Goal: Information Seeking & Learning: Learn about a topic

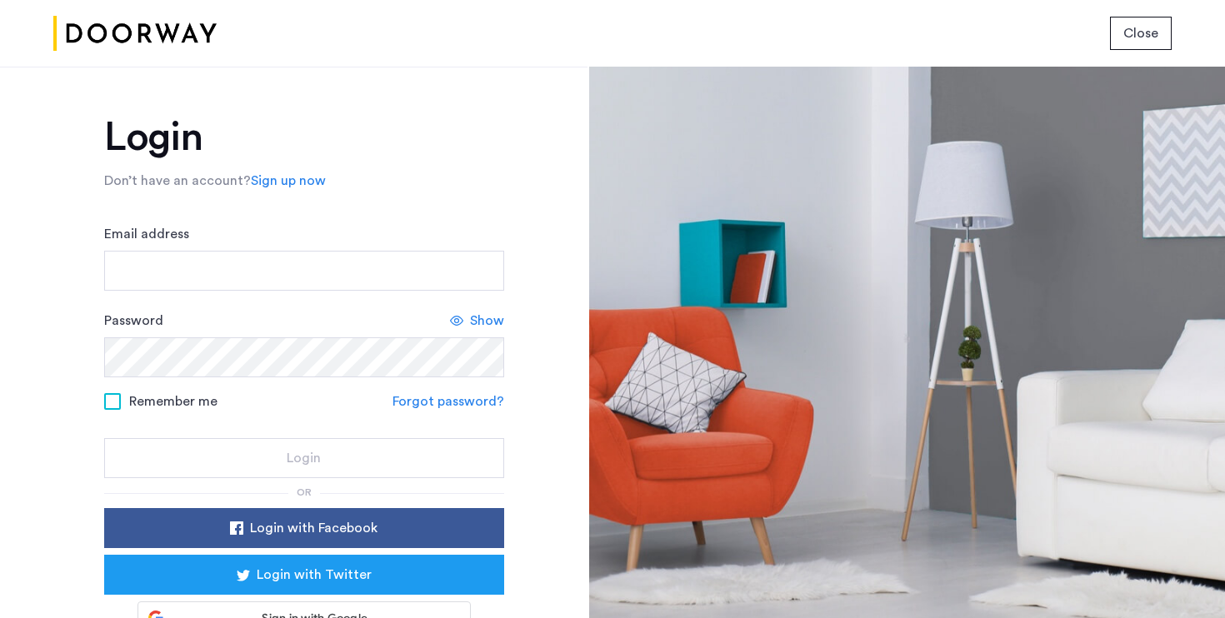
click at [168, 31] on img at bounding box center [134, 33] width 163 height 62
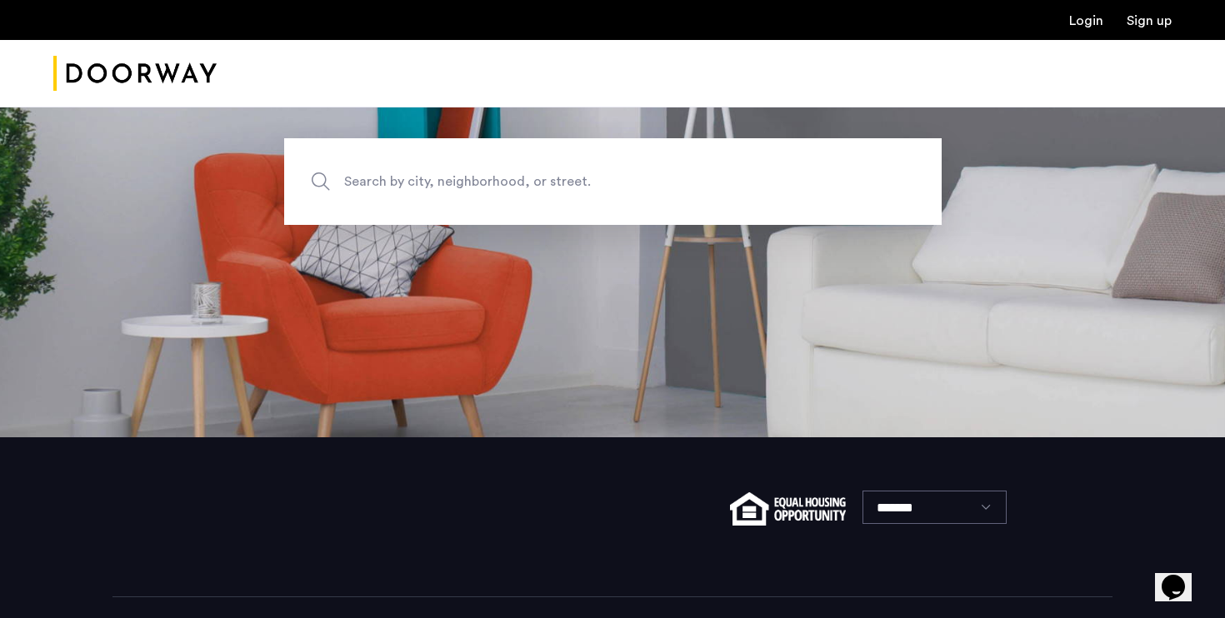
scroll to position [182, 0]
click at [460, 188] on span "Search by city, neighborhood, or street." at bounding box center [574, 181] width 460 height 22
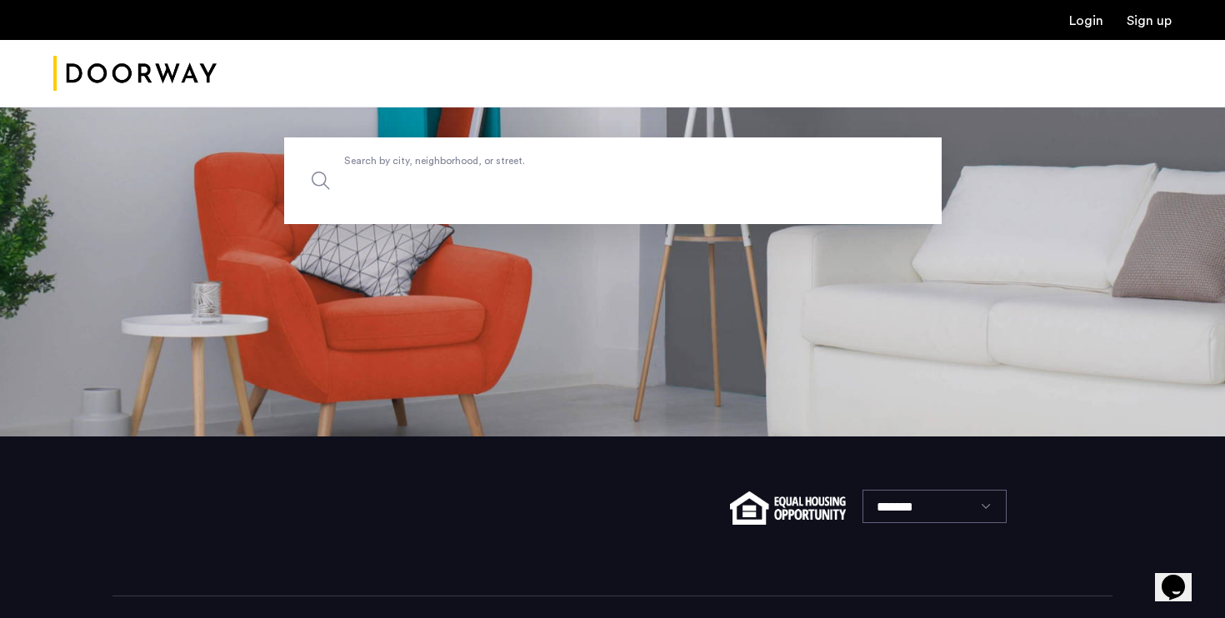
click at [460, 188] on input "Search by city, neighborhood, or street." at bounding box center [612, 180] width 657 height 87
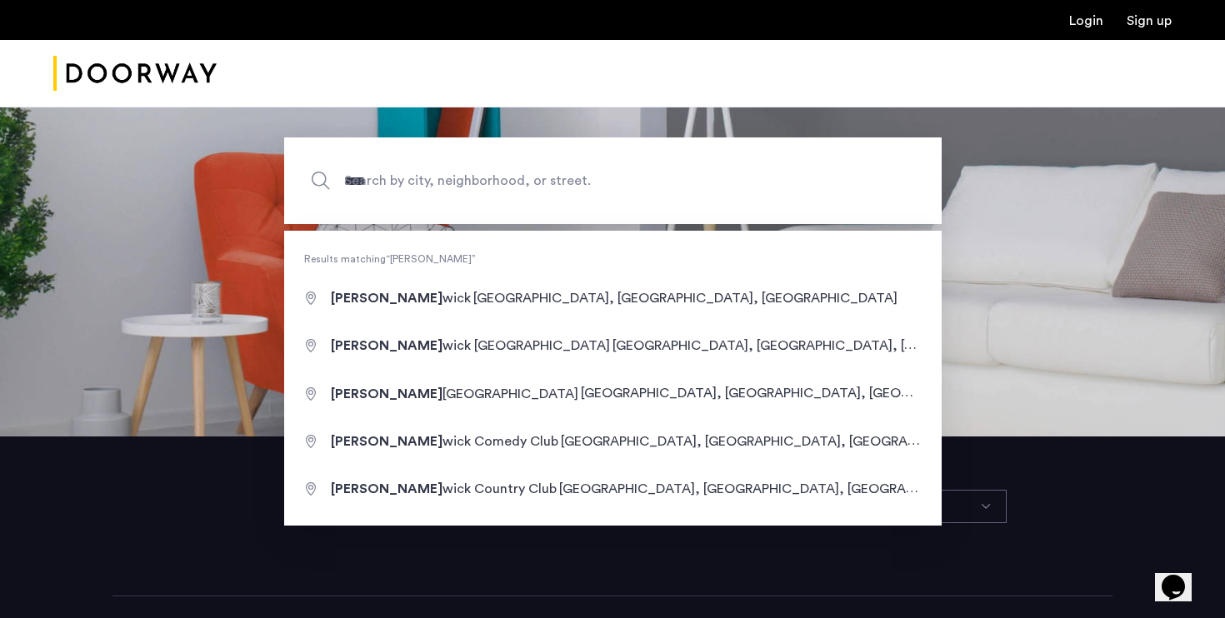
type input "**********"
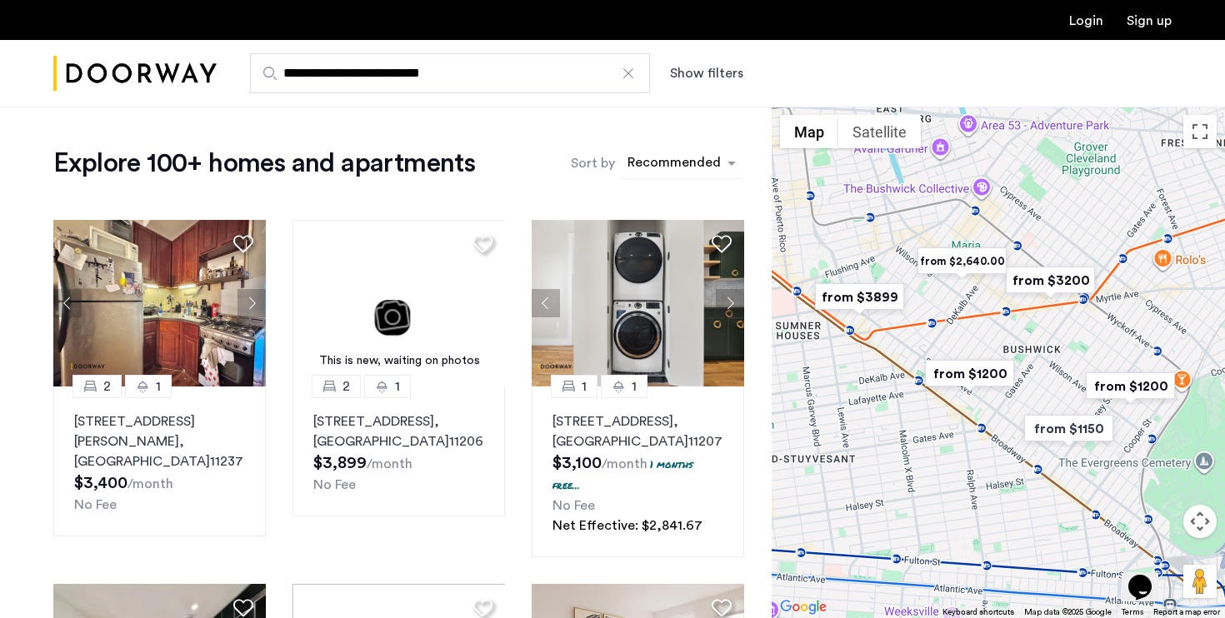
click at [694, 157] on div "sort-apartment" at bounding box center [674, 165] width 98 height 22
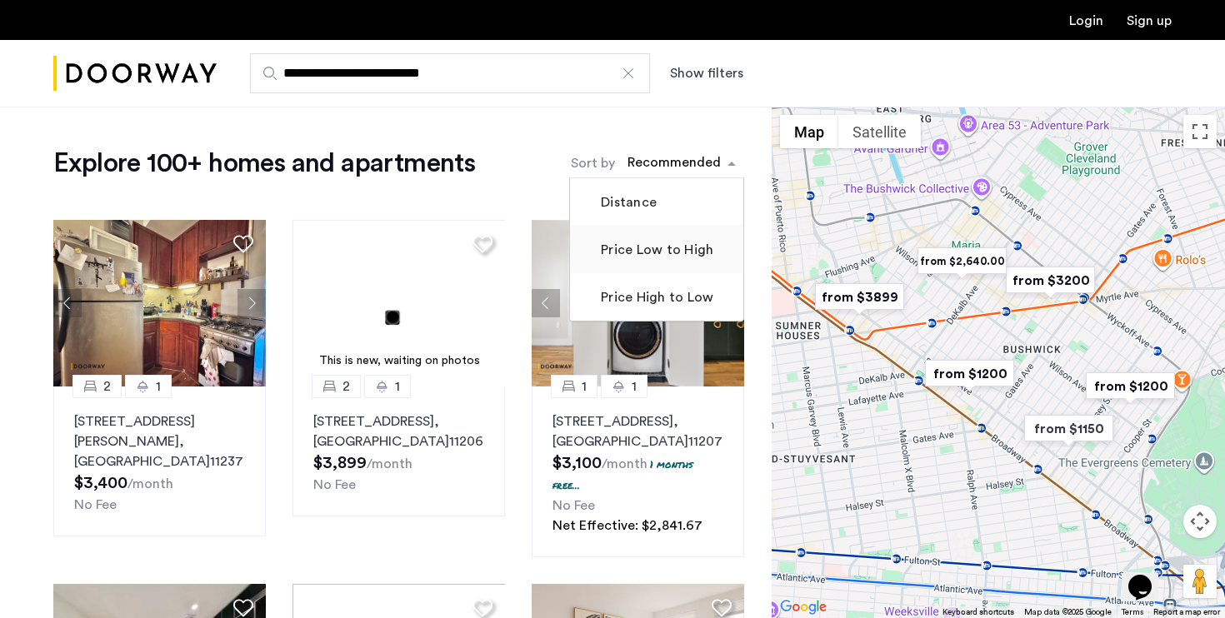
click at [683, 244] on label "Price Low to High" at bounding box center [655, 250] width 116 height 20
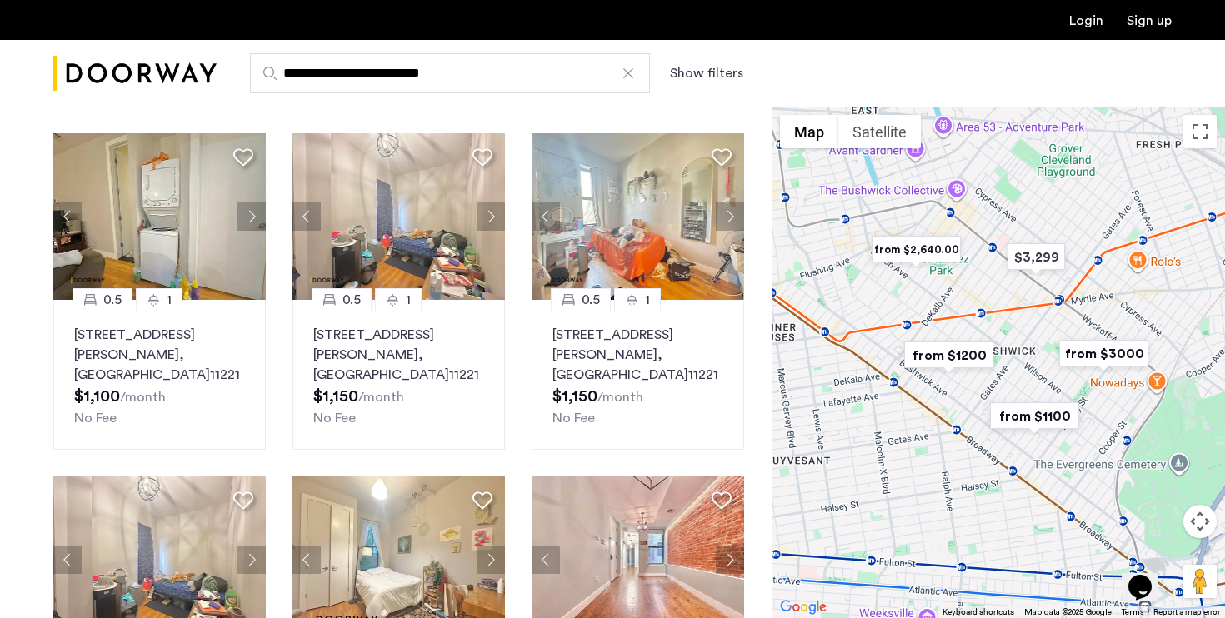
scroll to position [92, 0]
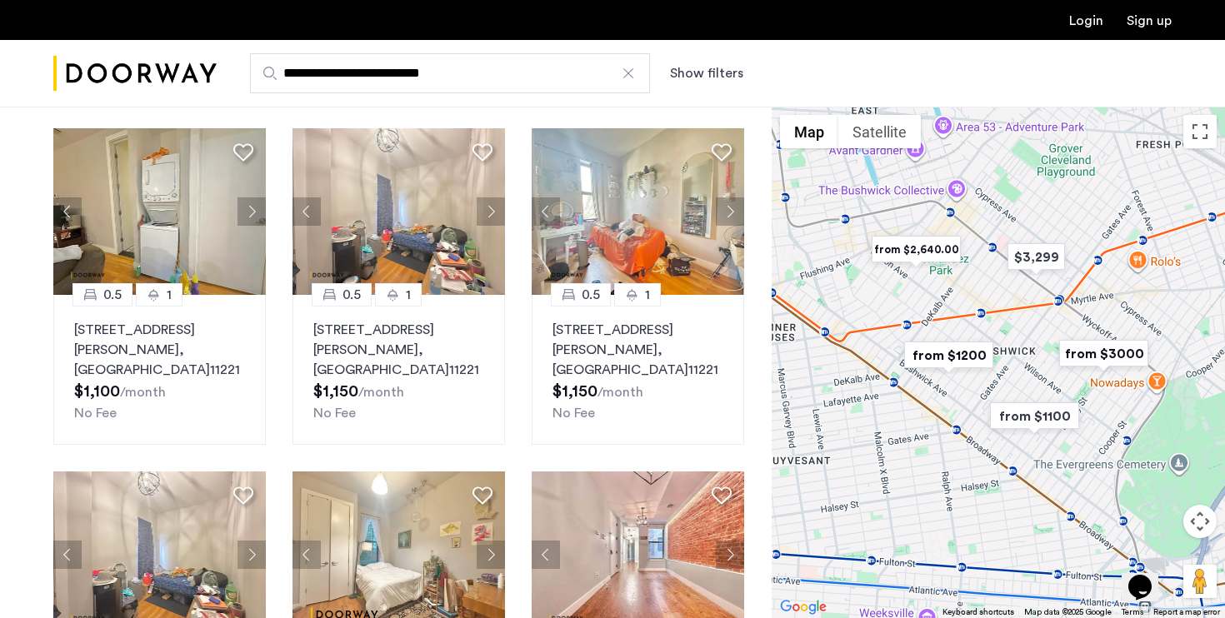
click at [726, 73] on button "Show filters" at bounding box center [706, 73] width 73 height 20
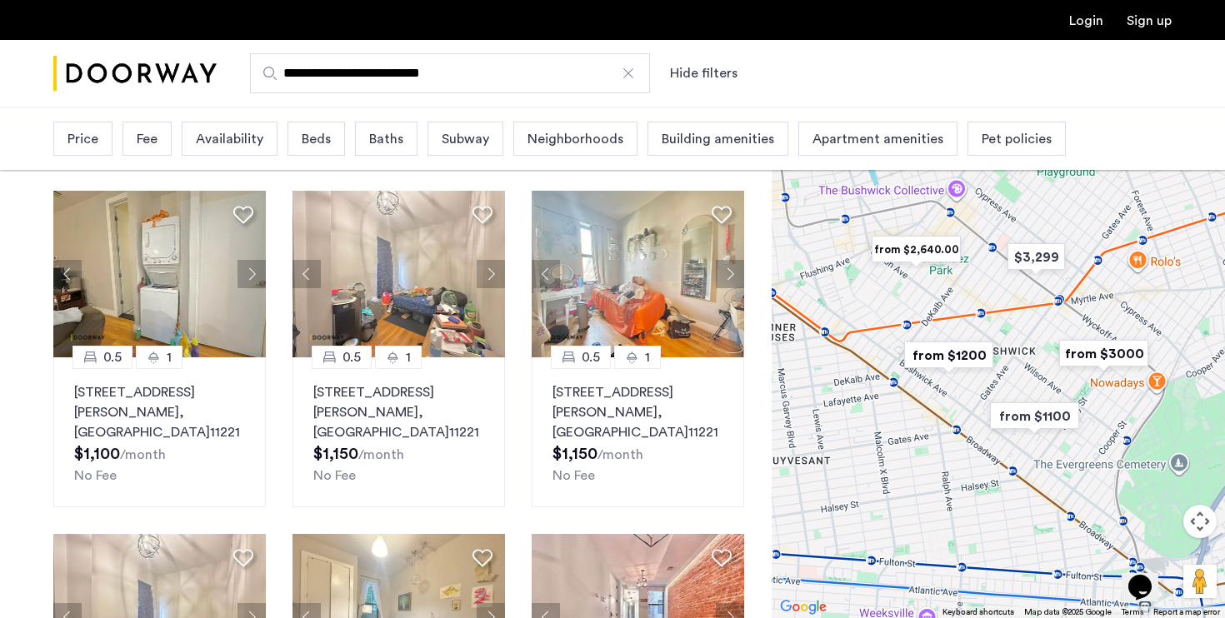
click at [331, 134] on div "Beds" at bounding box center [315, 139] width 57 height 34
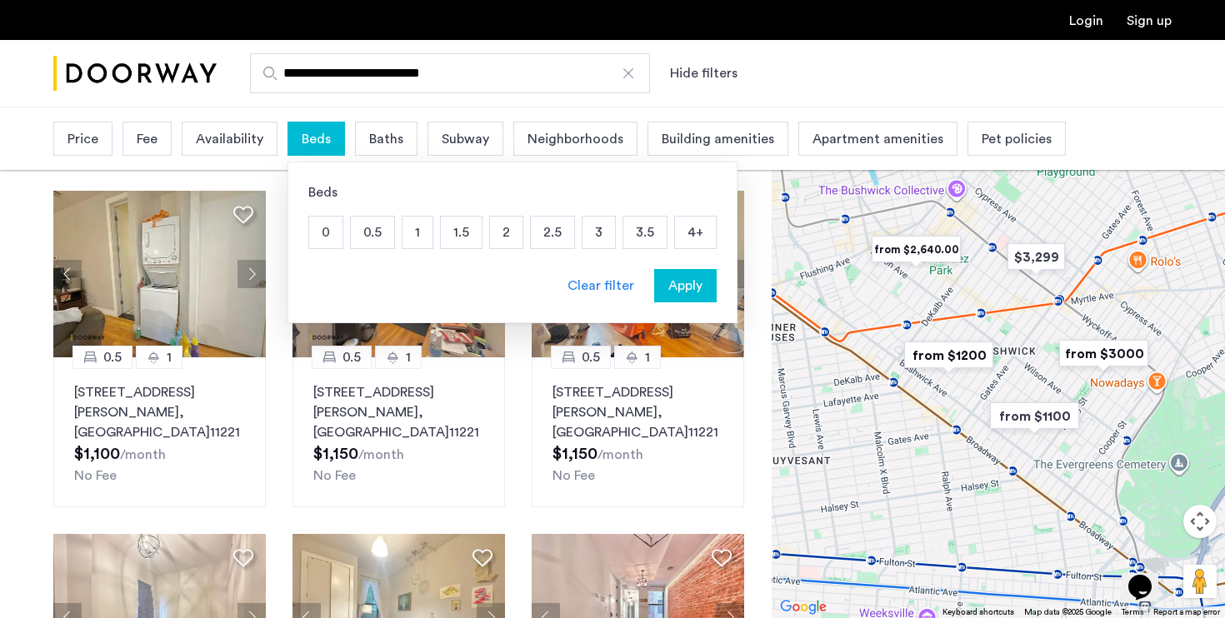
click at [501, 236] on p "2" at bounding box center [506, 233] width 32 height 32
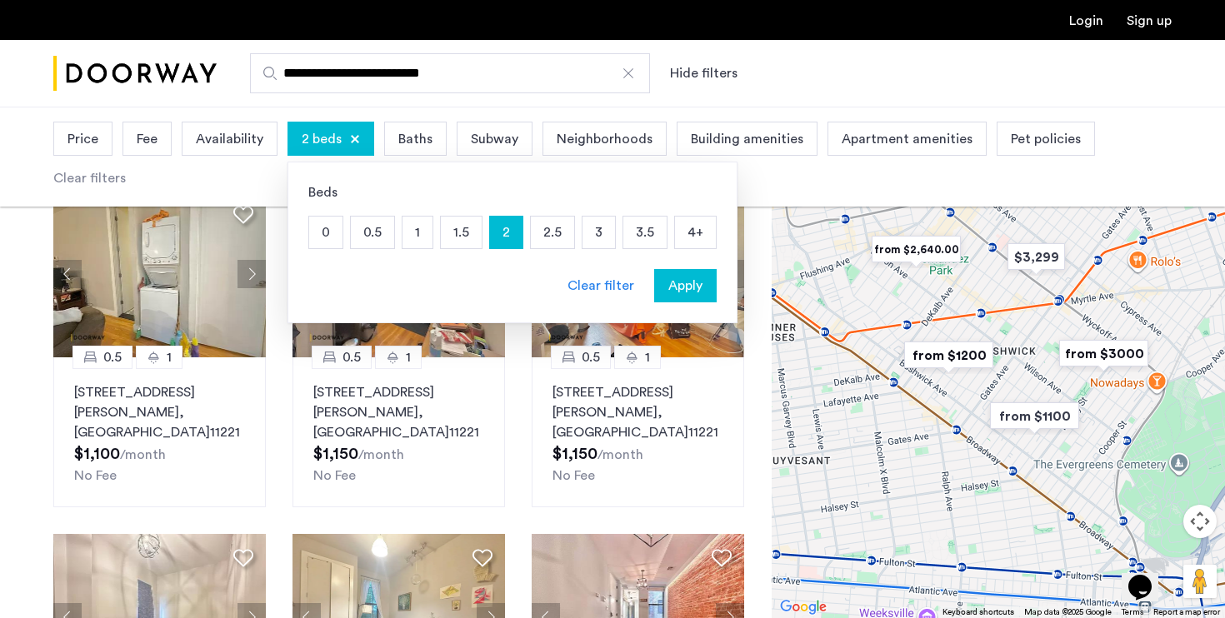
click at [102, 139] on div "Price" at bounding box center [82, 139] width 59 height 34
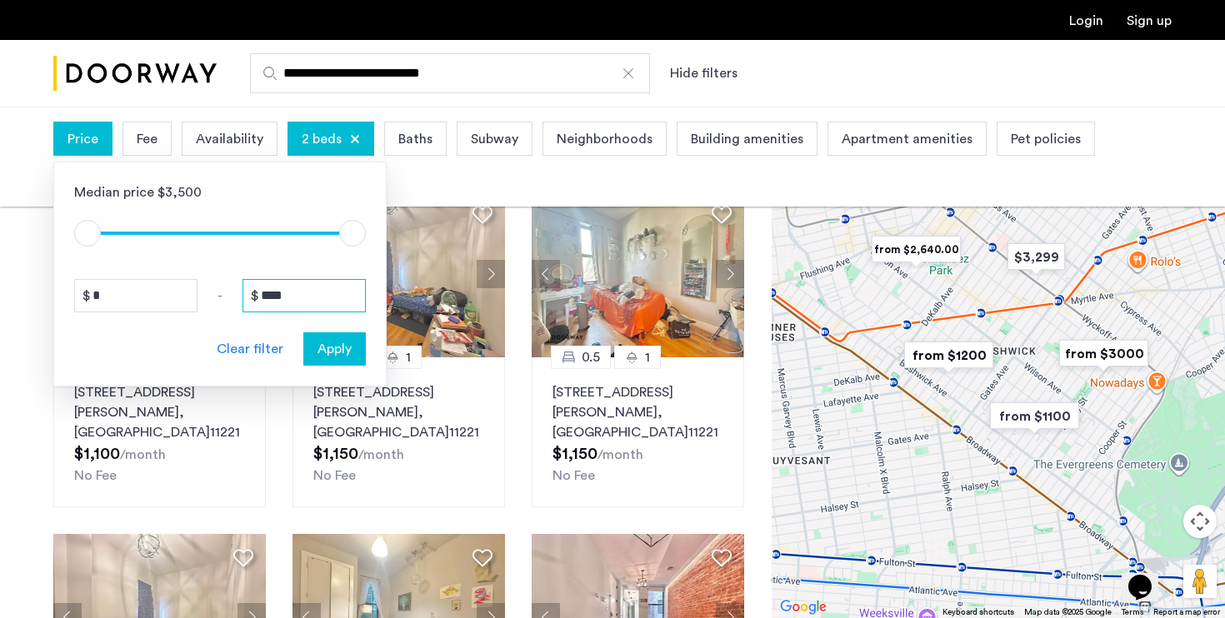
click at [313, 297] on input "****" at bounding box center [303, 295] width 123 height 33
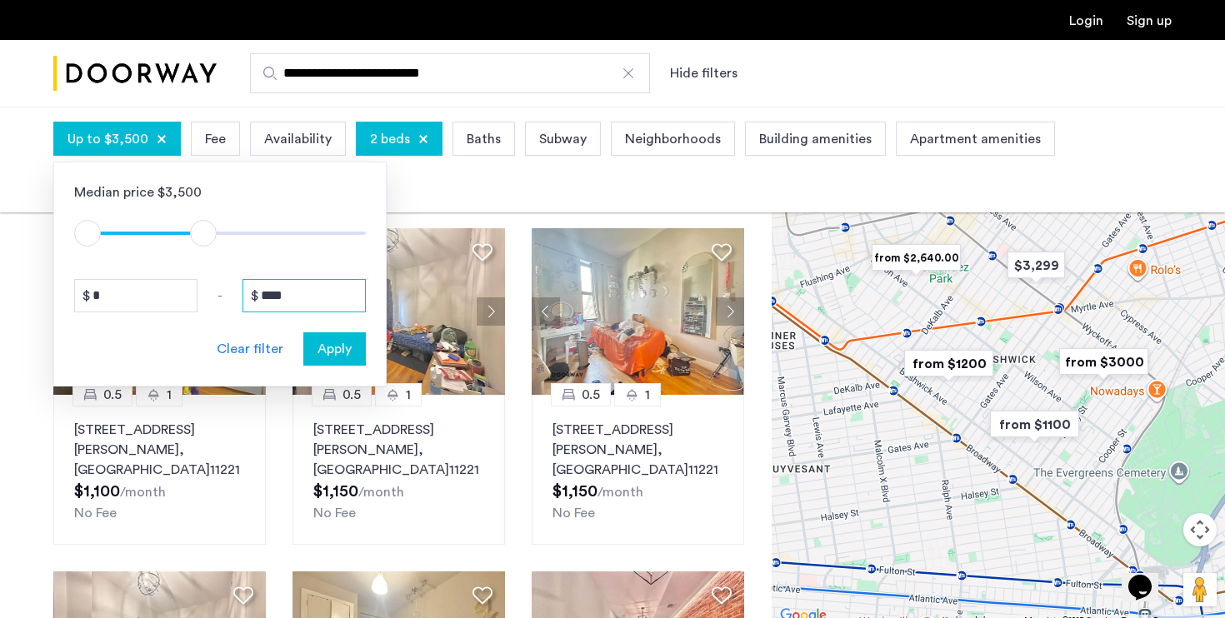
type input "****"
click at [353, 348] on div "Apply" at bounding box center [334, 349] width 52 height 20
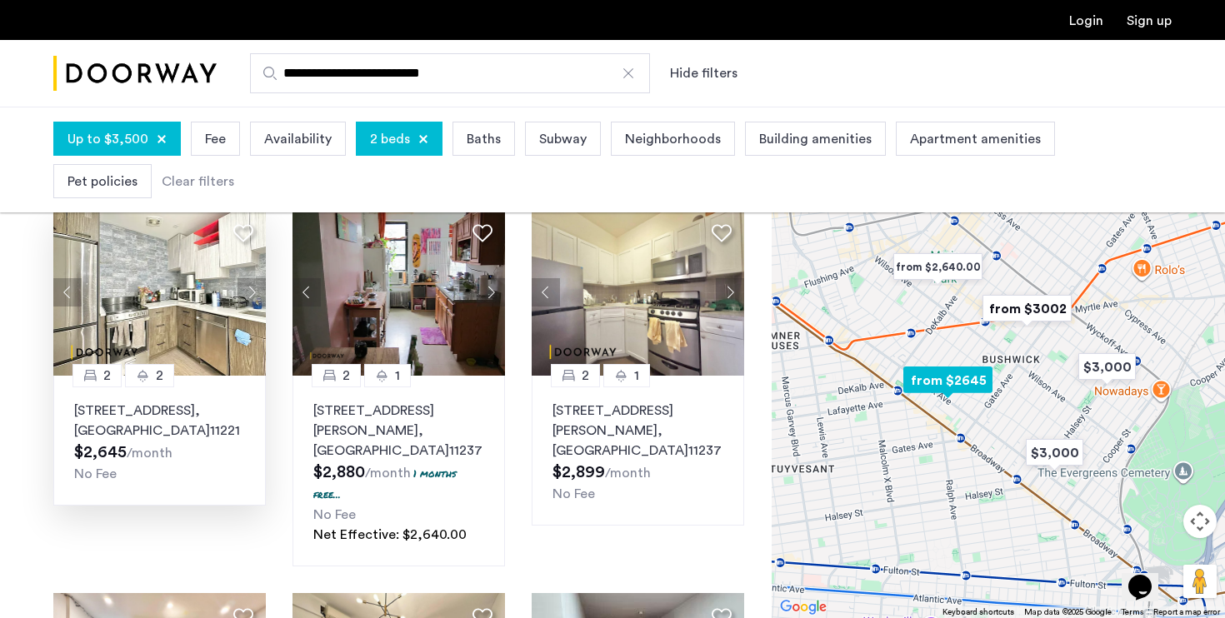
scroll to position [110, 0]
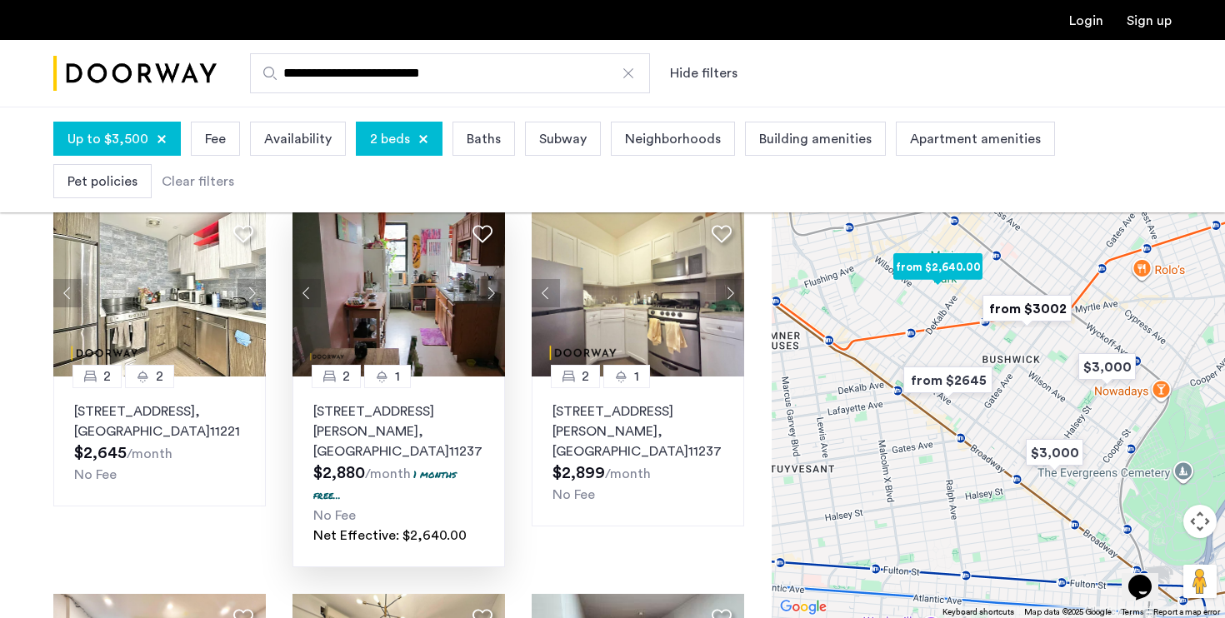
click at [496, 299] on button "Next apartment" at bounding box center [490, 293] width 28 height 28
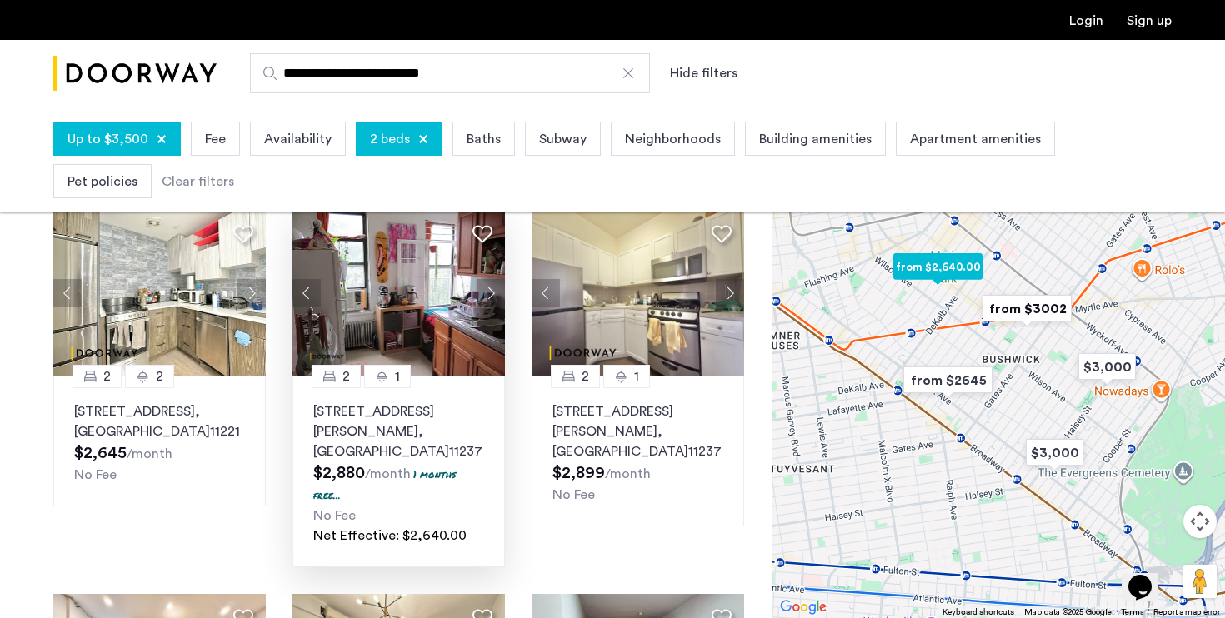
click at [496, 299] on button "Next apartment" at bounding box center [490, 293] width 28 height 28
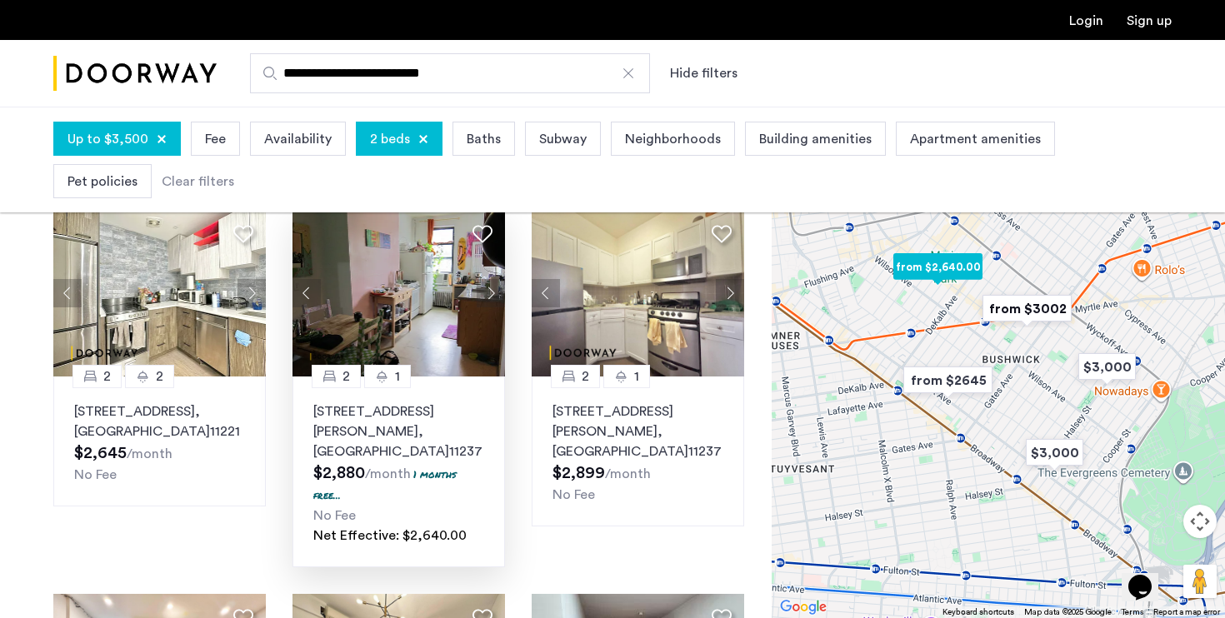
click at [496, 299] on button "Next apartment" at bounding box center [490, 293] width 28 height 28
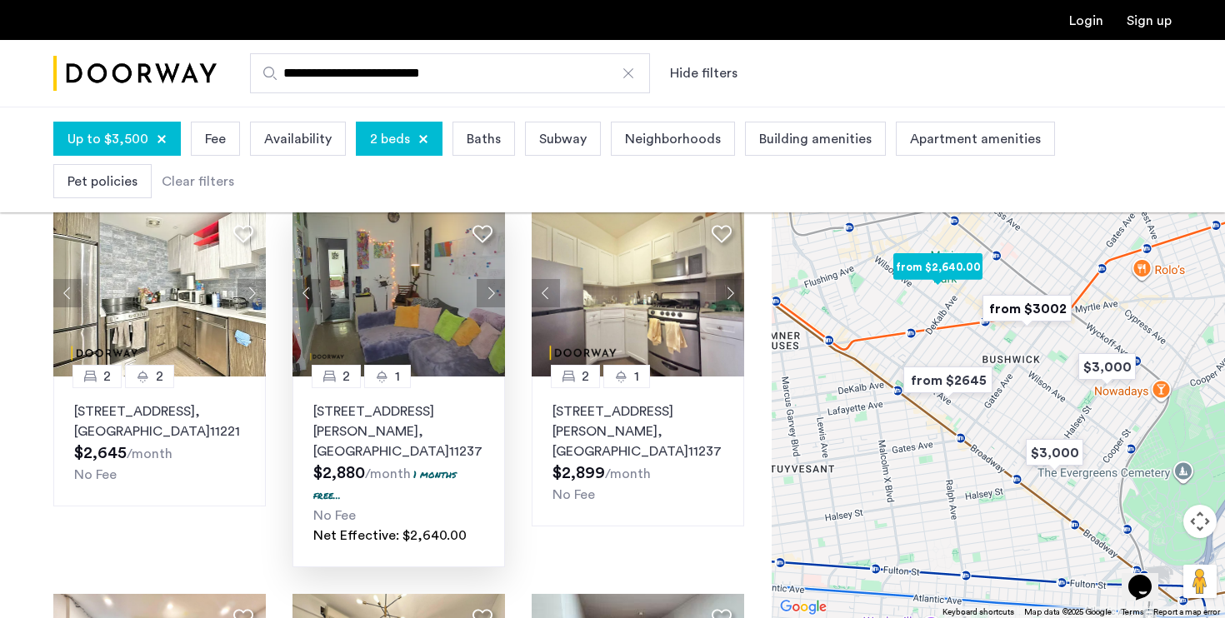
click at [496, 299] on button "Next apartment" at bounding box center [490, 293] width 28 height 28
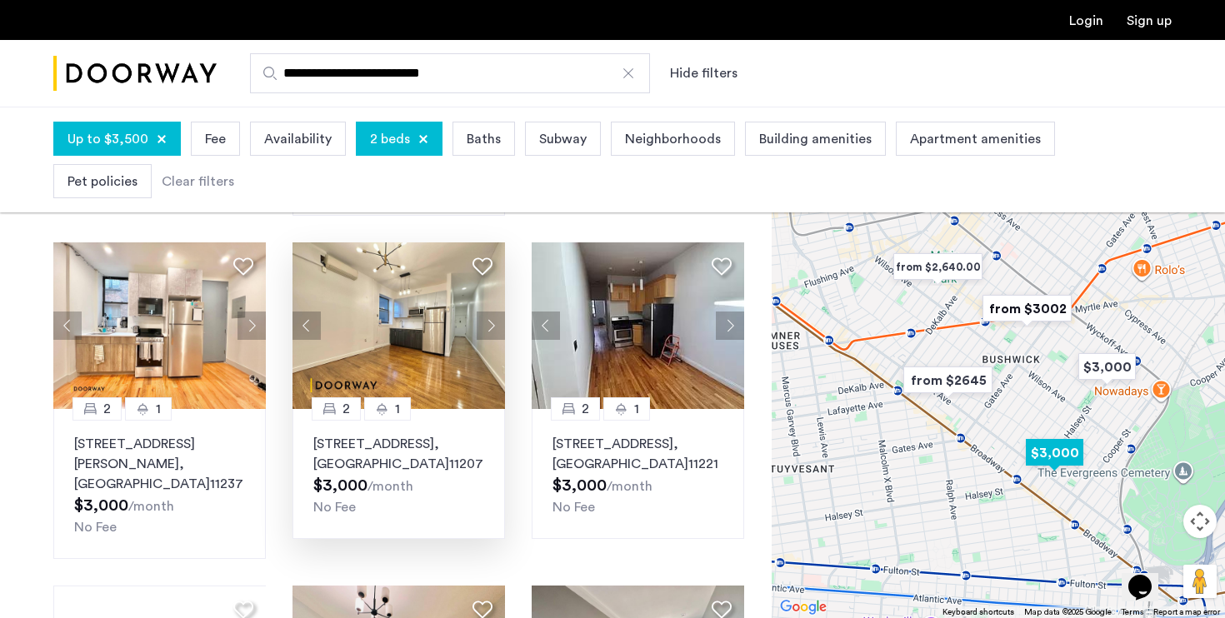
scroll to position [477, 0]
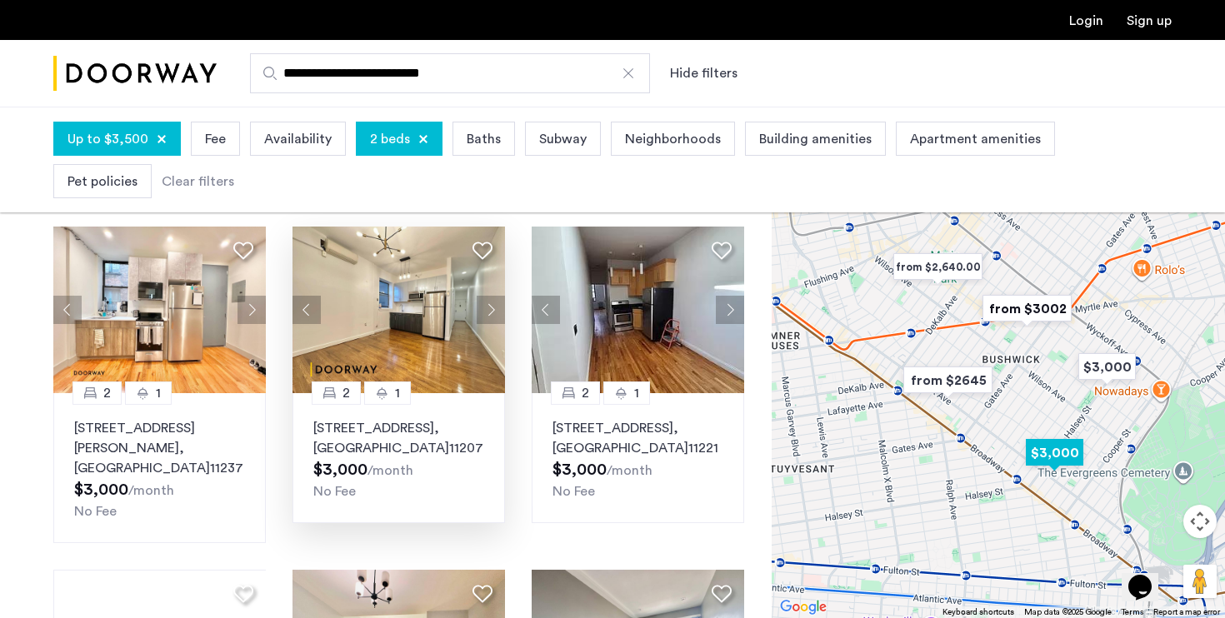
click at [494, 296] on button "Next apartment" at bounding box center [490, 310] width 28 height 28
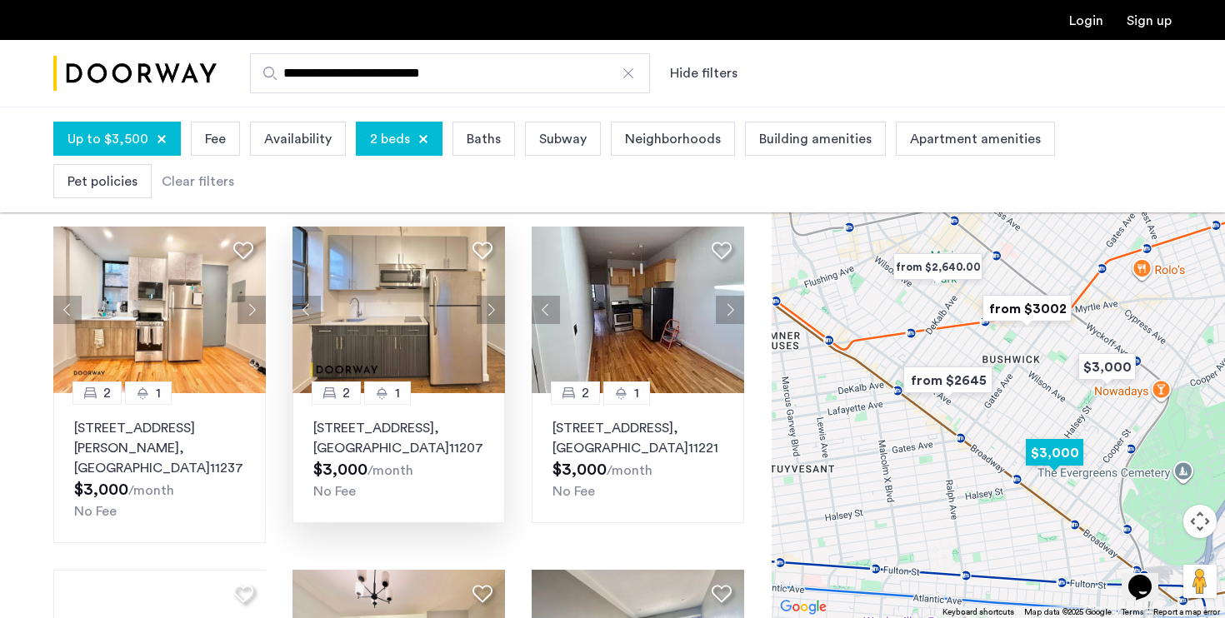
click at [495, 296] on button "Next apartment" at bounding box center [490, 310] width 28 height 28
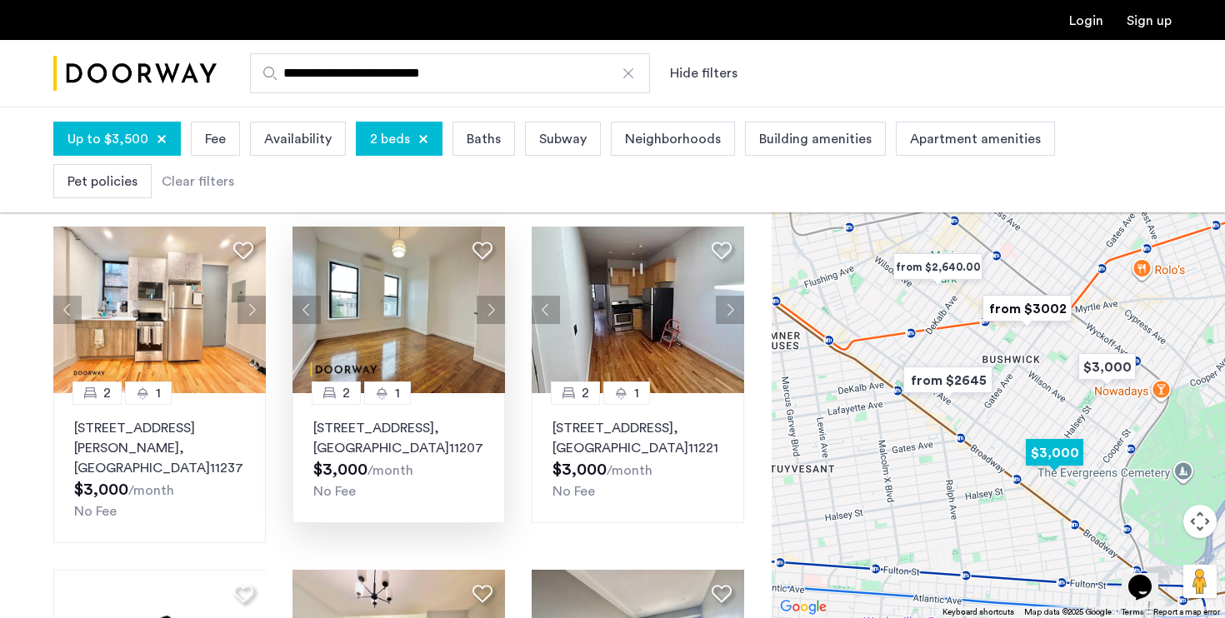
click at [495, 296] on button "Next apartment" at bounding box center [490, 310] width 28 height 28
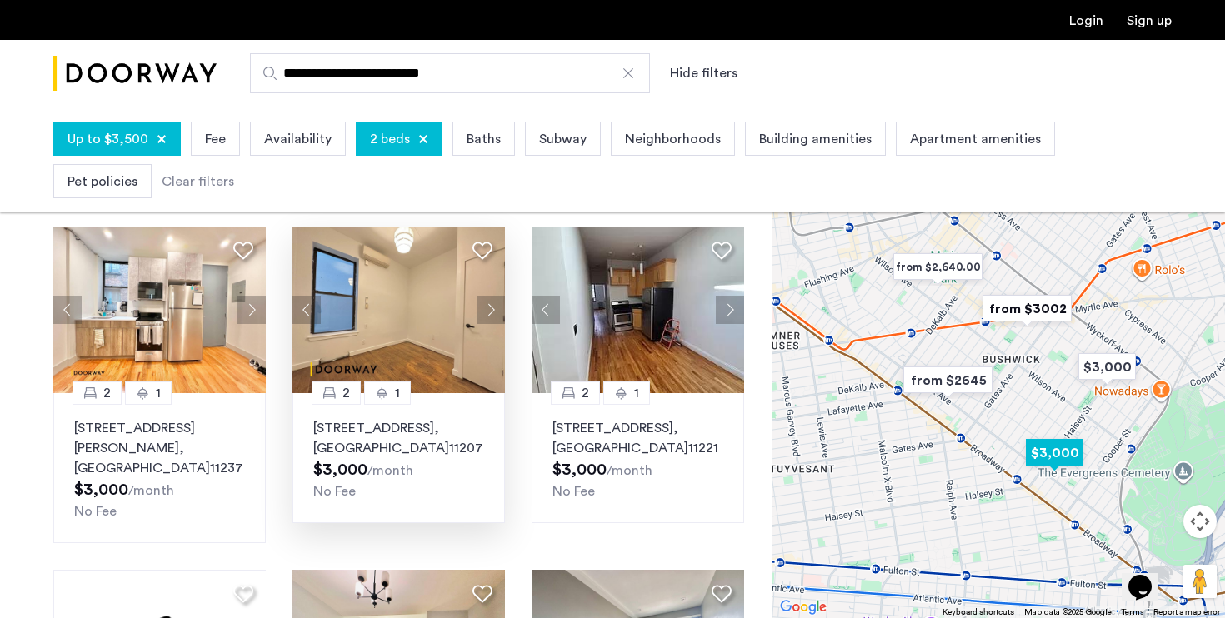
click at [495, 296] on button "Next apartment" at bounding box center [490, 310] width 28 height 28
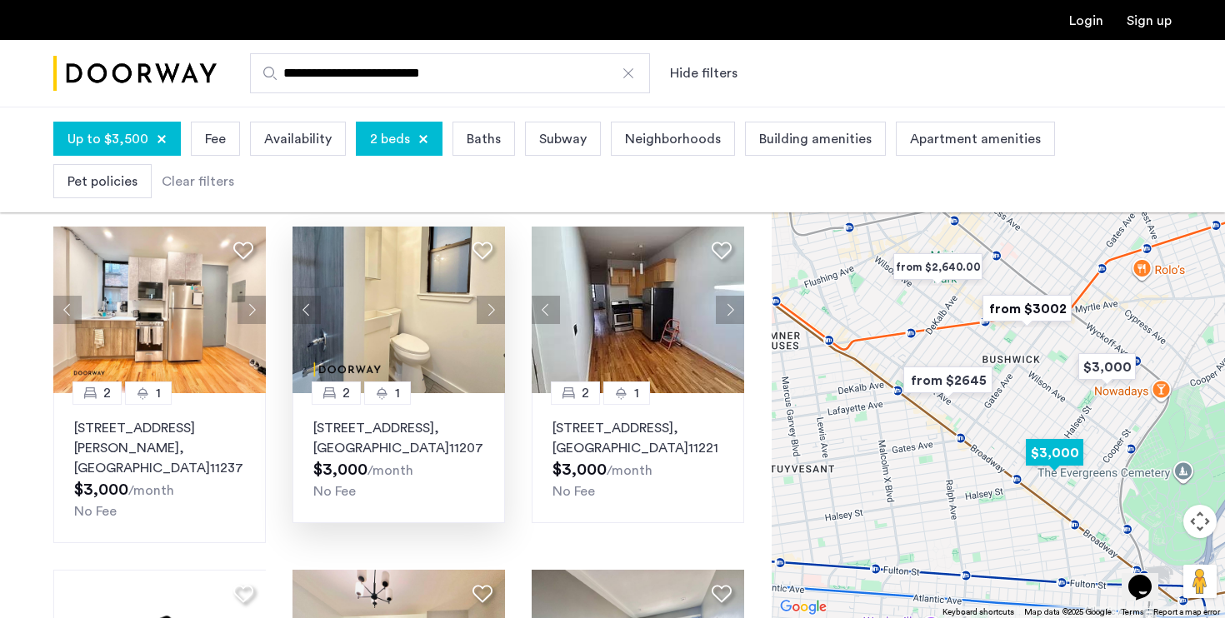
click at [495, 296] on button "Next apartment" at bounding box center [490, 310] width 28 height 28
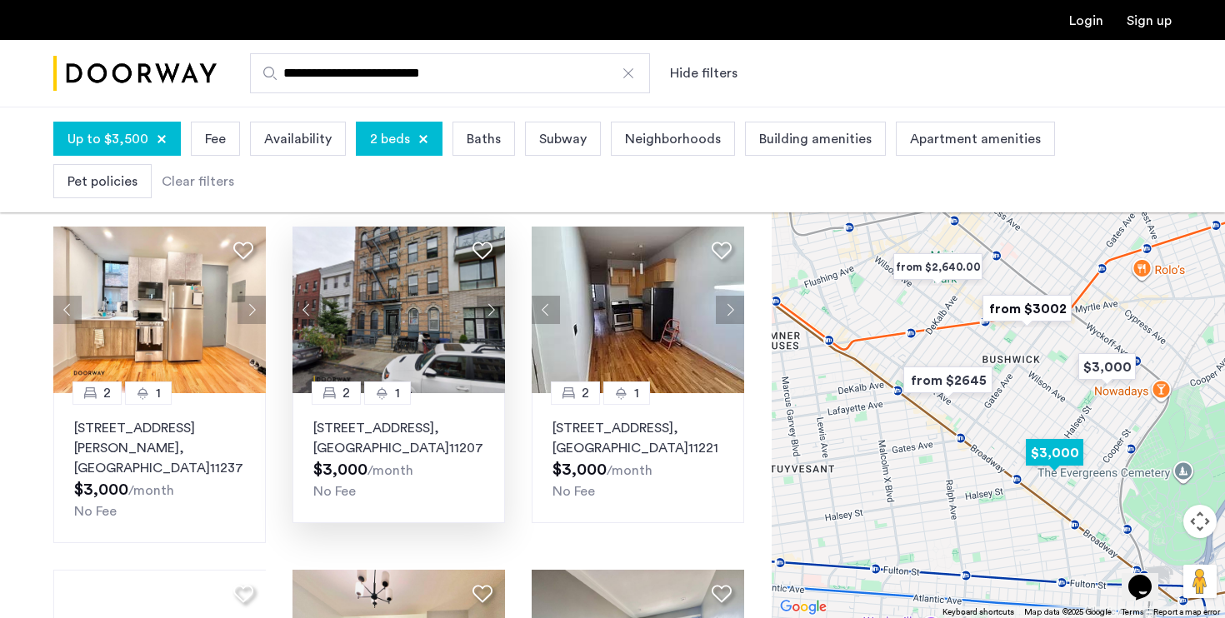
click at [495, 296] on button "Next apartment" at bounding box center [490, 310] width 28 height 28
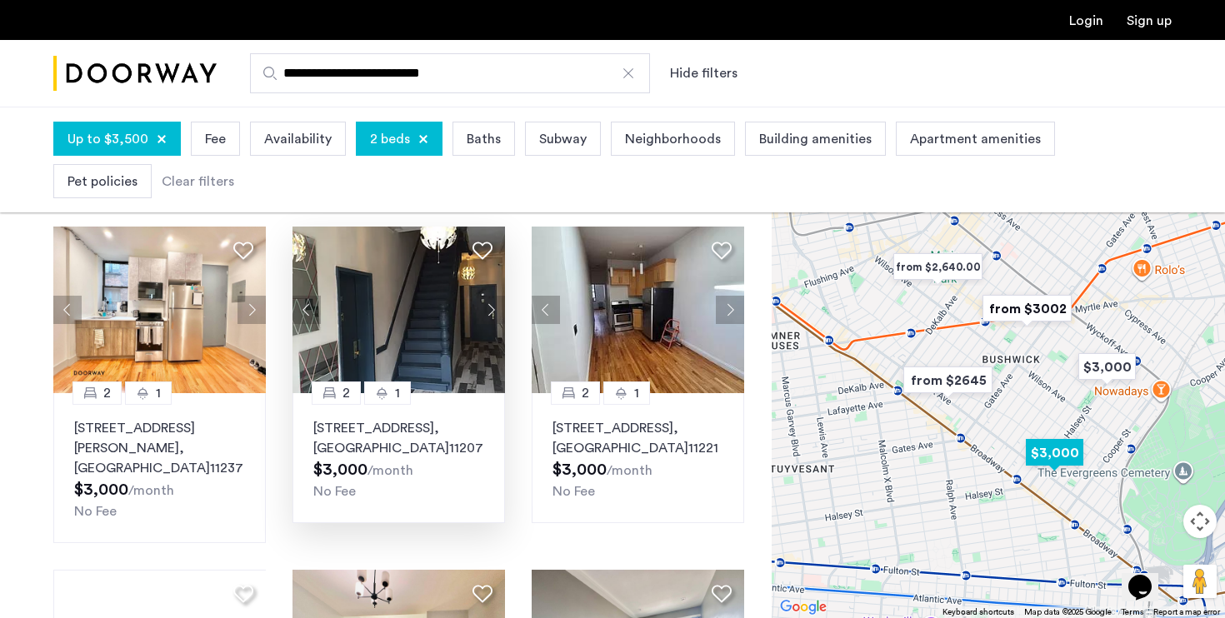
click at [495, 296] on button "Next apartment" at bounding box center [490, 310] width 28 height 28
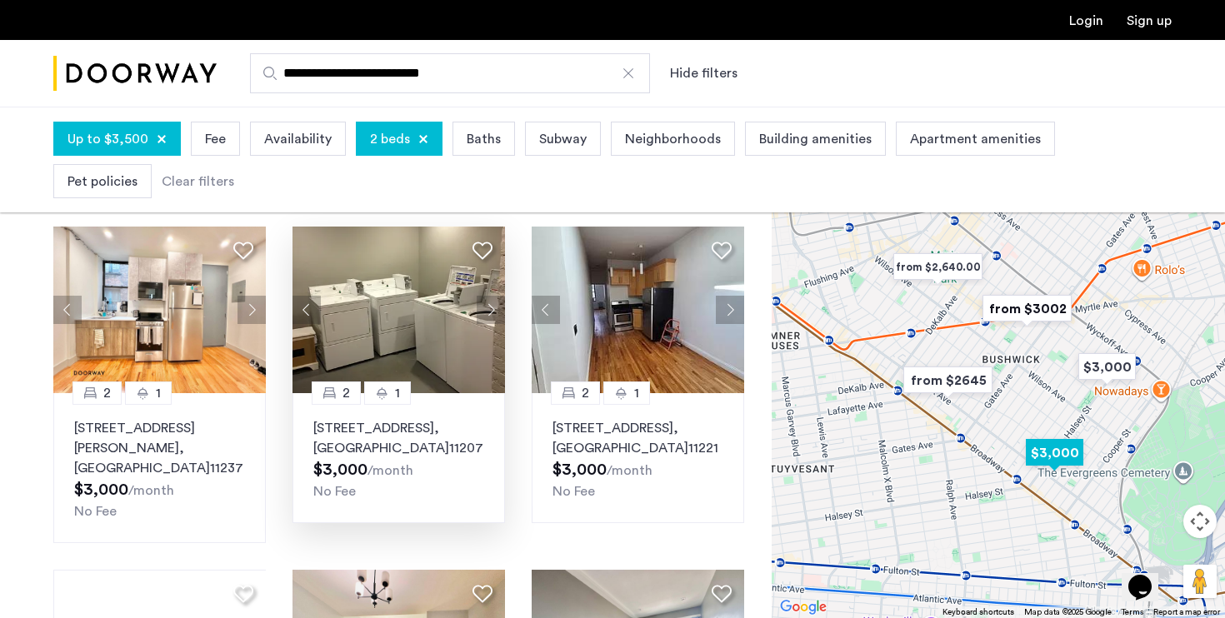
click at [496, 296] on button "Next apartment" at bounding box center [490, 310] width 28 height 28
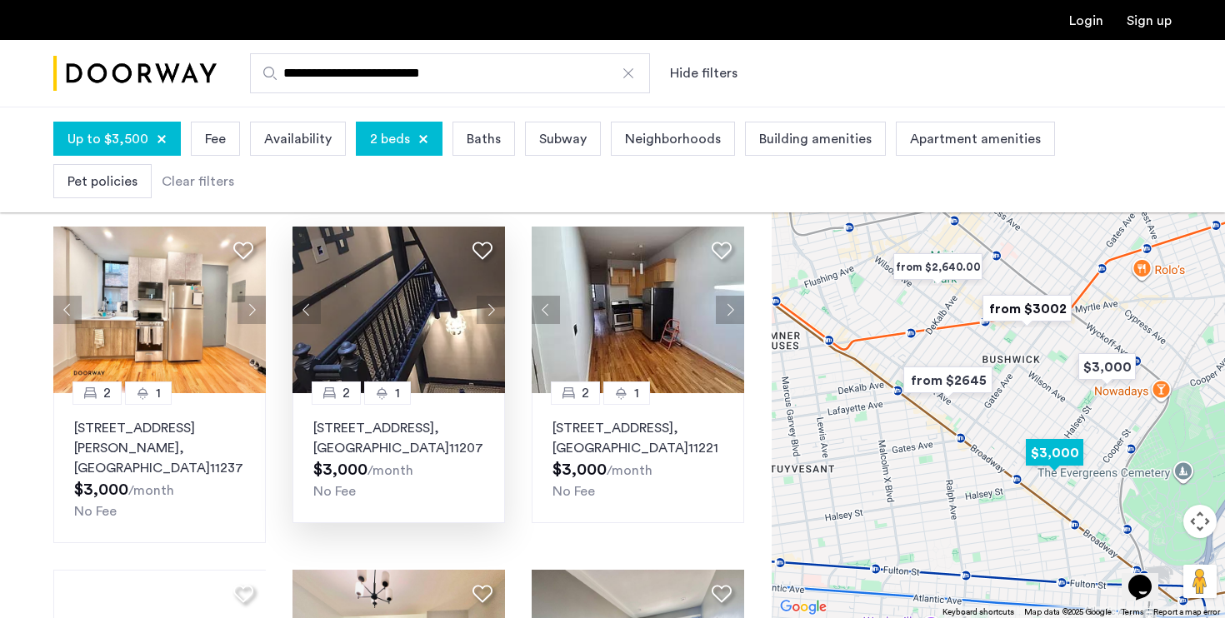
click at [496, 296] on button "Next apartment" at bounding box center [490, 310] width 28 height 28
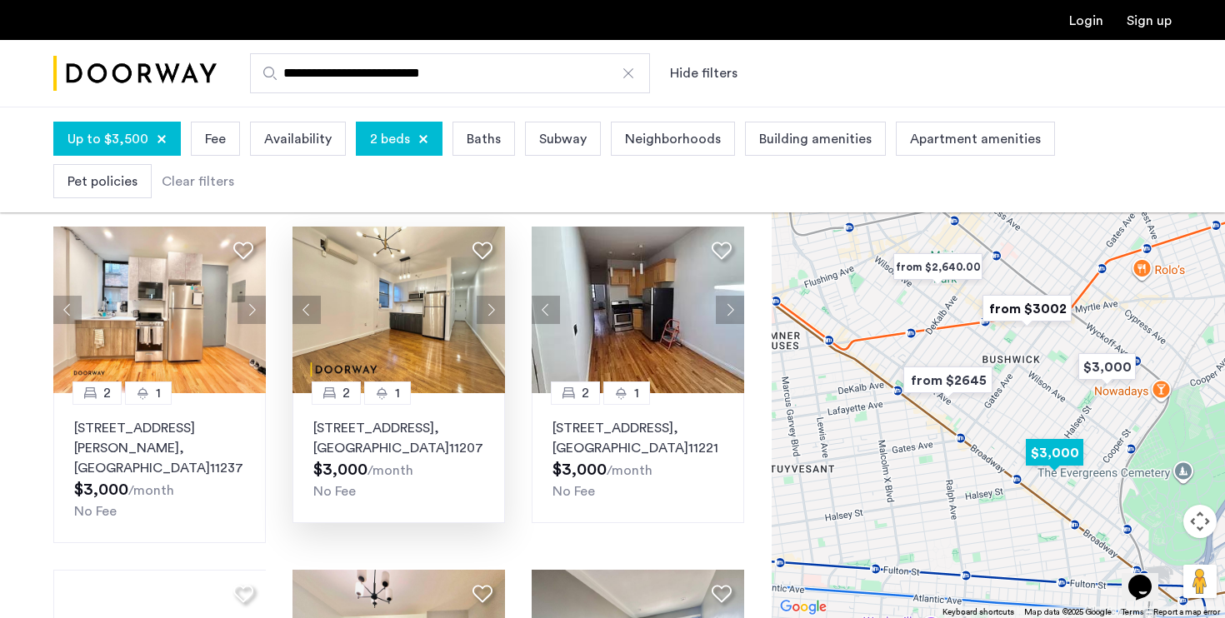
click at [496, 296] on button "Next apartment" at bounding box center [490, 310] width 28 height 28
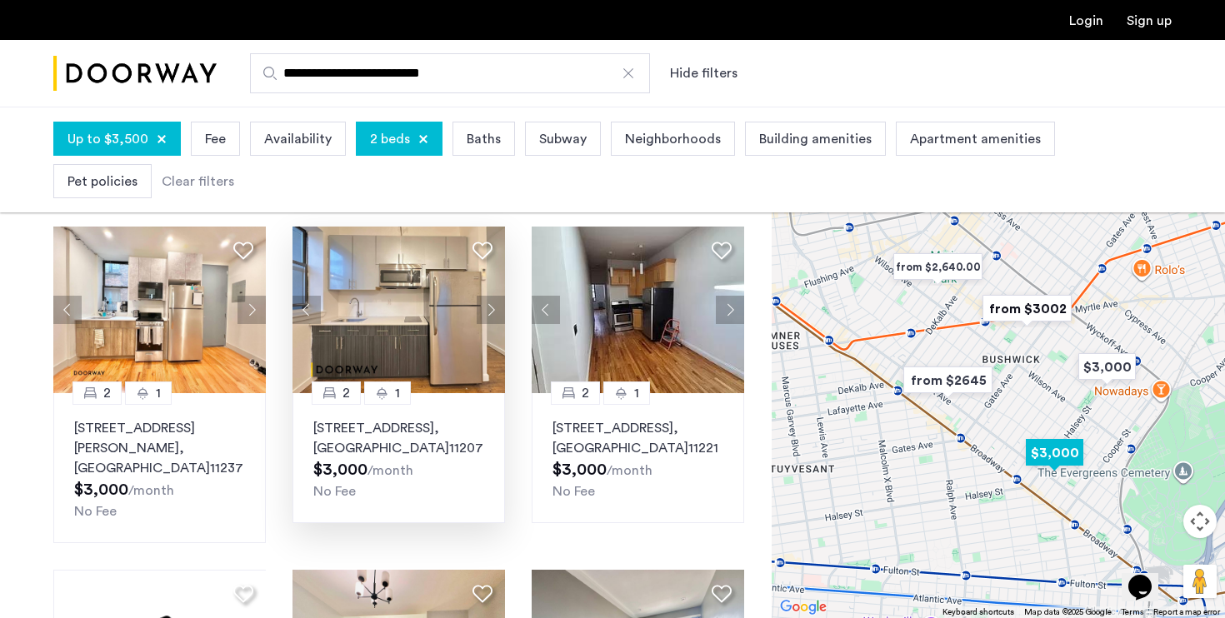
click at [496, 296] on button "Next apartment" at bounding box center [490, 310] width 28 height 28
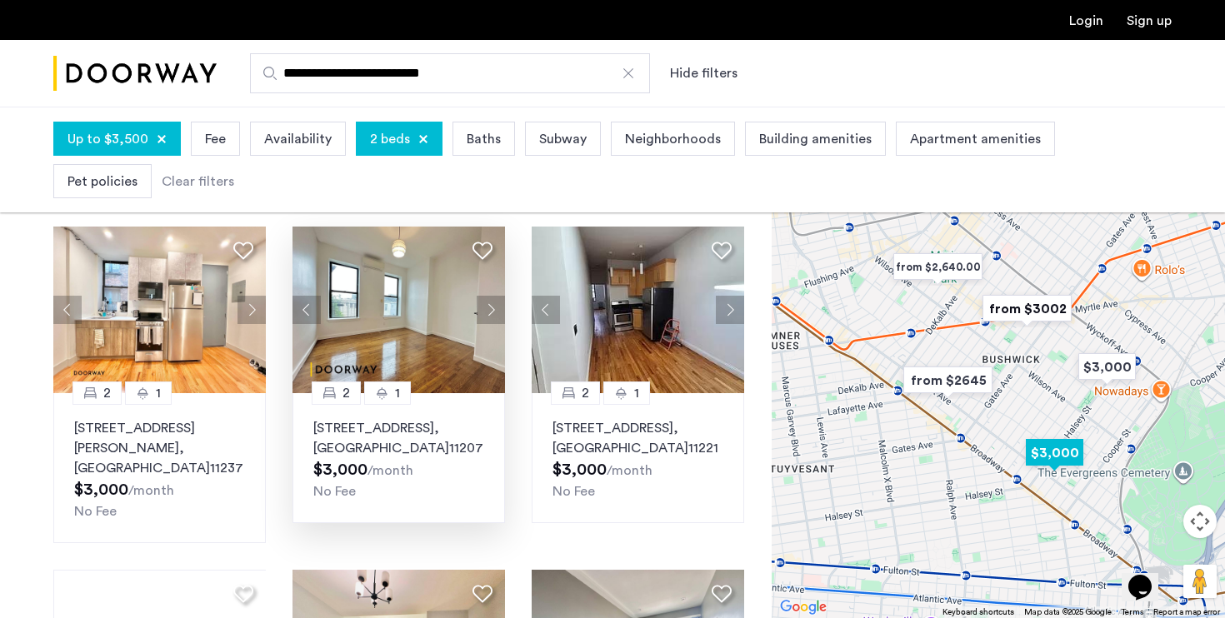
click at [292, 296] on button "Previous apartment" at bounding box center [306, 310] width 28 height 28
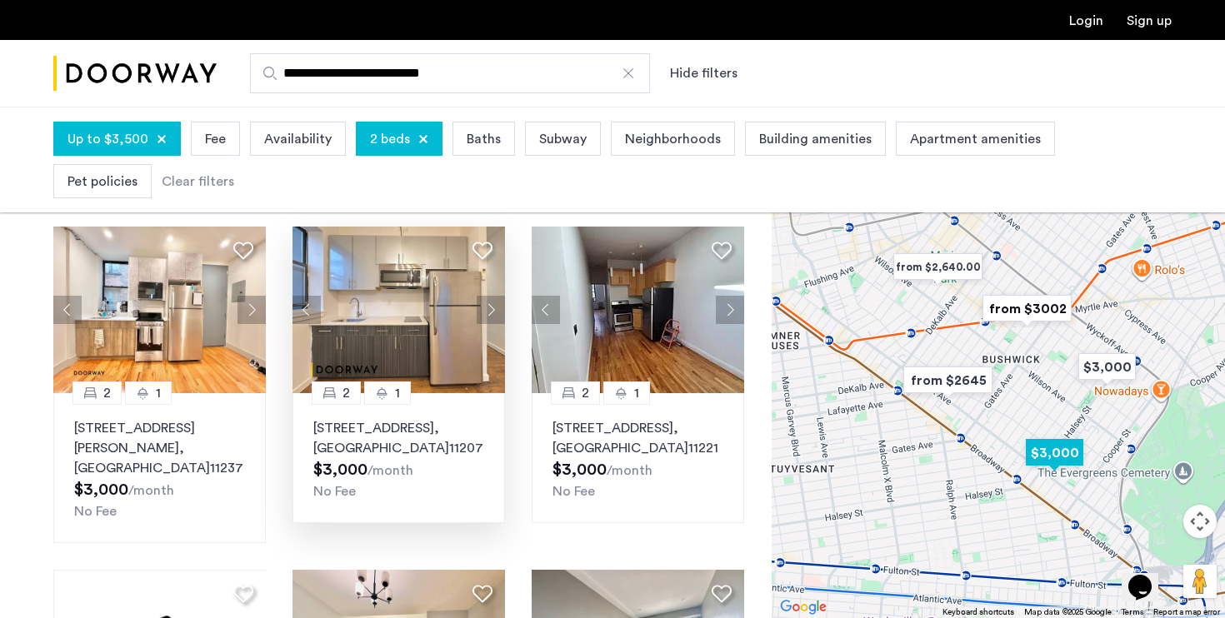
click at [297, 296] on button "Previous apartment" at bounding box center [306, 310] width 28 height 28
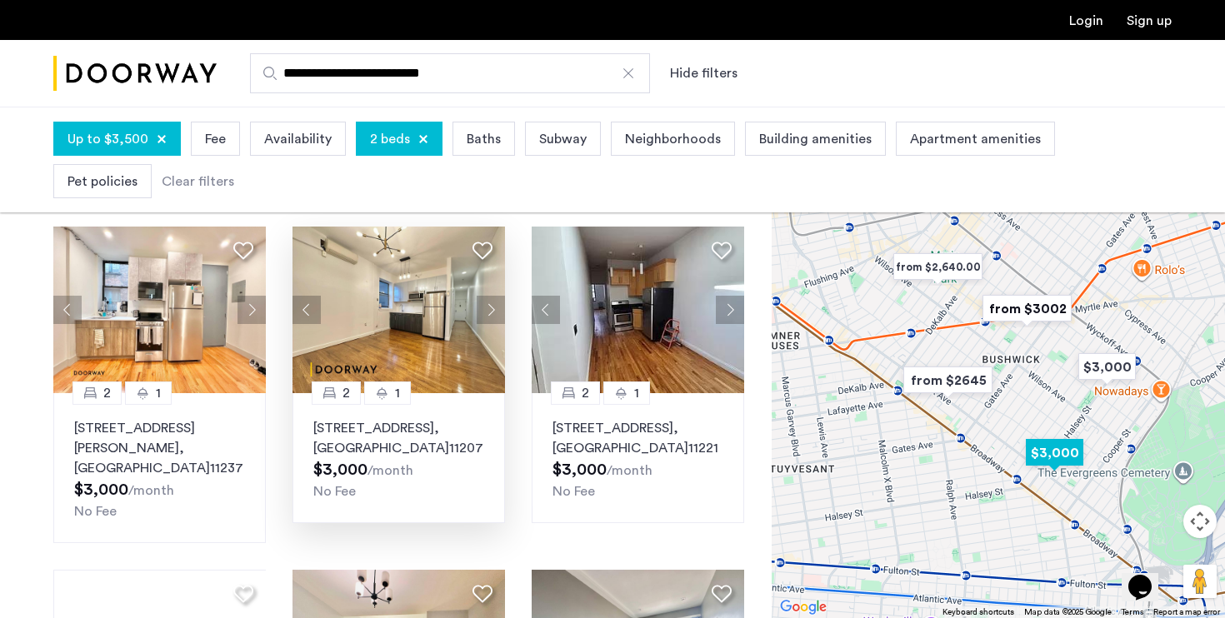
click at [495, 296] on button "Next apartment" at bounding box center [490, 310] width 28 height 28
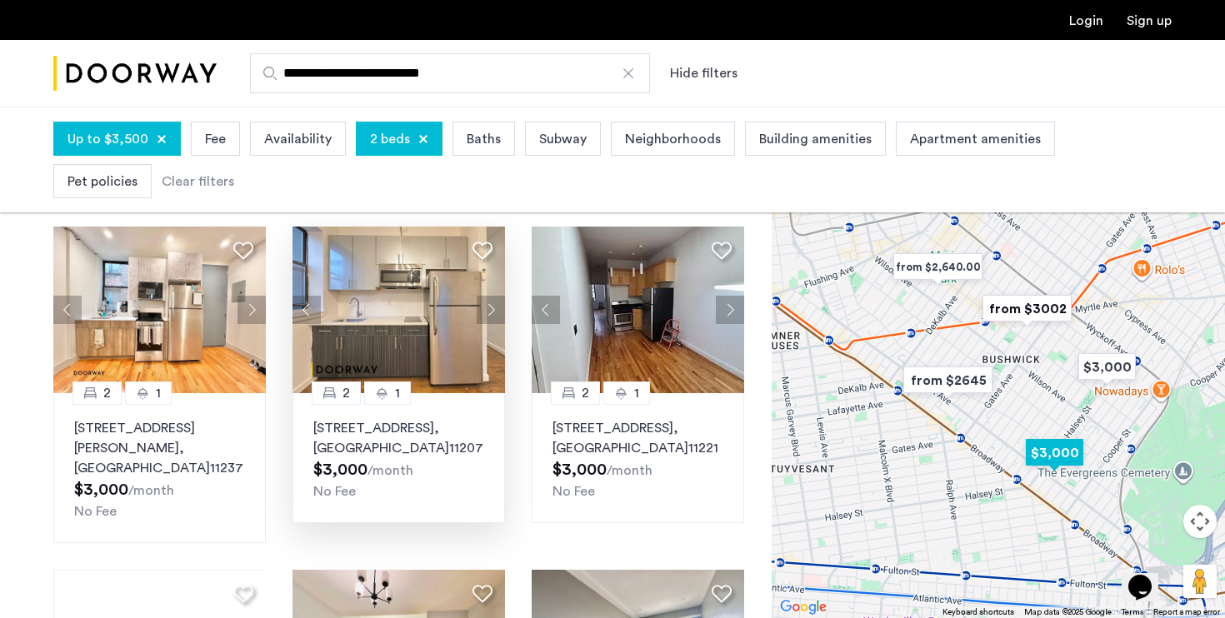
click at [495, 296] on button "Next apartment" at bounding box center [490, 310] width 28 height 28
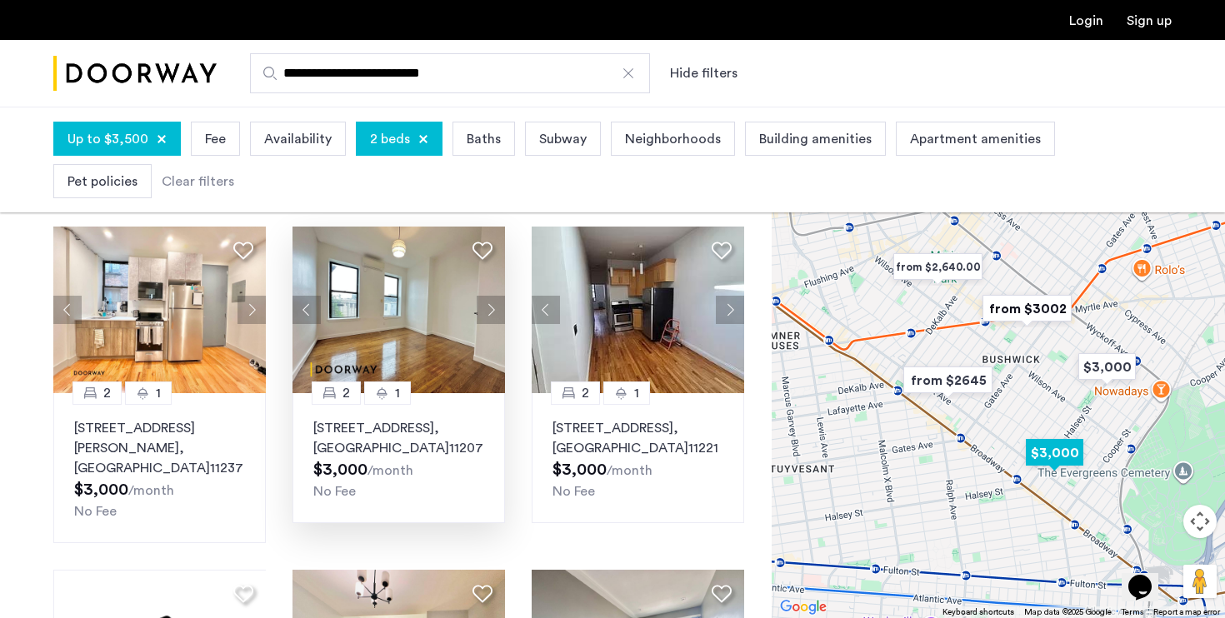
click at [495, 296] on button "Next apartment" at bounding box center [490, 310] width 28 height 28
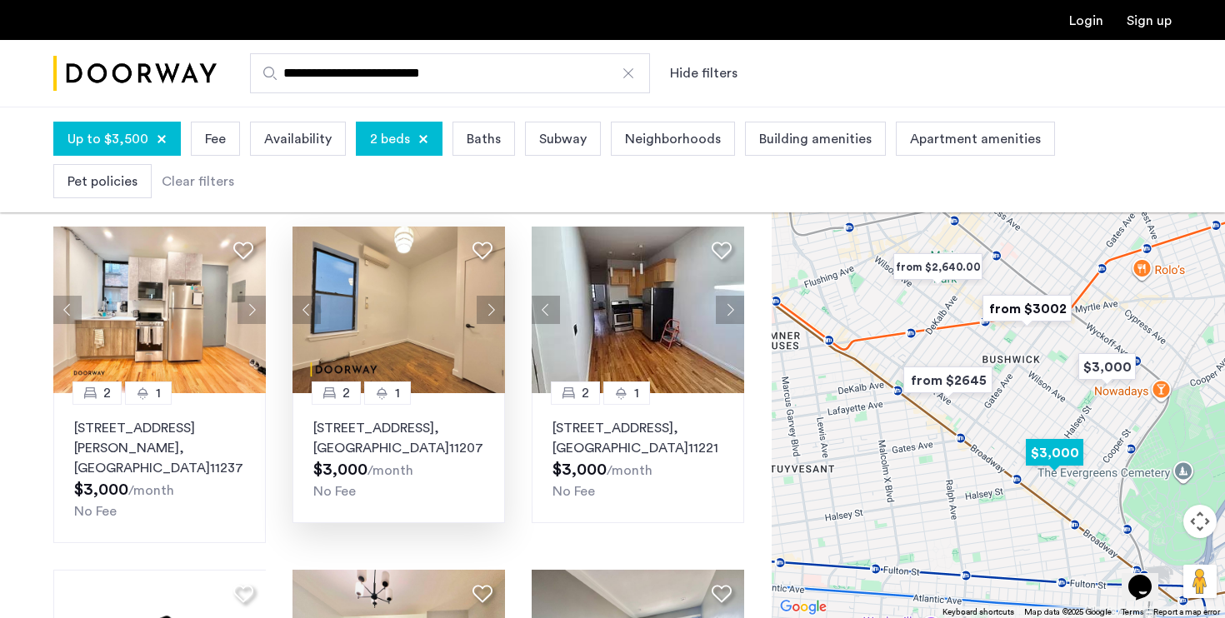
click at [495, 296] on button "Next apartment" at bounding box center [490, 310] width 28 height 28
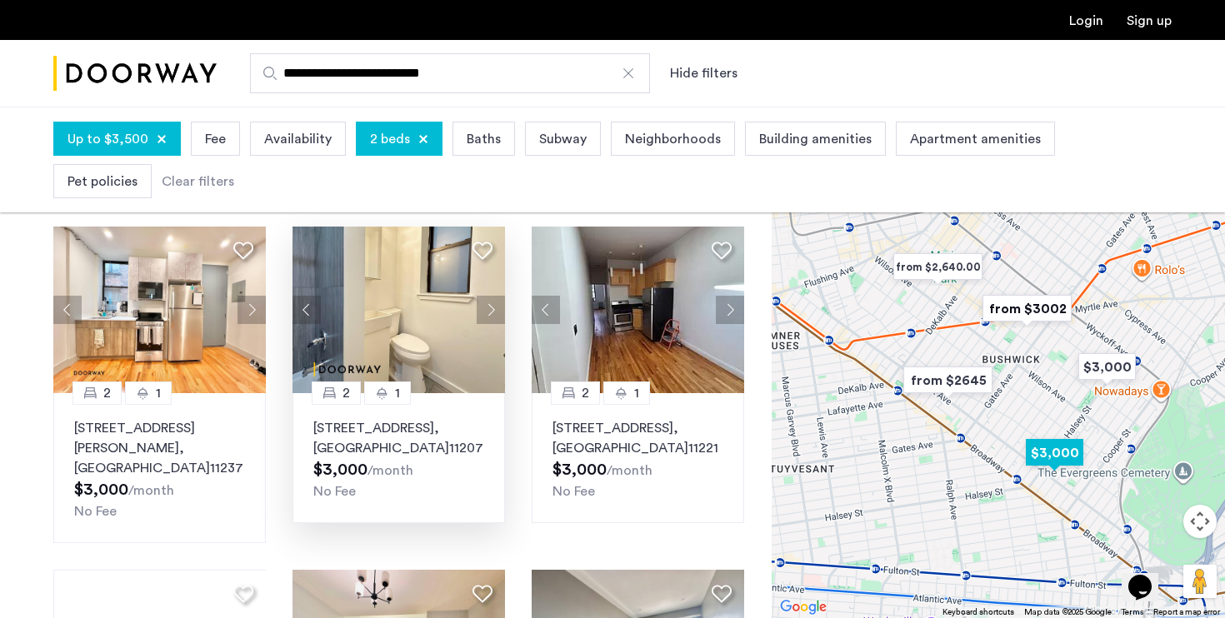
click at [495, 296] on button "Next apartment" at bounding box center [490, 310] width 28 height 28
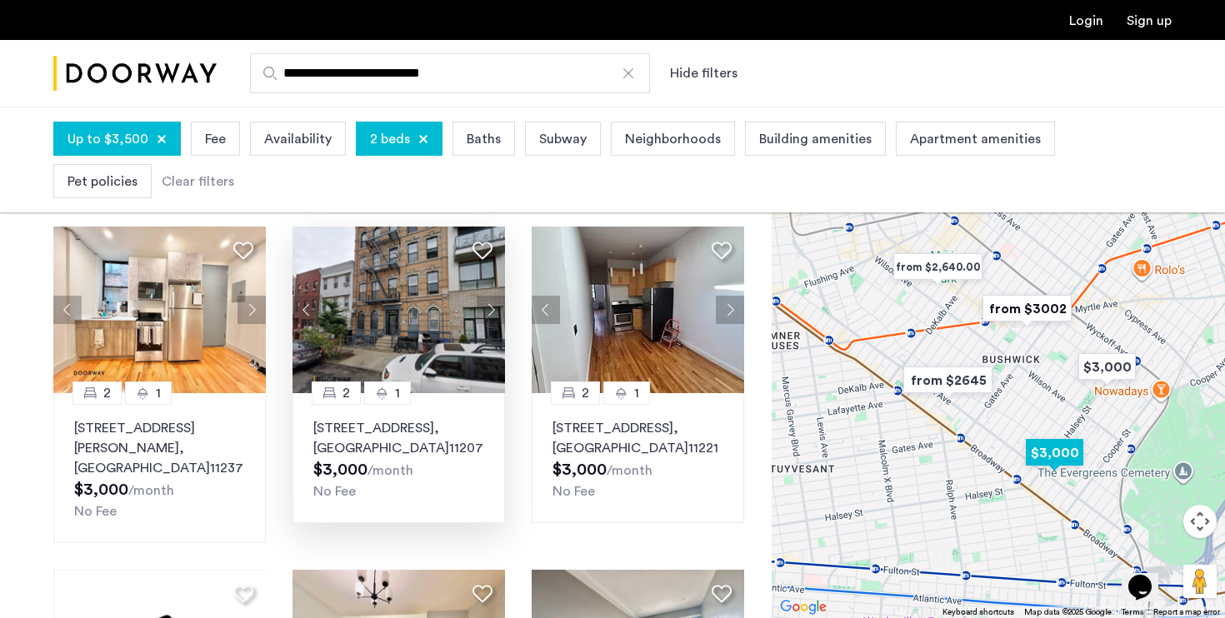
click at [440, 418] on p "74 Eldert Street, Unit A3, Brooklyn , NY 11207" at bounding box center [398, 438] width 171 height 40
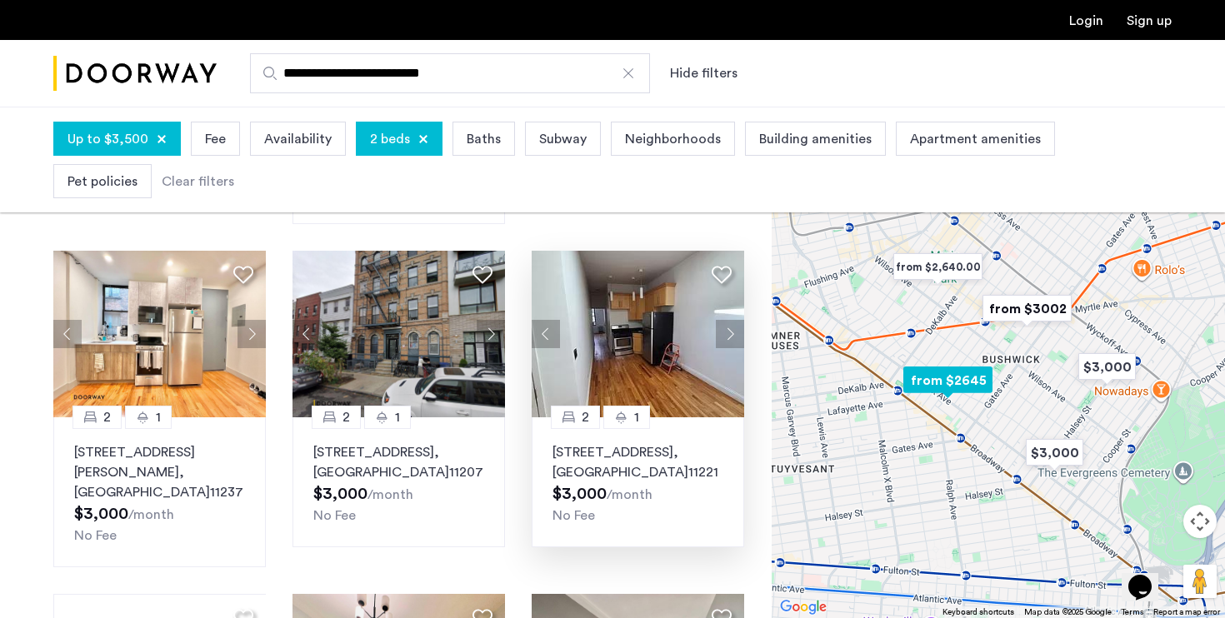
scroll to position [456, 0]
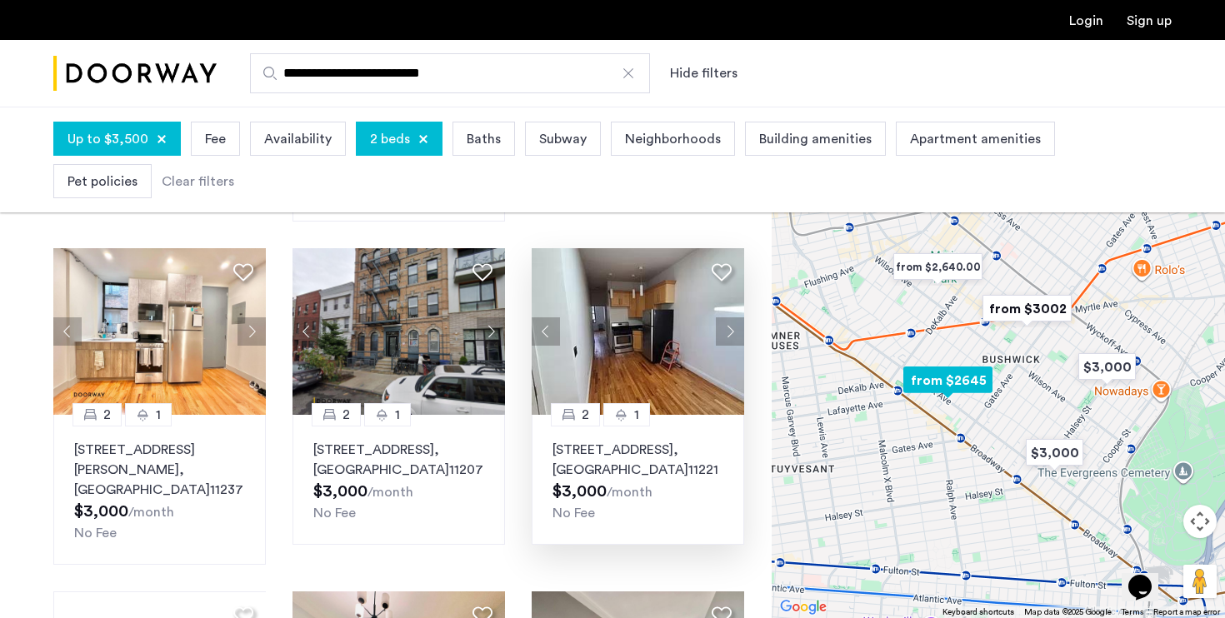
click at [736, 320] on button "Next apartment" at bounding box center [730, 331] width 28 height 28
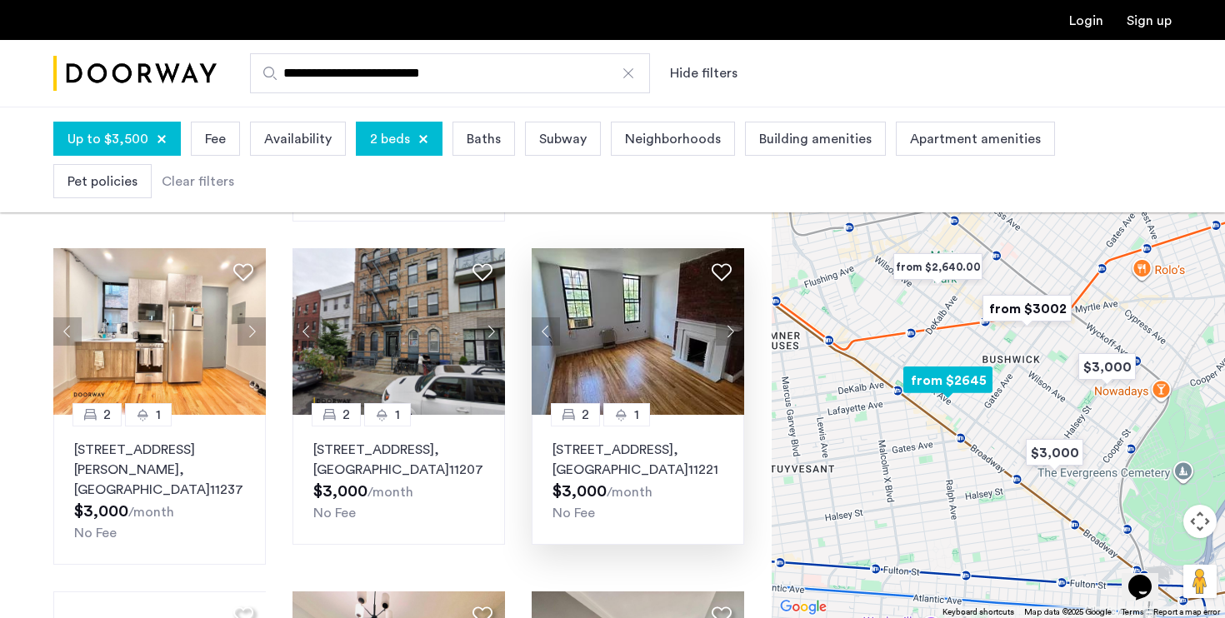
click at [736, 320] on button "Next apartment" at bounding box center [730, 331] width 28 height 28
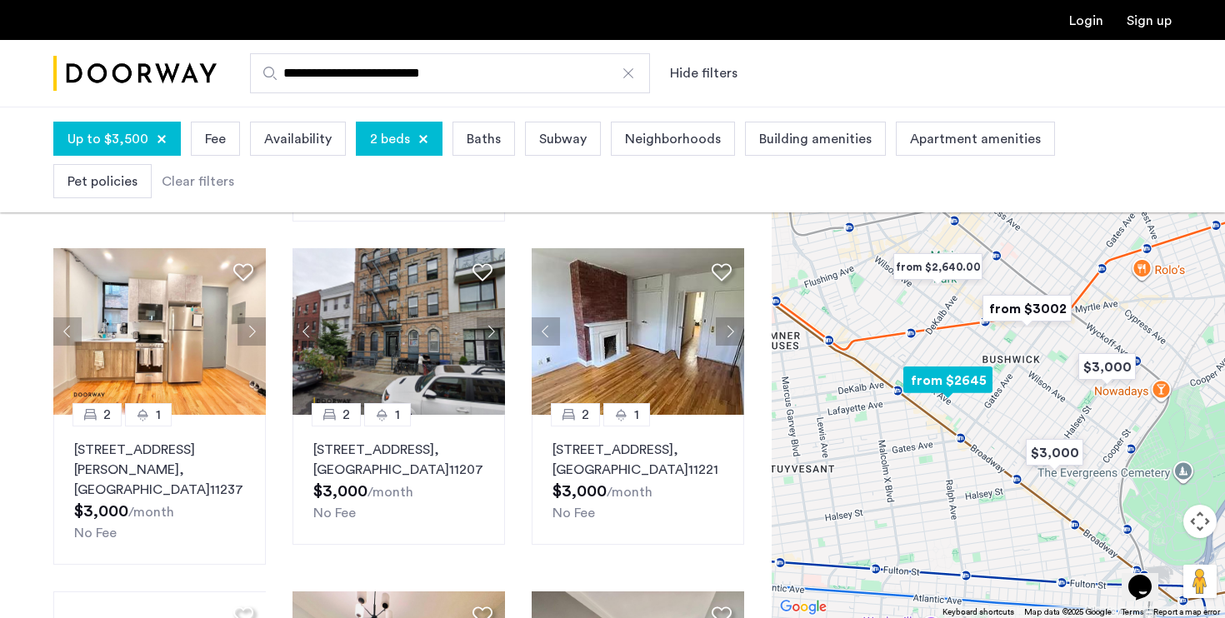
click at [739, 318] on button "Next apartment" at bounding box center [730, 331] width 28 height 28
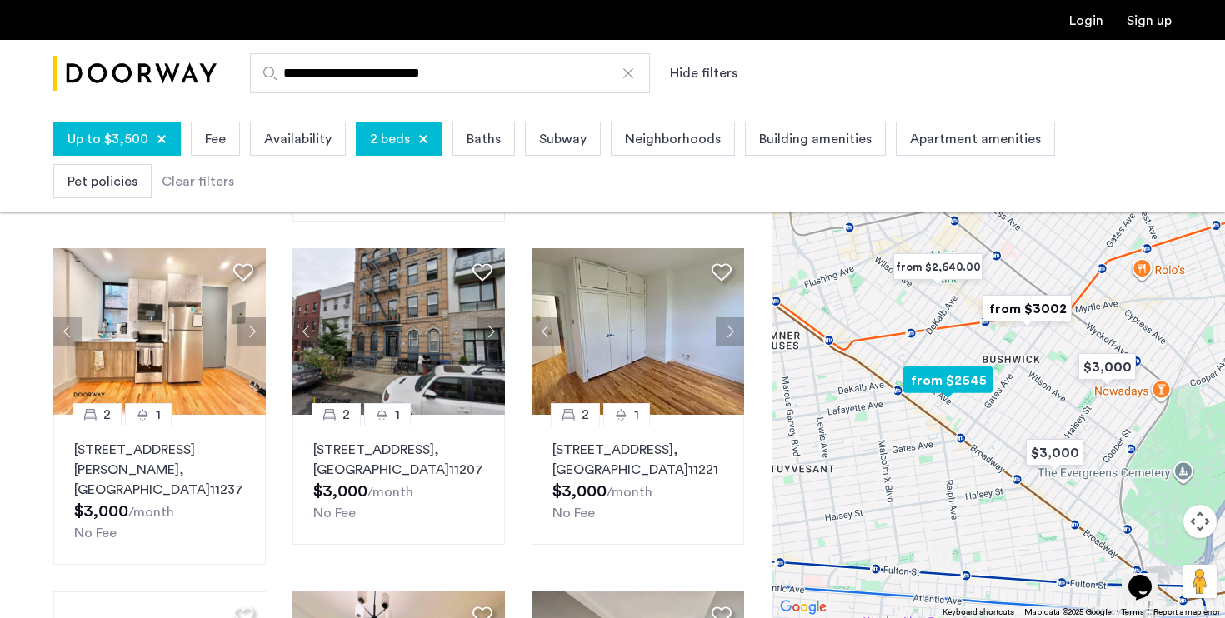
click at [560, 317] on img at bounding box center [637, 331] width 213 height 167
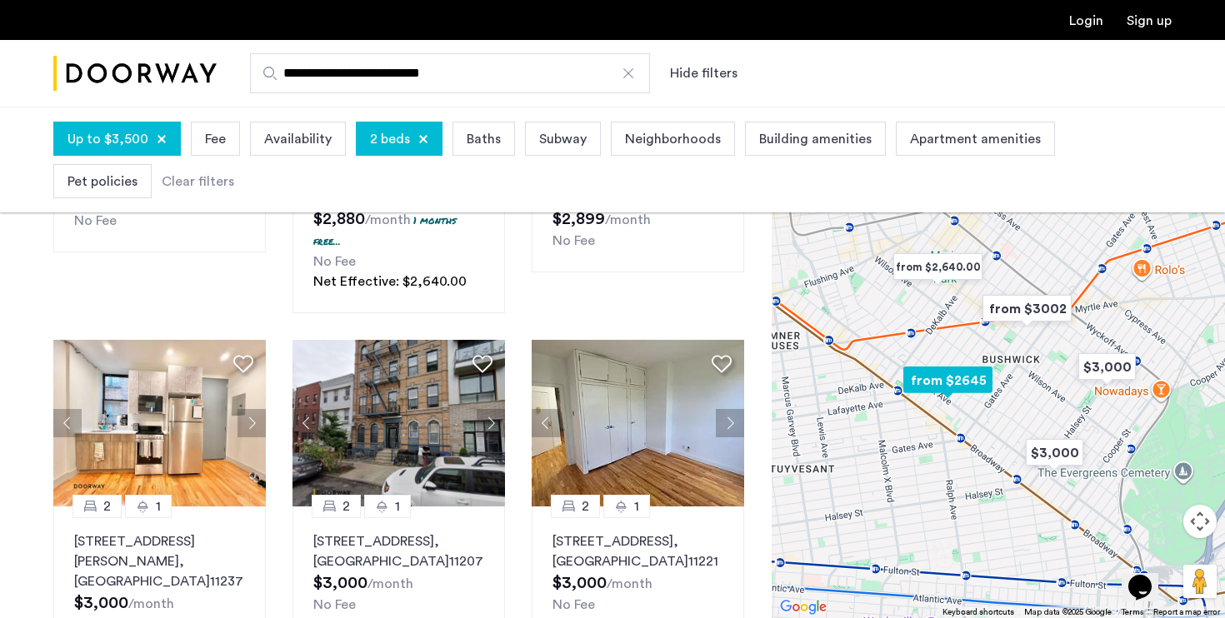
scroll to position [359, 0]
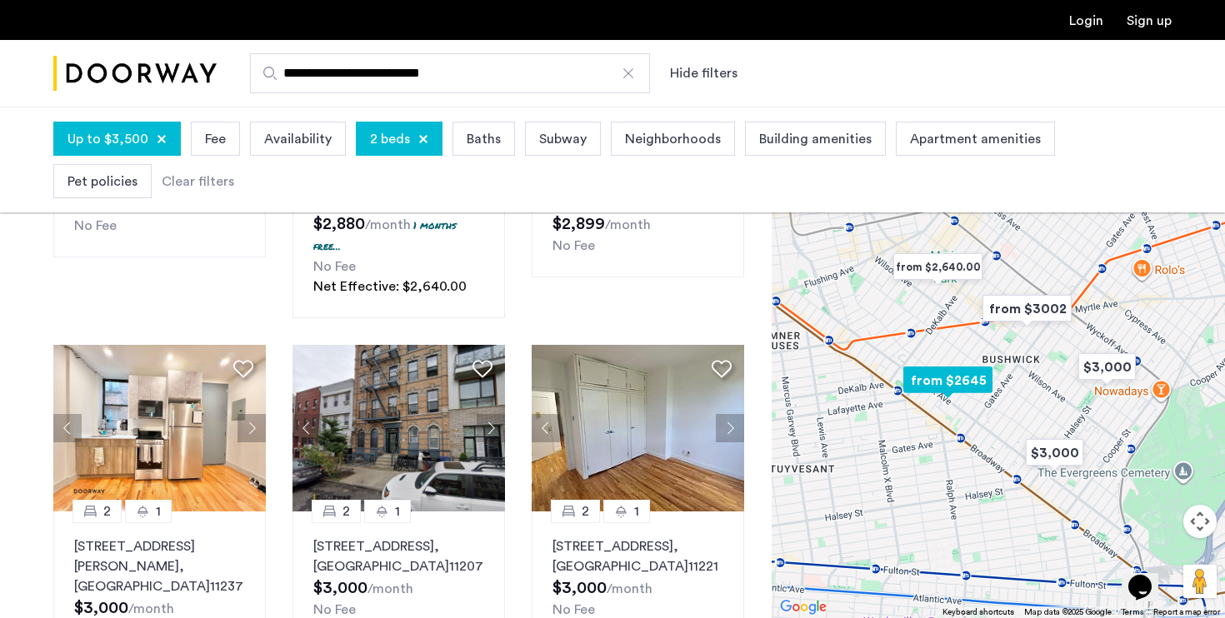
click at [661, 445] on img at bounding box center [637, 428] width 213 height 167
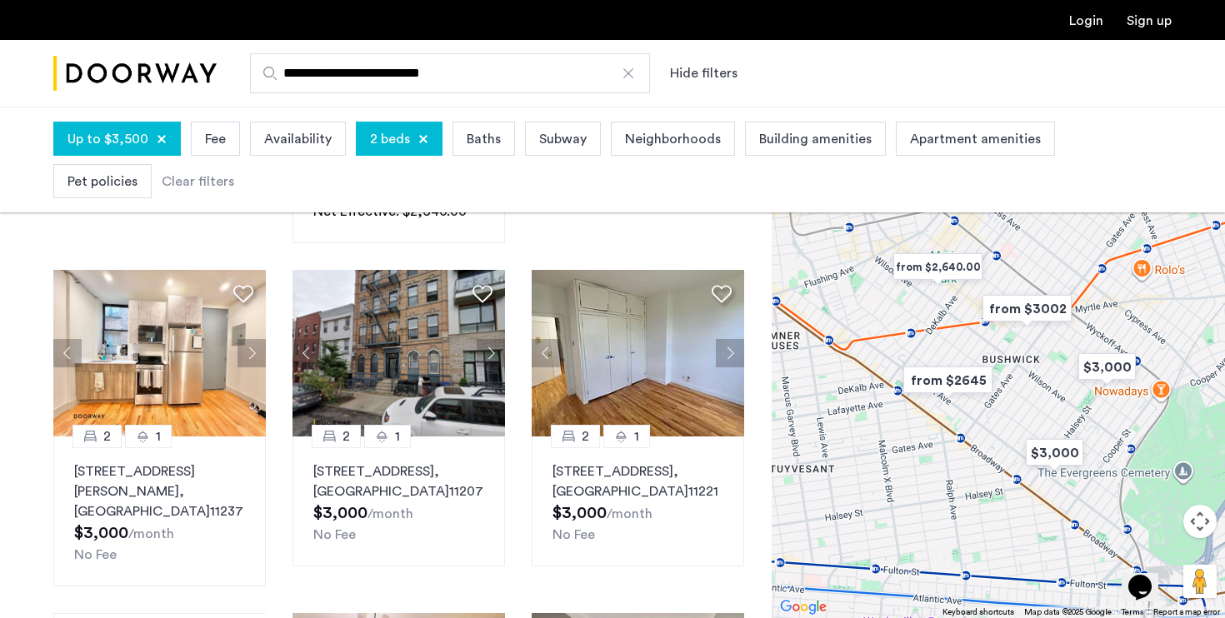
scroll to position [437, 0]
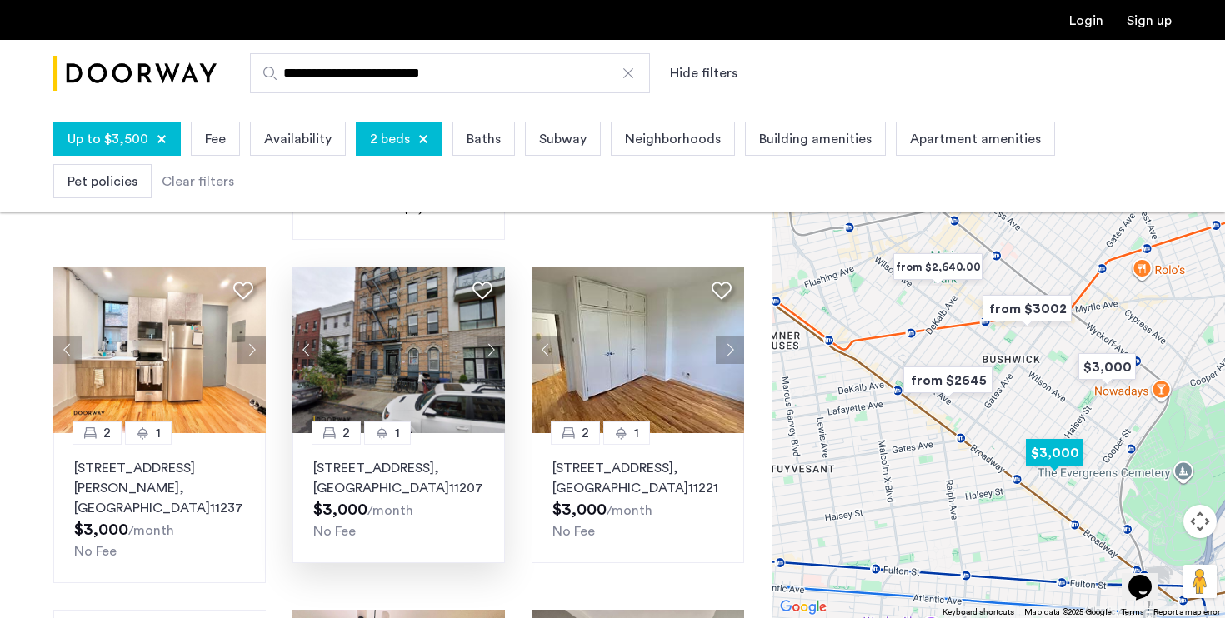
click at [494, 336] on button "Next apartment" at bounding box center [490, 350] width 28 height 28
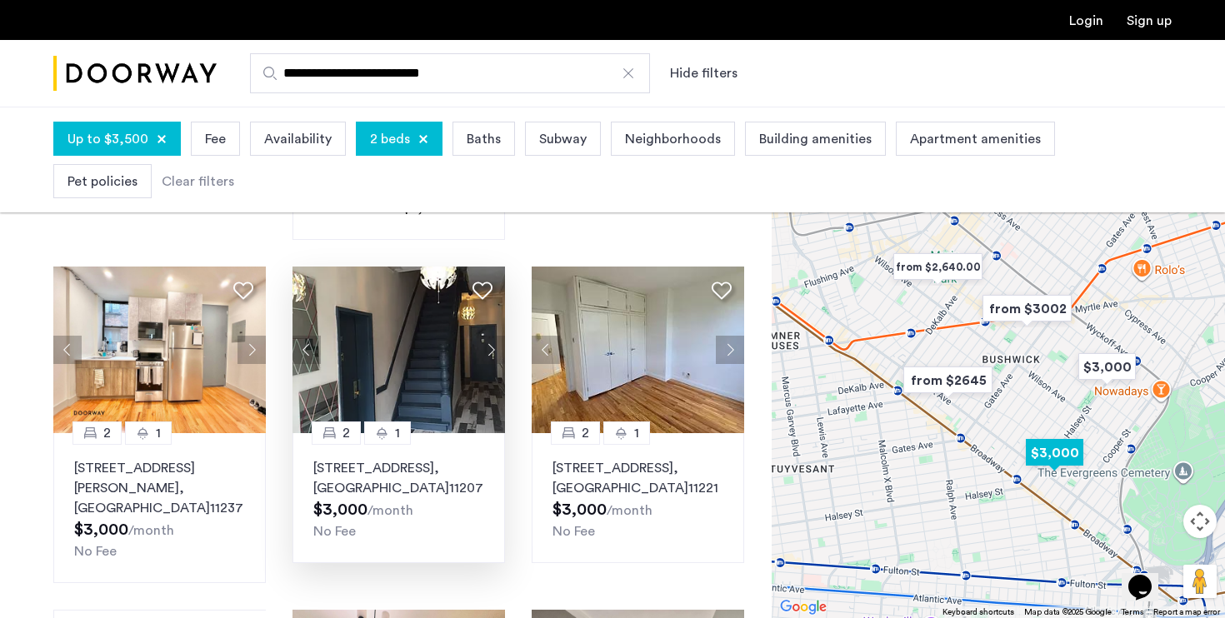
click at [494, 336] on button "Next apartment" at bounding box center [490, 350] width 28 height 28
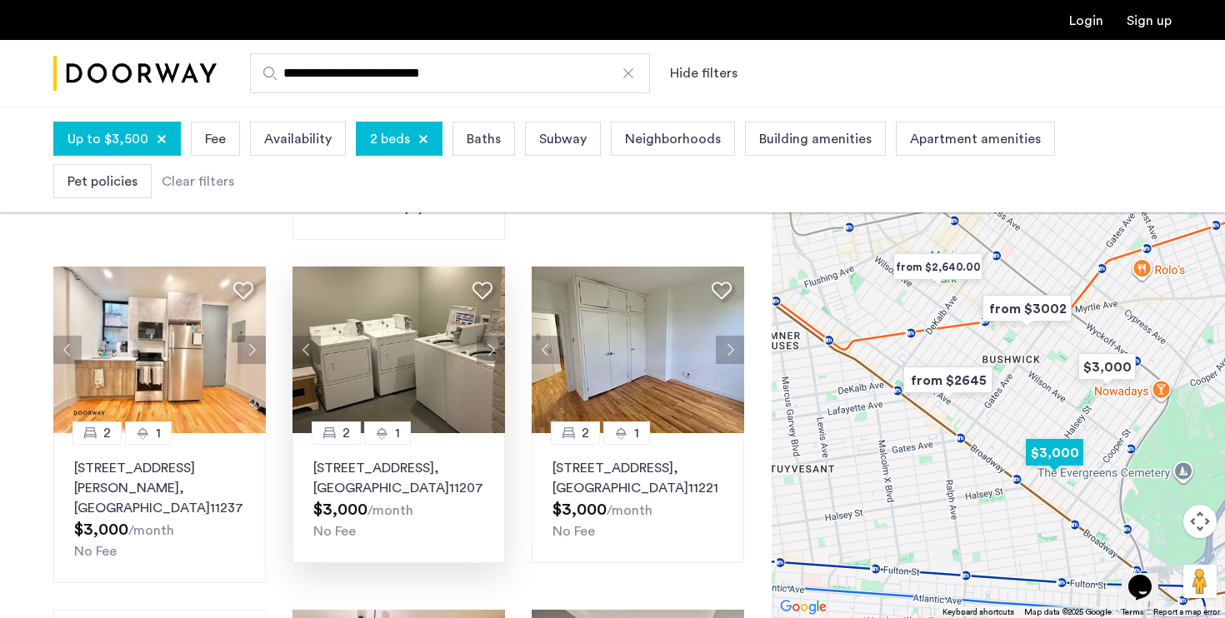
click at [494, 336] on button "Next apartment" at bounding box center [490, 350] width 28 height 28
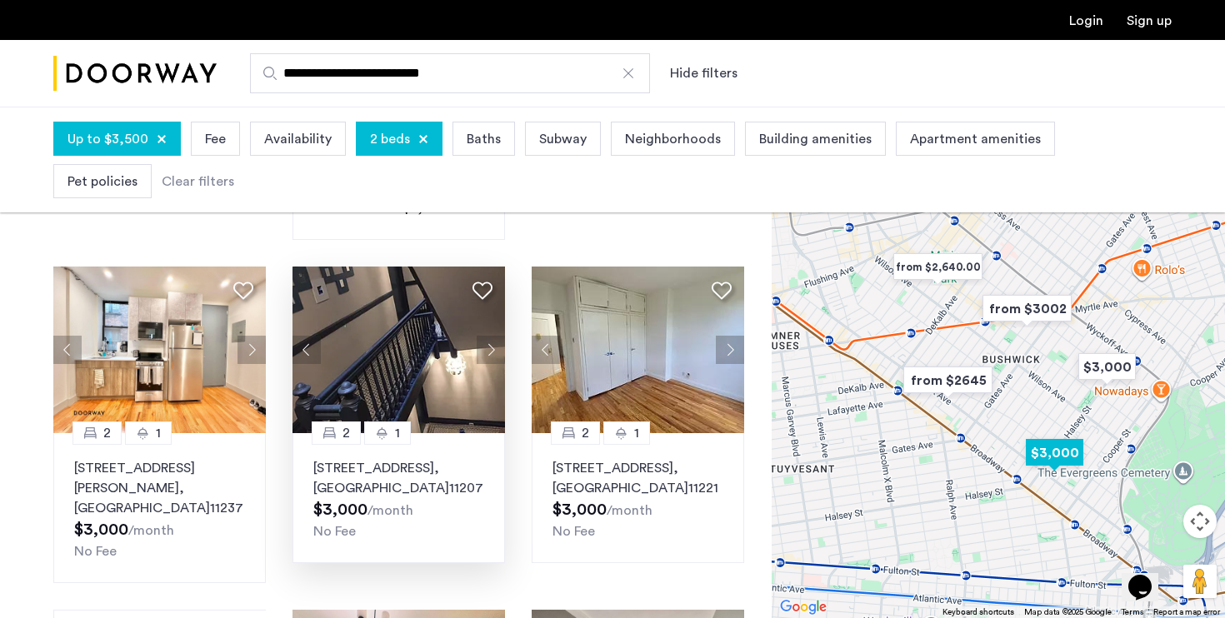
click at [494, 336] on button "Next apartment" at bounding box center [490, 350] width 28 height 28
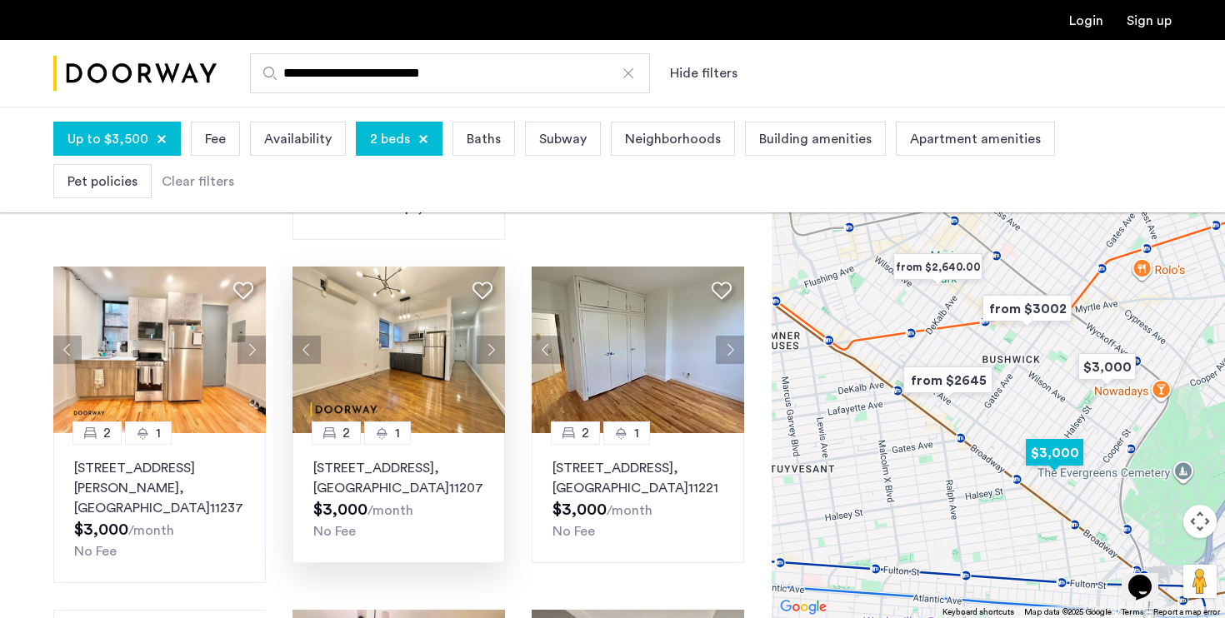
click at [494, 336] on button "Next apartment" at bounding box center [490, 350] width 28 height 28
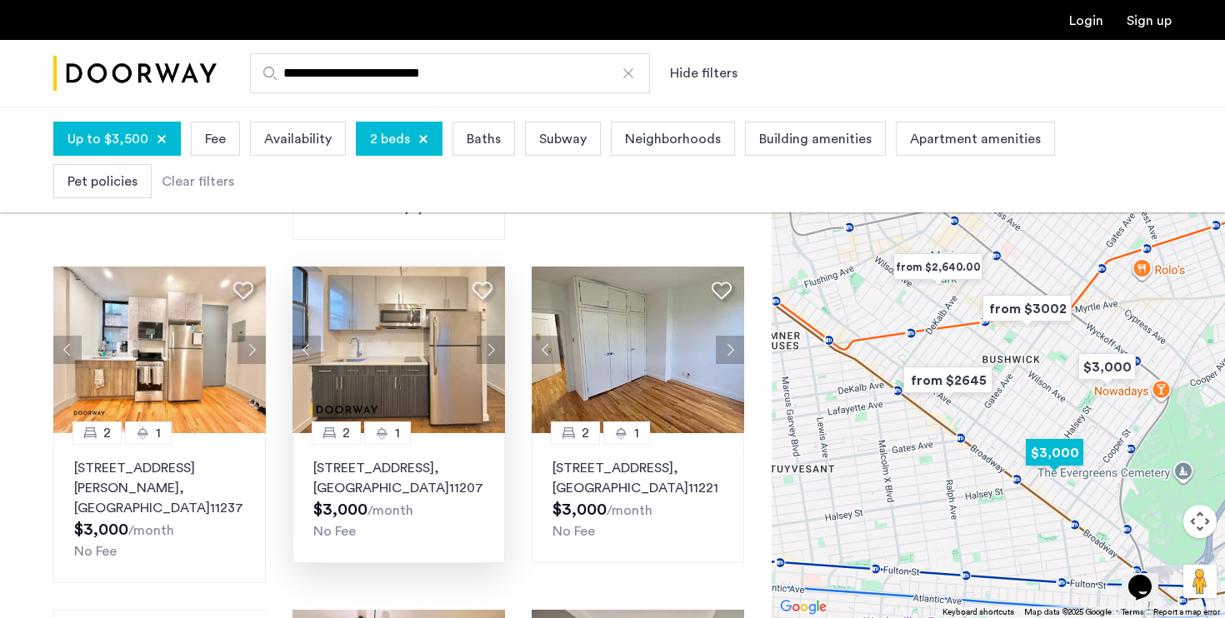
click at [494, 336] on button "Next apartment" at bounding box center [490, 350] width 28 height 28
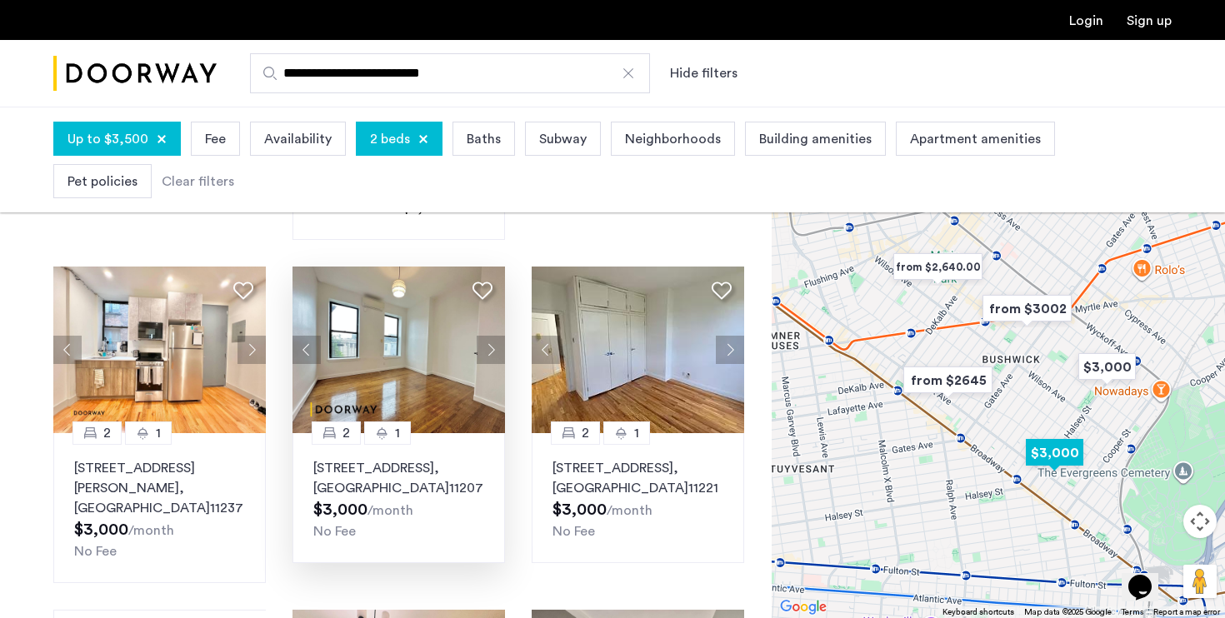
click at [494, 336] on button "Next apartment" at bounding box center [490, 350] width 28 height 28
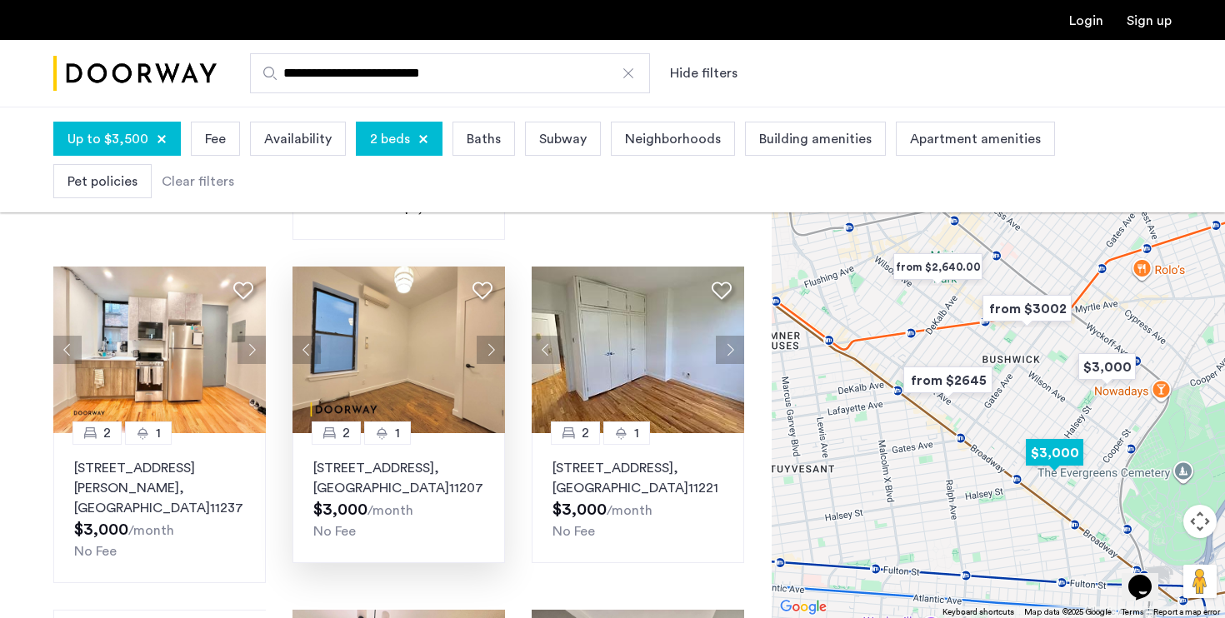
click at [417, 314] on img at bounding box center [398, 350] width 213 height 167
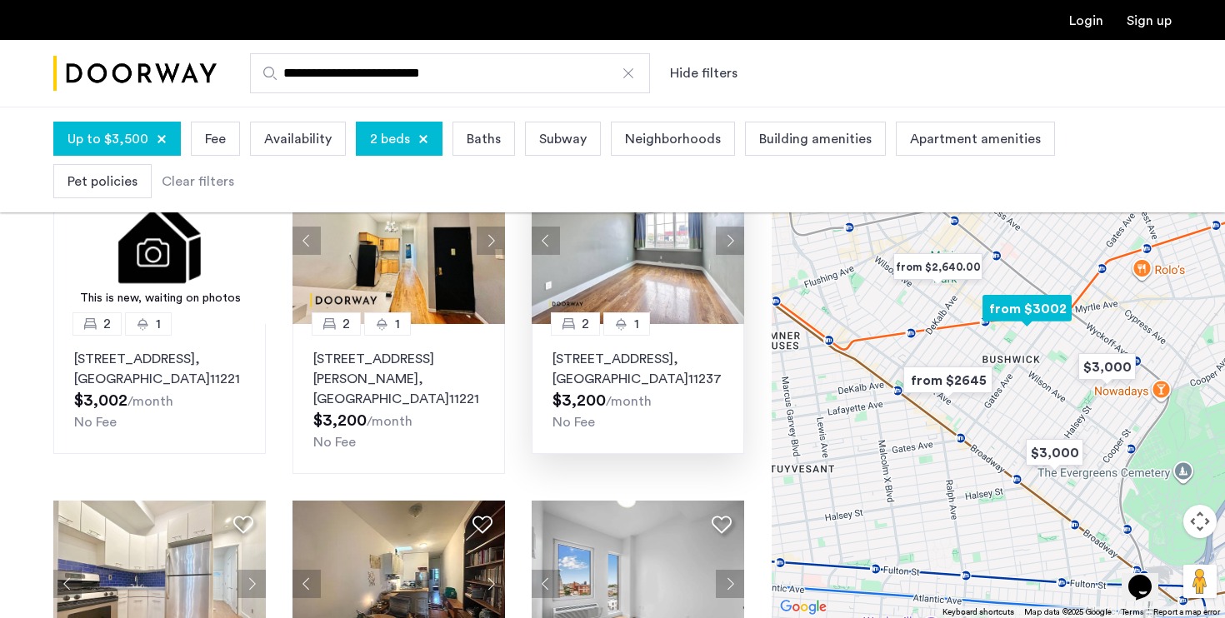
scroll to position [906, 0]
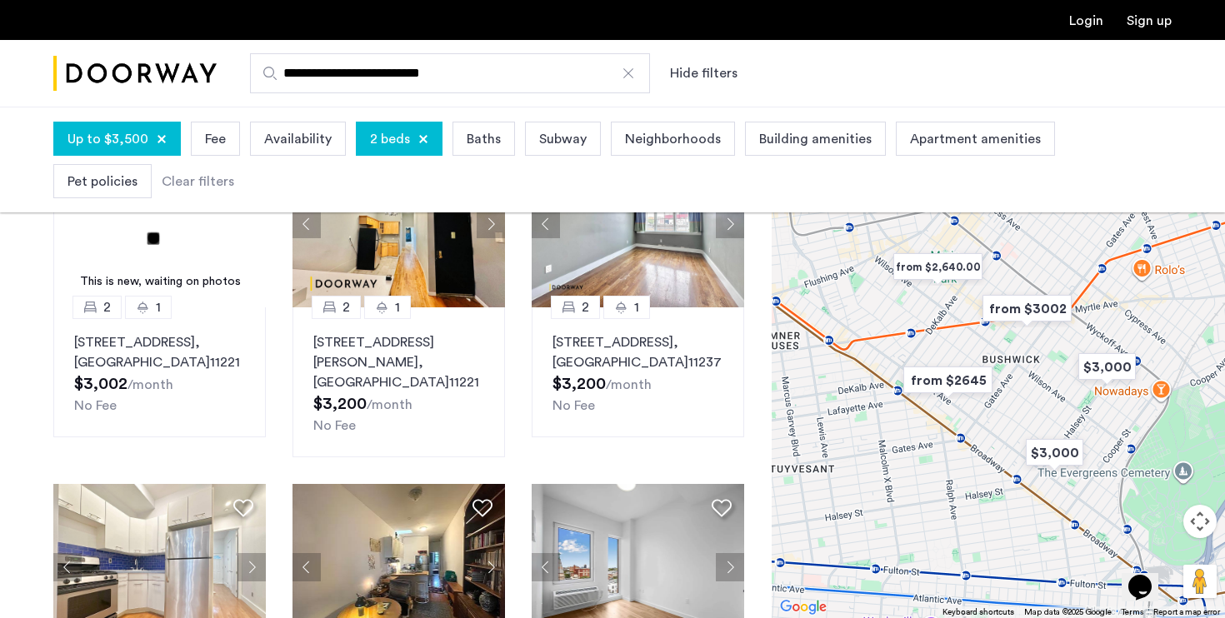
click at [934, 377] on img "from $2645" at bounding box center [947, 380] width 102 height 37
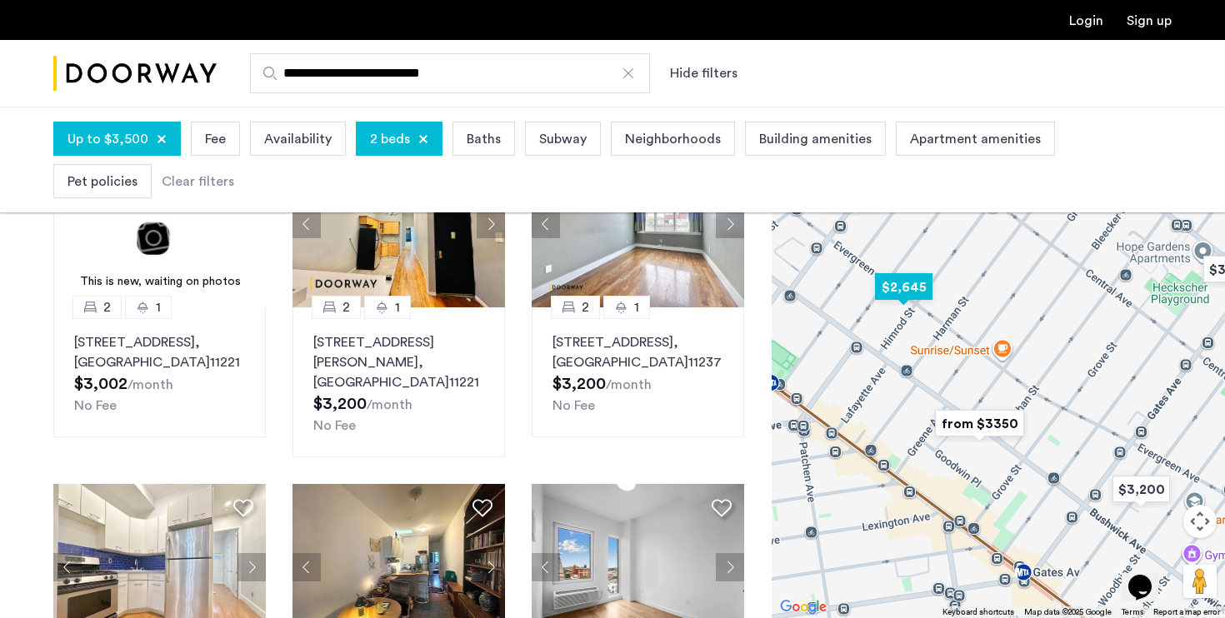
click at [907, 288] on img "$2,645" at bounding box center [903, 286] width 71 height 37
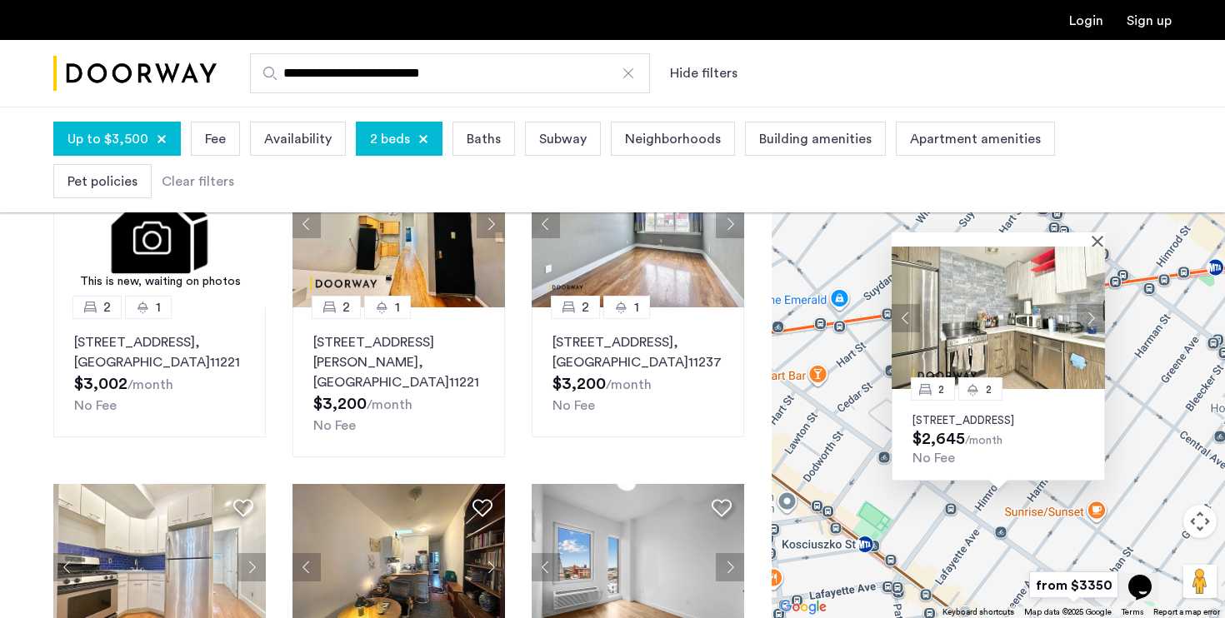
click at [1058, 314] on img at bounding box center [997, 318] width 213 height 142
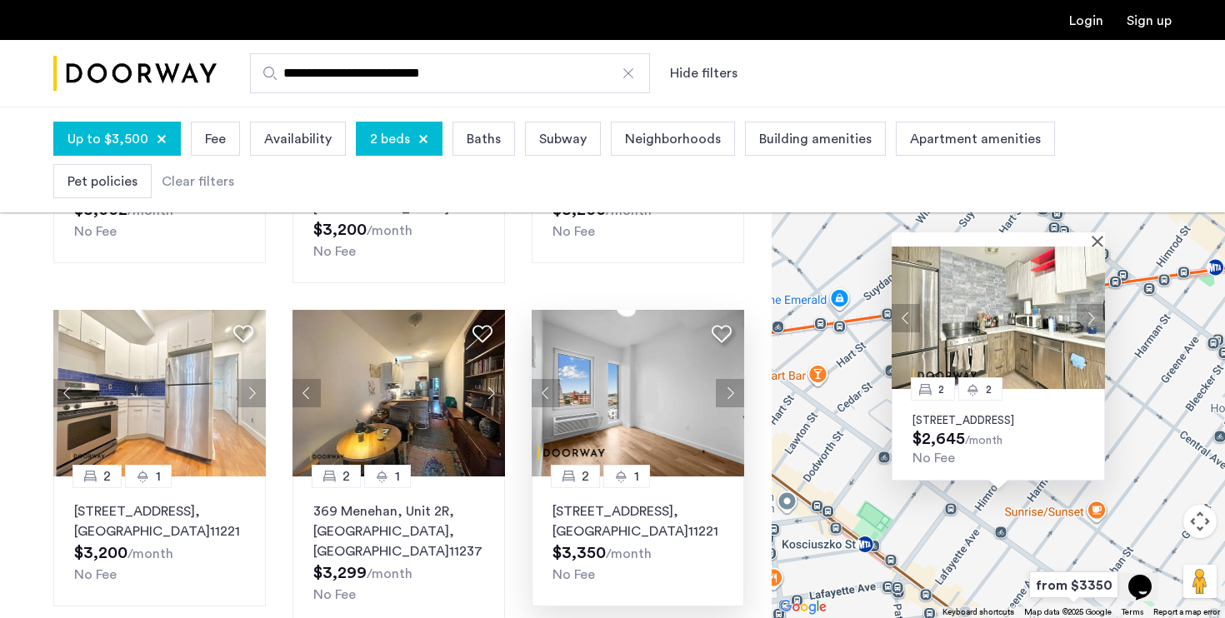
scroll to position [1082, 0]
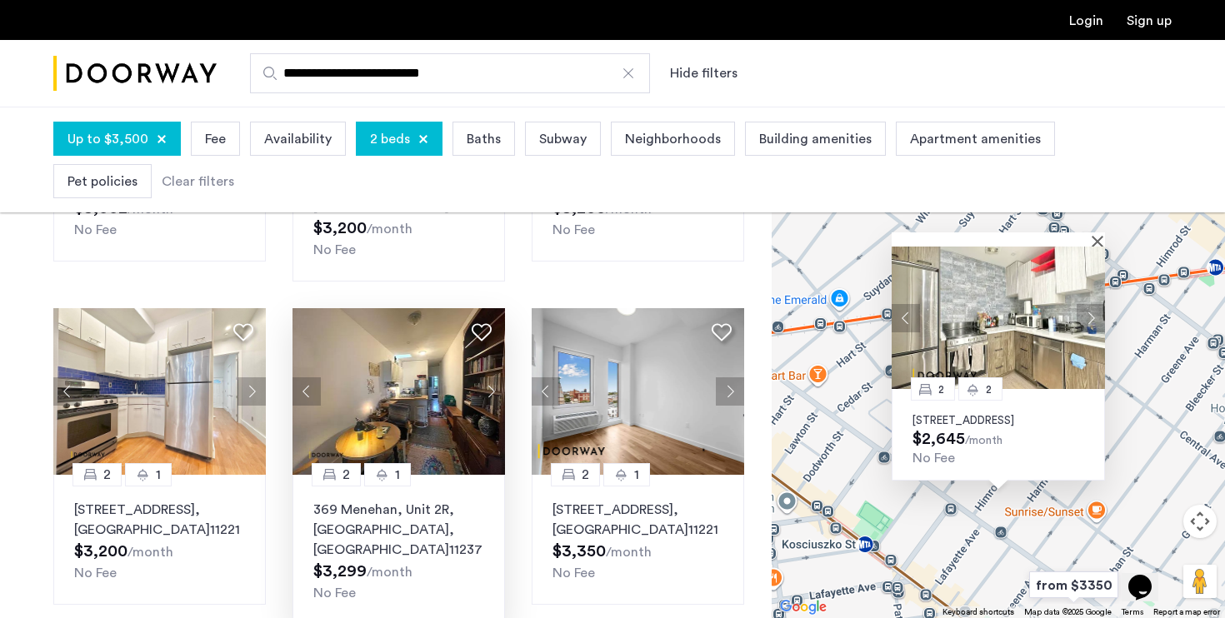
click at [466, 378] on img at bounding box center [398, 391] width 213 height 167
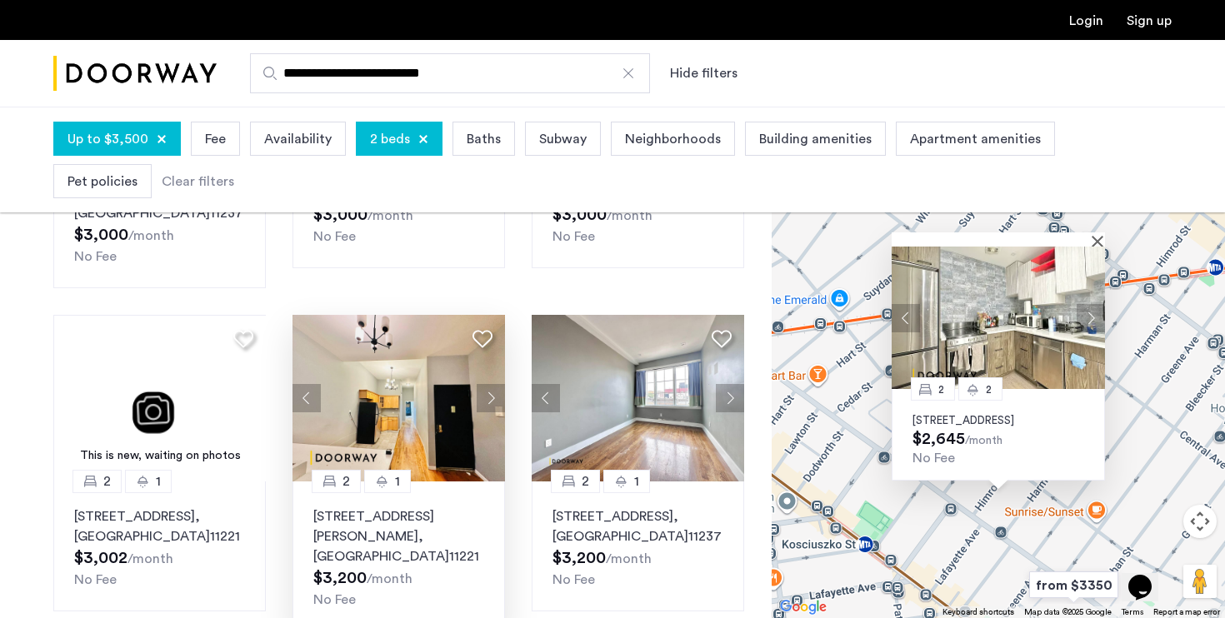
scroll to position [749, 0]
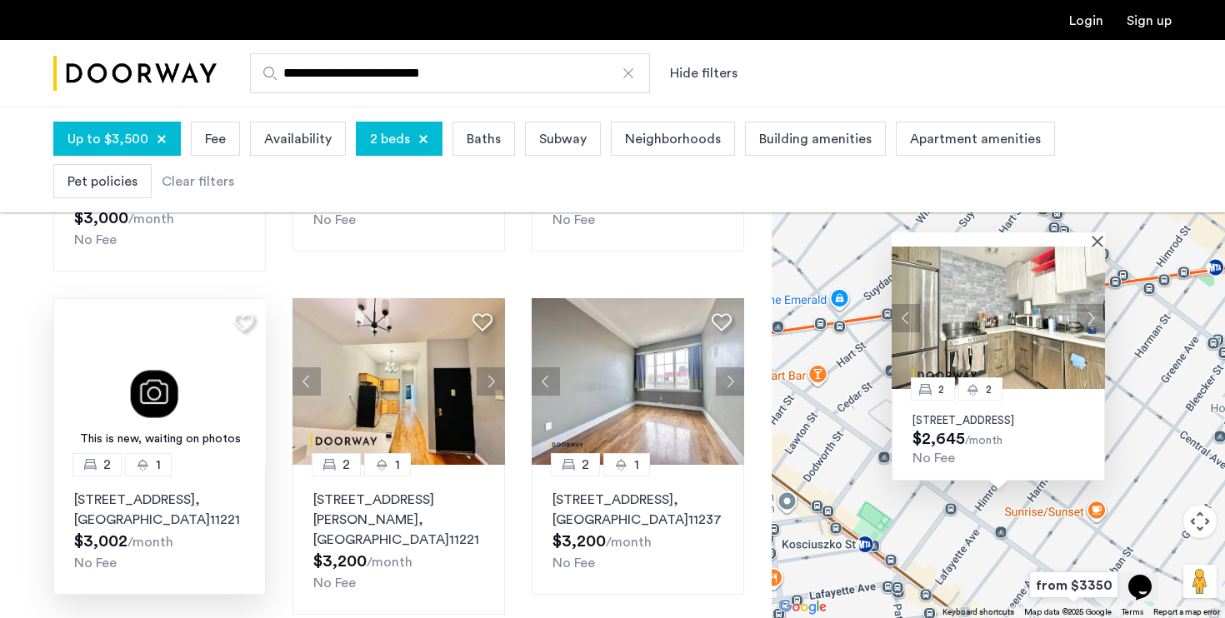
click at [137, 377] on img at bounding box center [159, 381] width 213 height 167
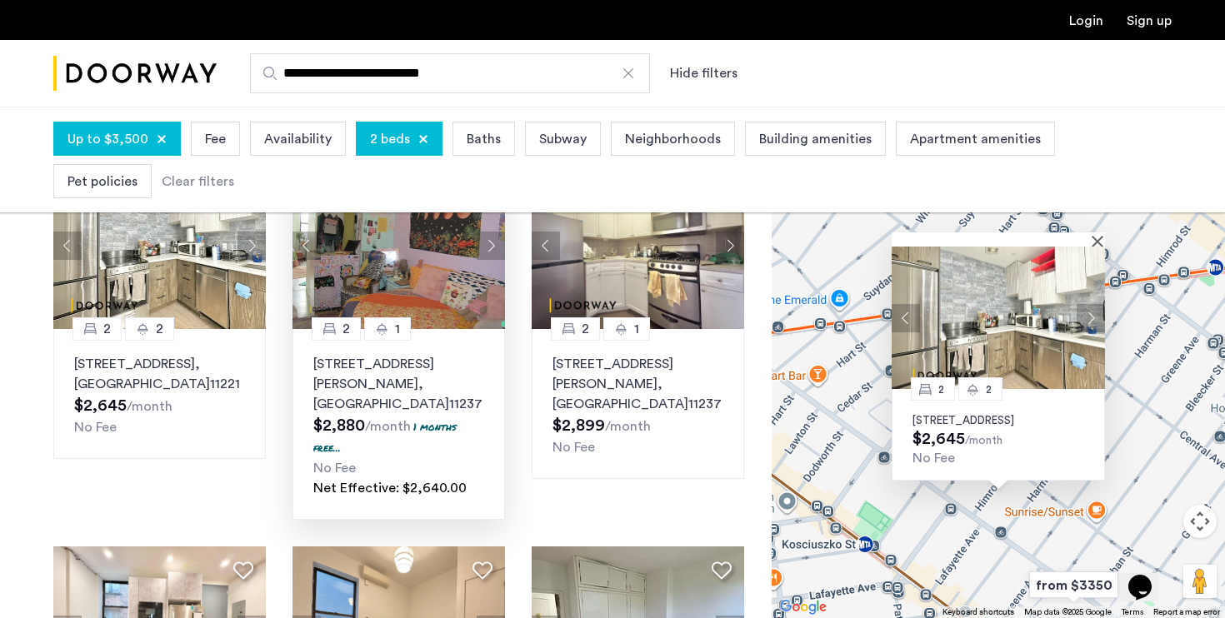
scroll to position [112, 0]
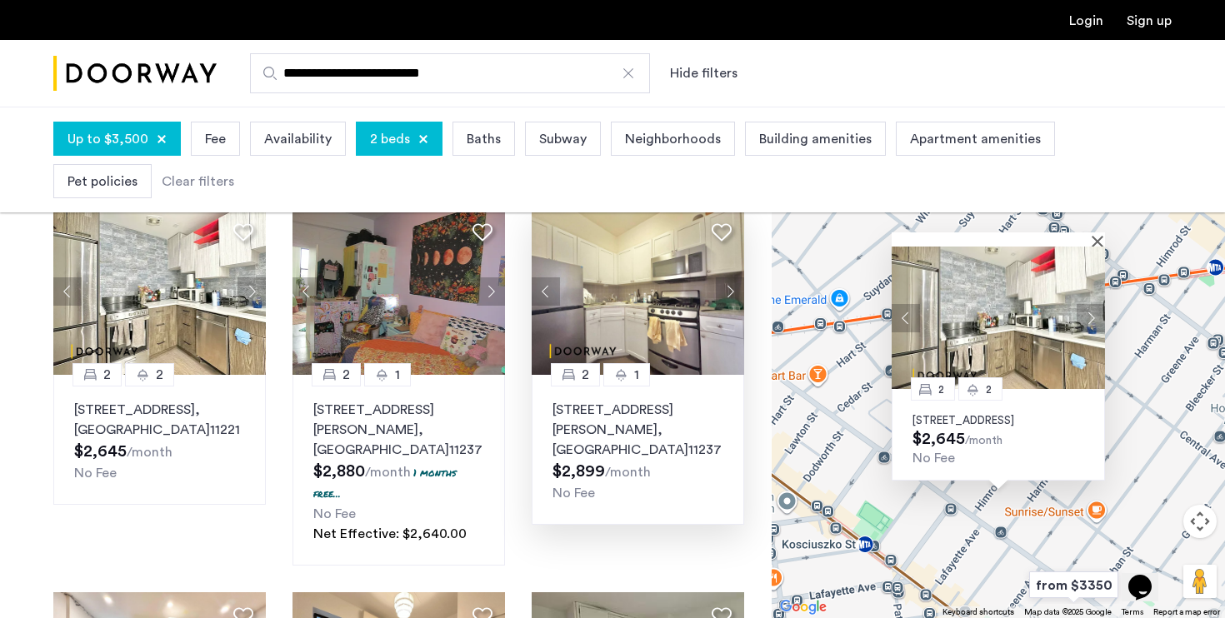
click at [728, 297] on button "Next apartment" at bounding box center [730, 291] width 28 height 28
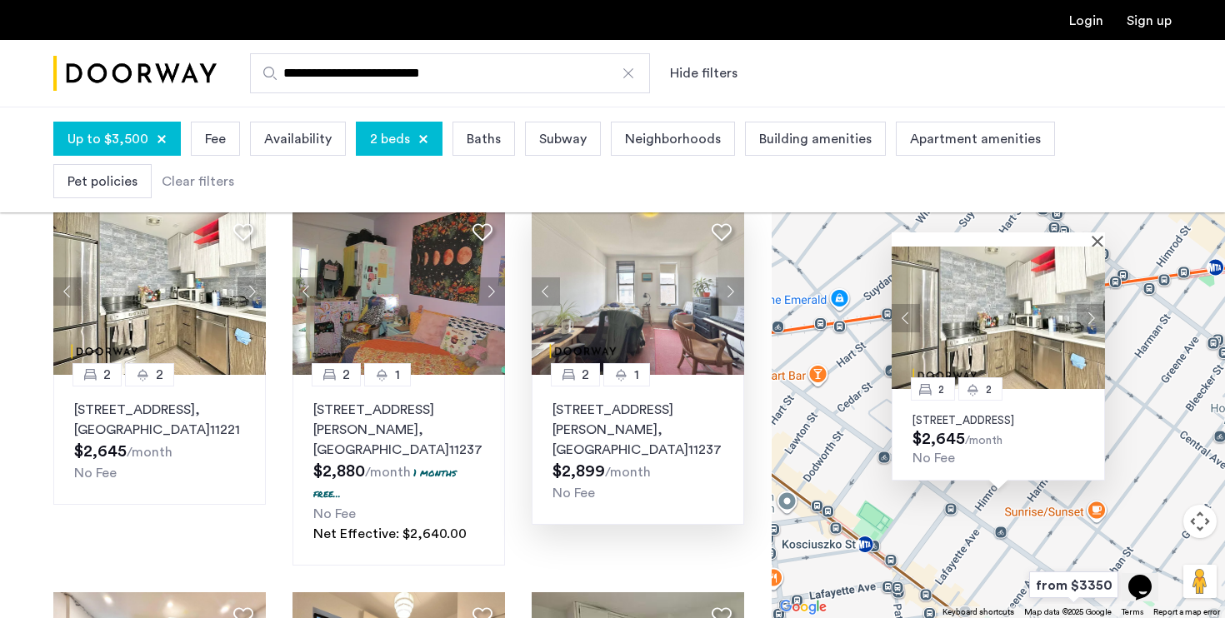
click at [727, 297] on button "Next apartment" at bounding box center [730, 291] width 28 height 28
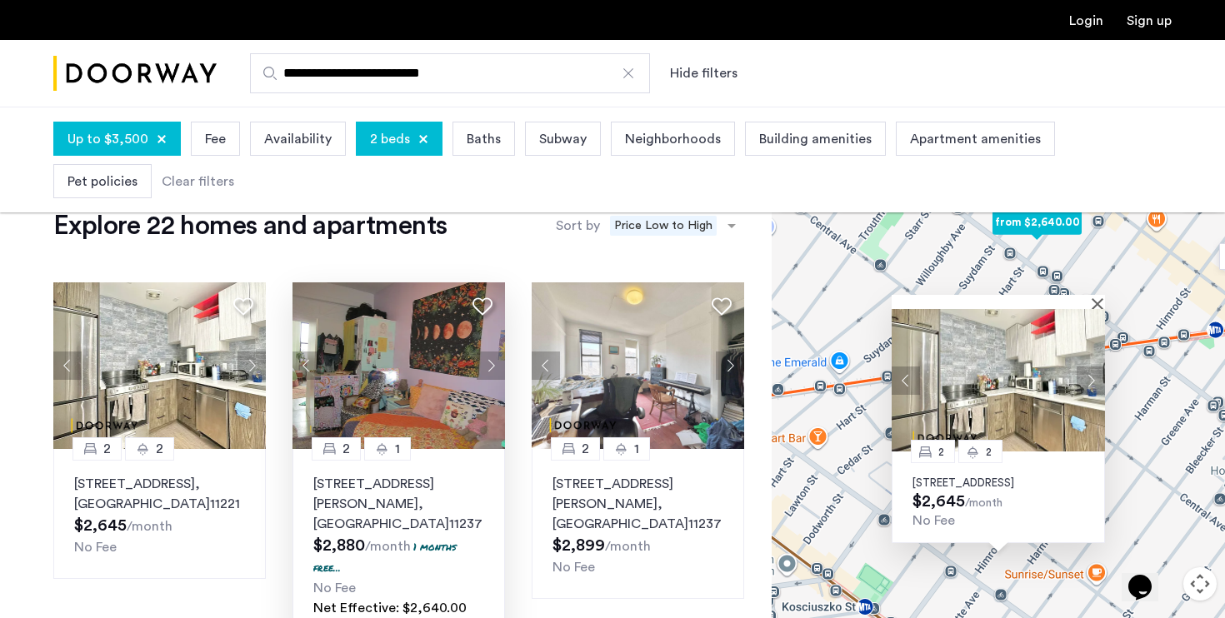
scroll to position [35, 0]
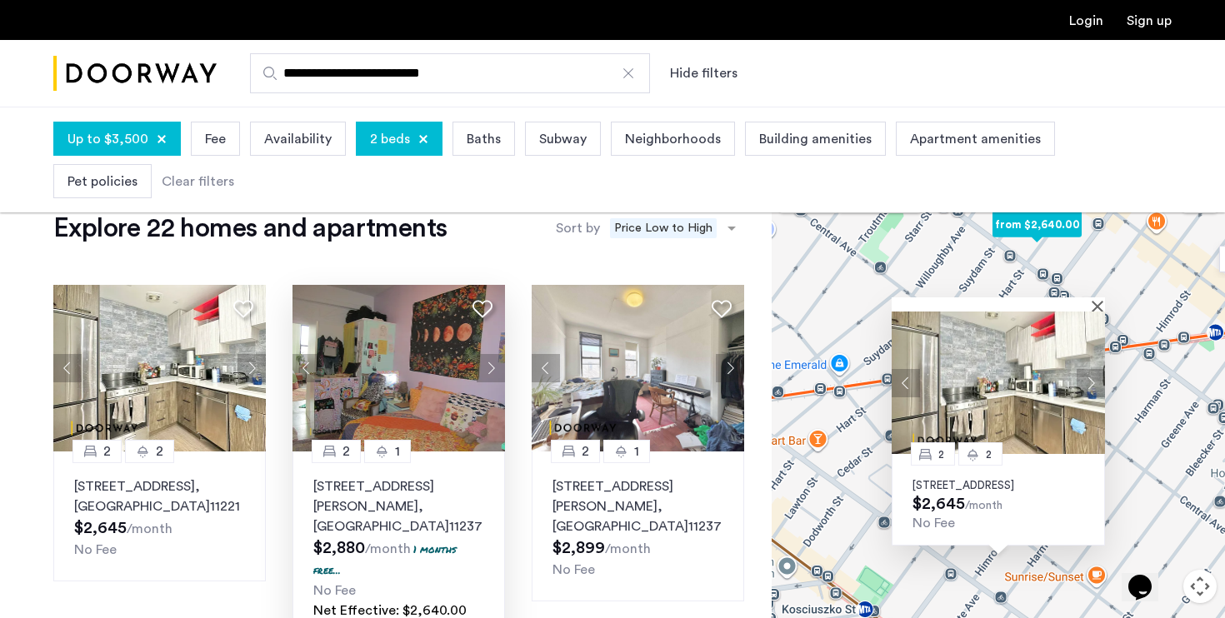
click at [487, 367] on button "Next apartment" at bounding box center [490, 368] width 28 height 28
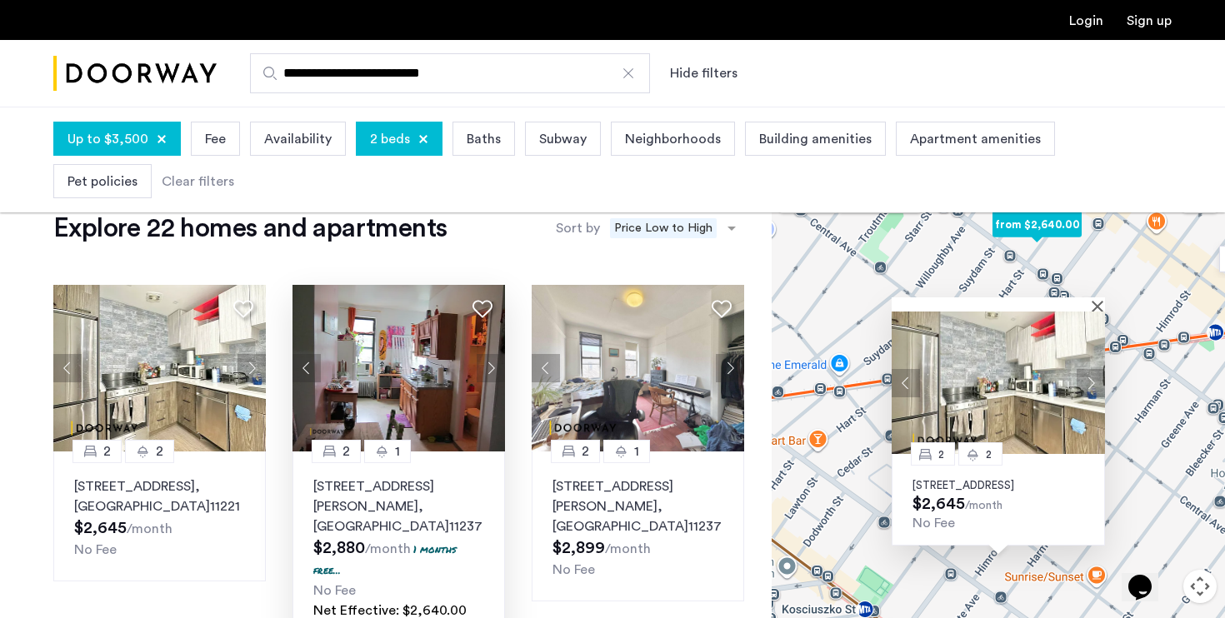
click at [487, 367] on button "Next apartment" at bounding box center [490, 368] width 28 height 28
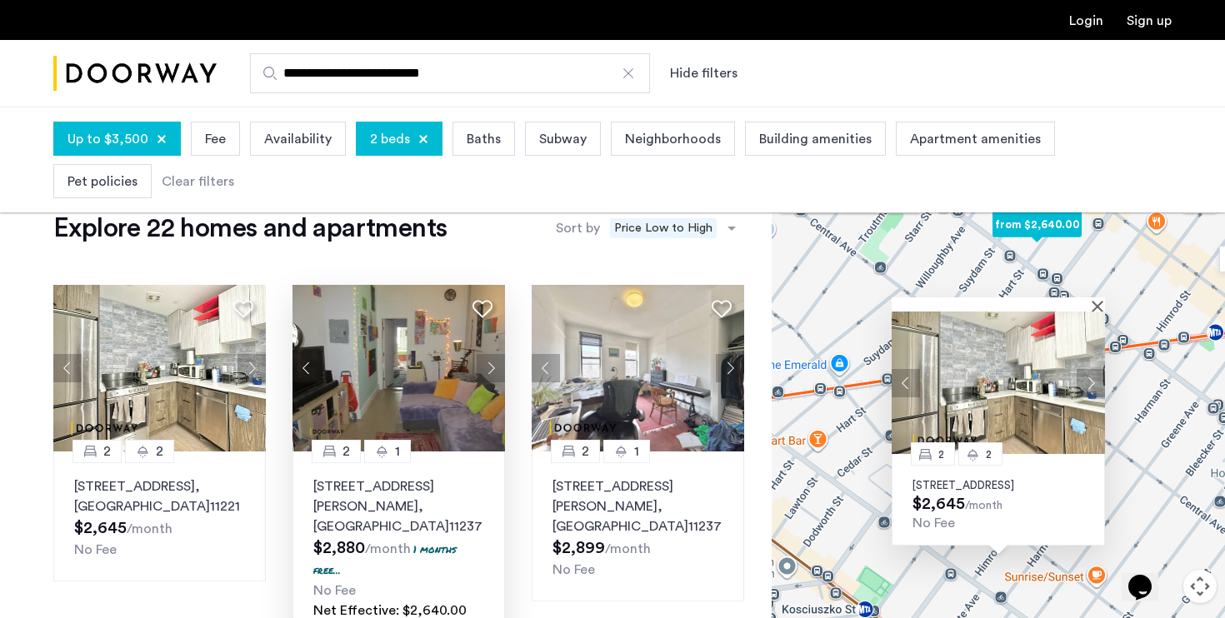
scroll to position [0, 0]
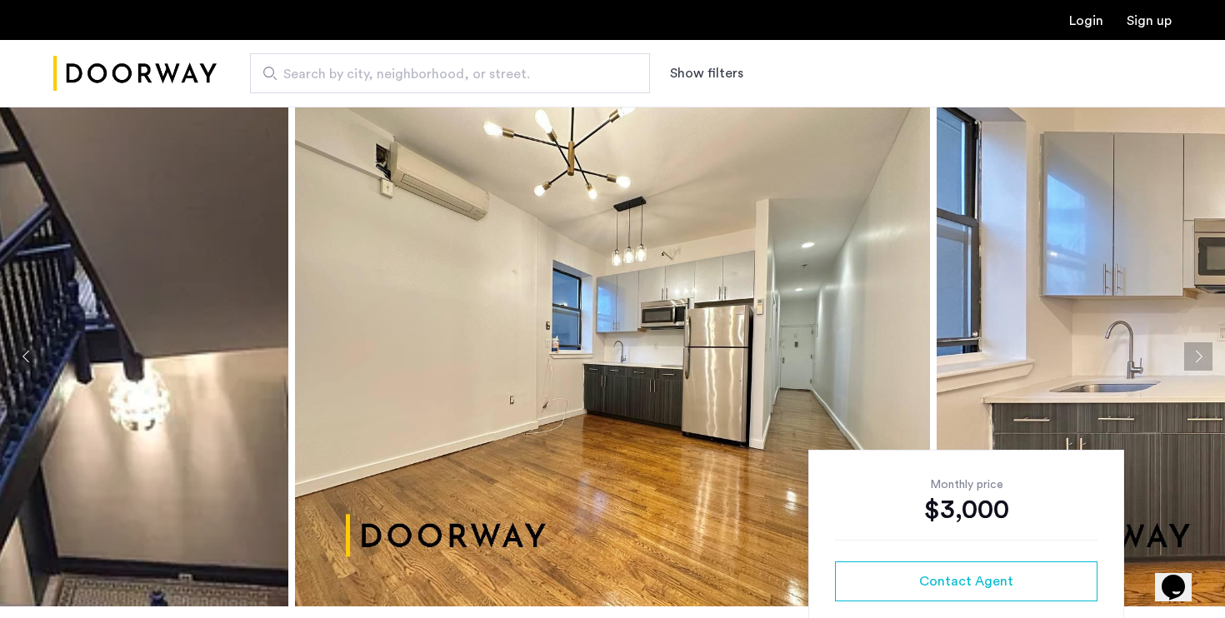
click at [1195, 352] on button "Next apartment" at bounding box center [1198, 356] width 28 height 28
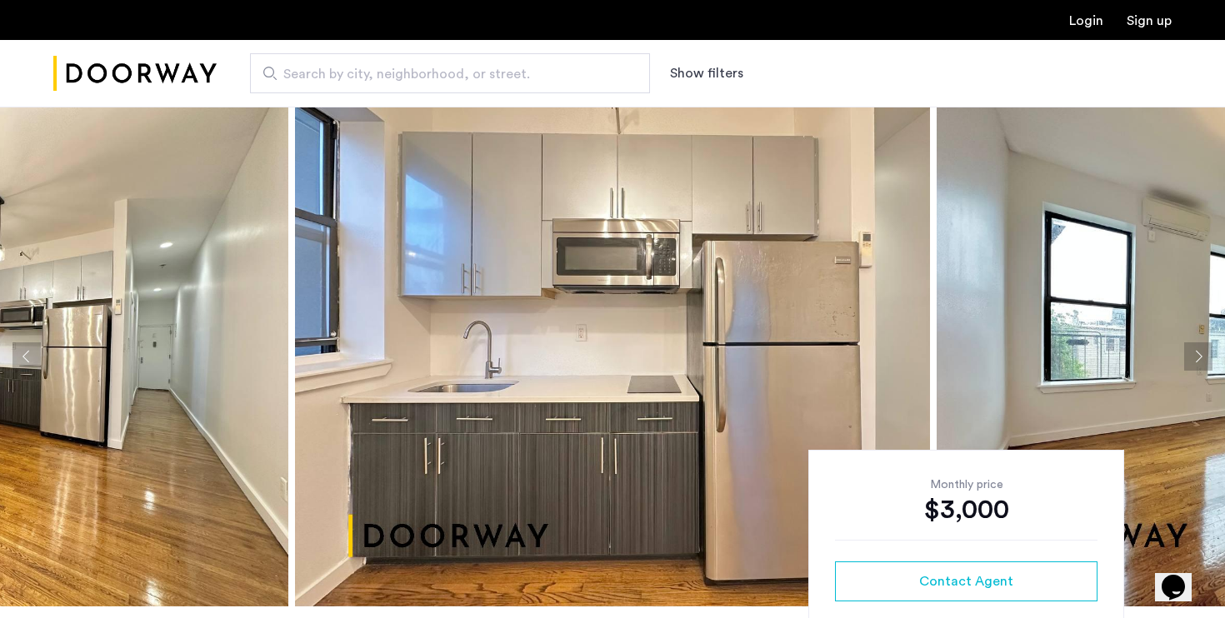
click at [1195, 352] on button "Next apartment" at bounding box center [1198, 356] width 28 height 28
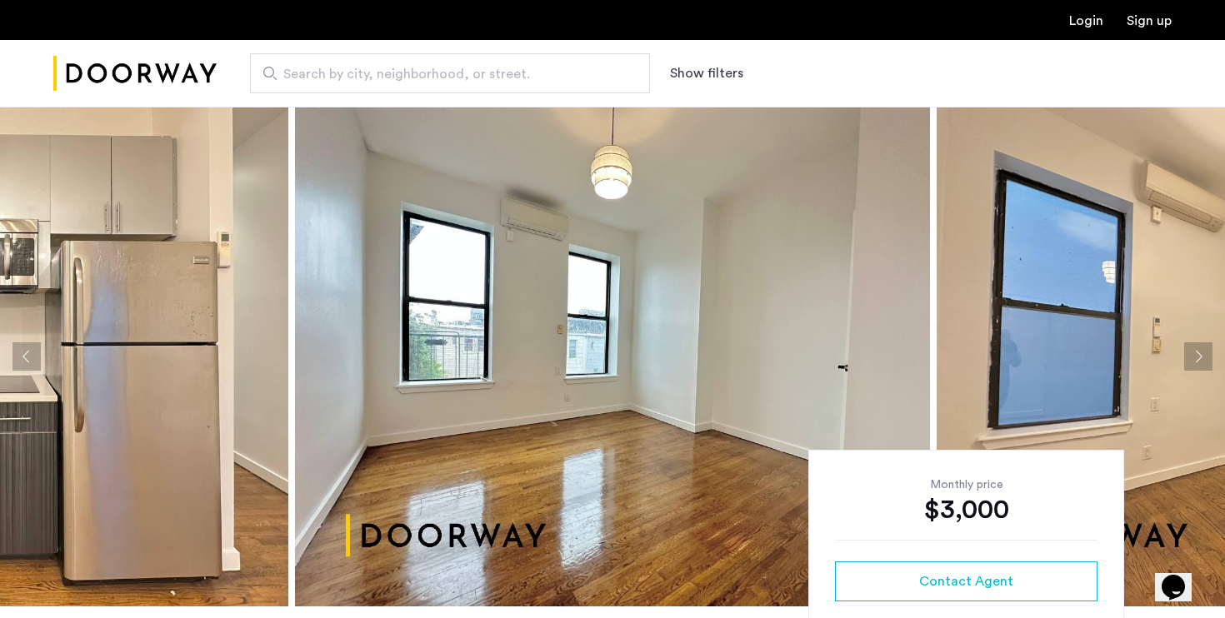
click at [1195, 352] on button "Next apartment" at bounding box center [1198, 356] width 28 height 28
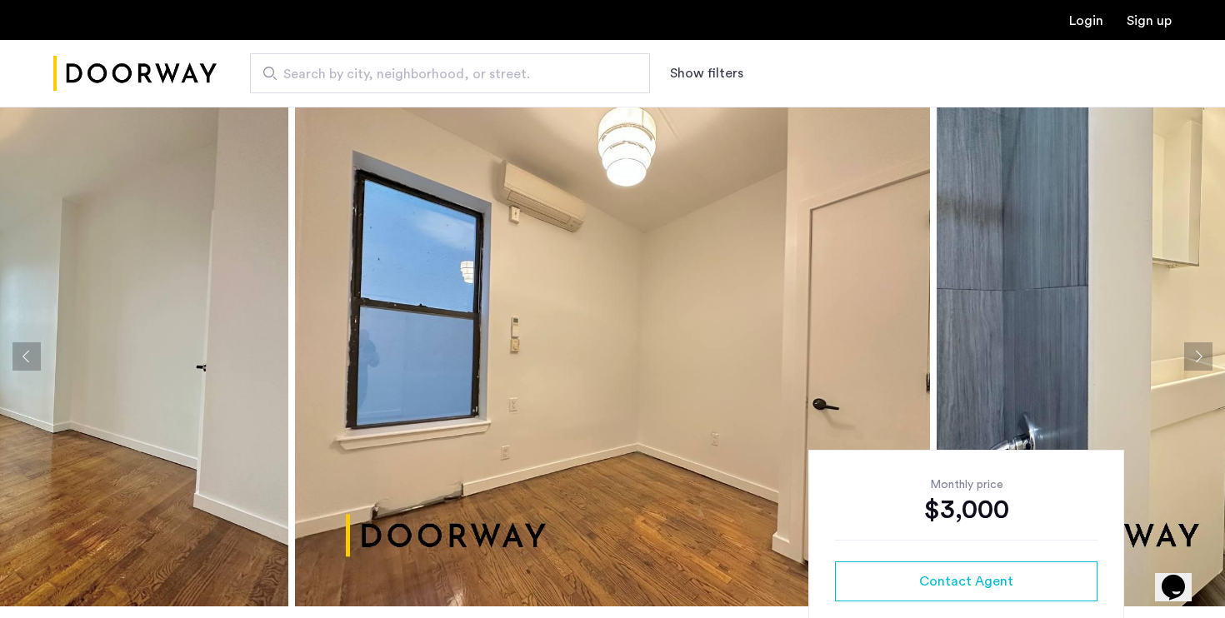
click at [1195, 352] on button "Next apartment" at bounding box center [1198, 356] width 28 height 28
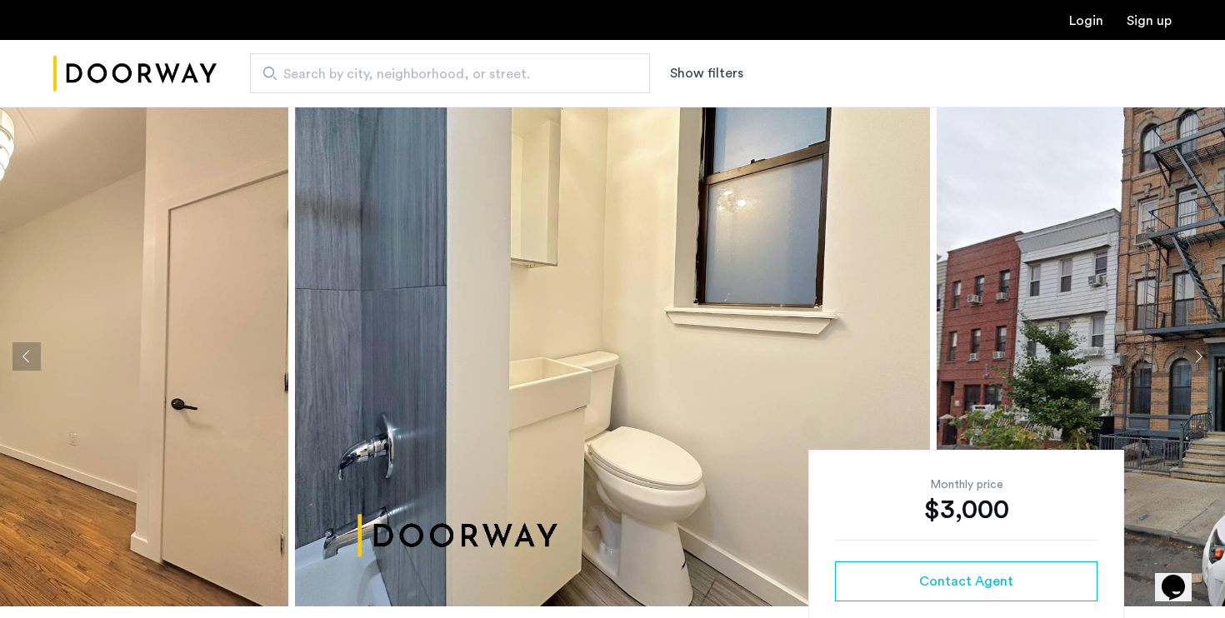
click at [1195, 352] on button "Next apartment" at bounding box center [1198, 356] width 28 height 28
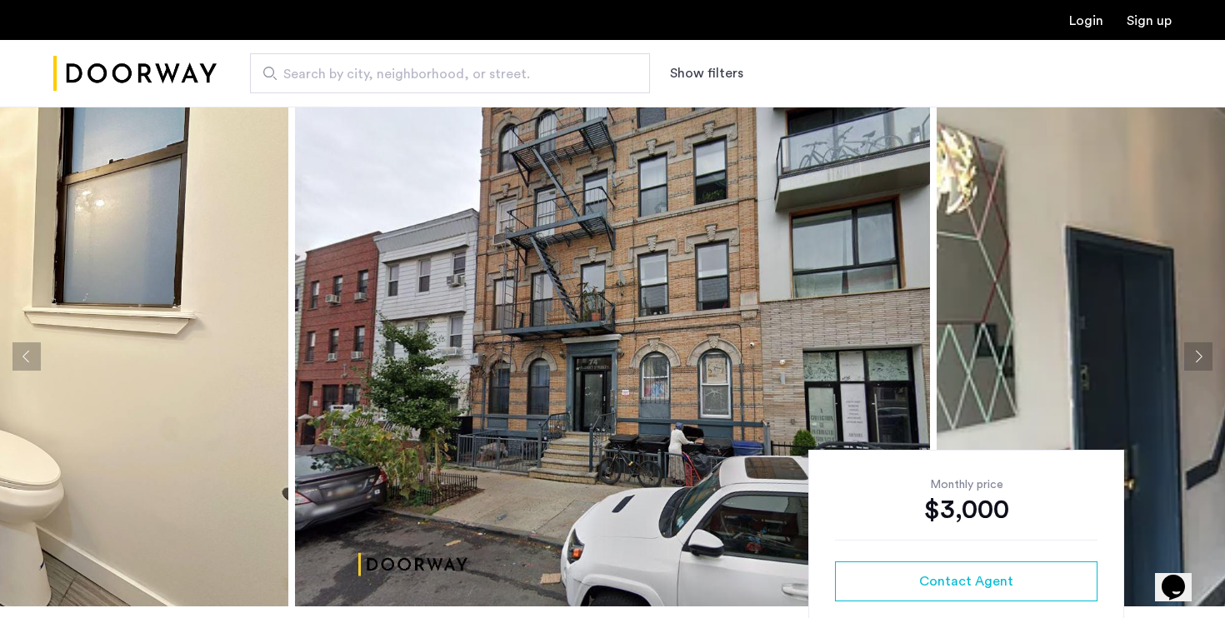
click at [1195, 352] on button "Next apartment" at bounding box center [1198, 356] width 28 height 28
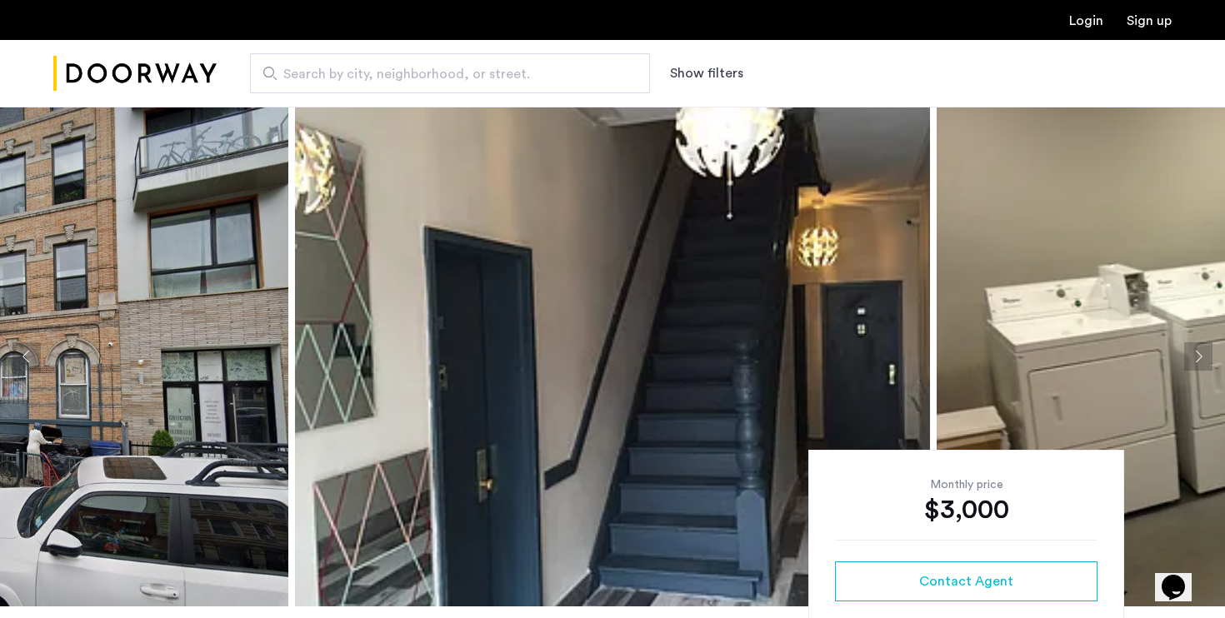
click at [1195, 352] on button "Next apartment" at bounding box center [1198, 356] width 28 height 28
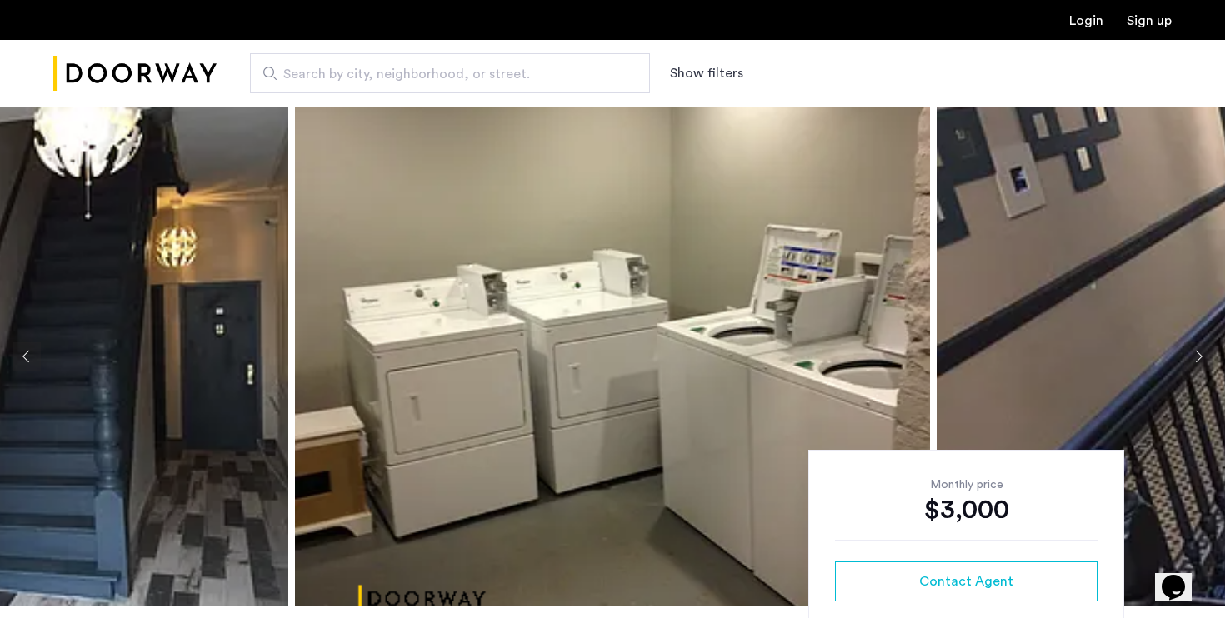
click at [1195, 352] on button "Next apartment" at bounding box center [1198, 356] width 28 height 28
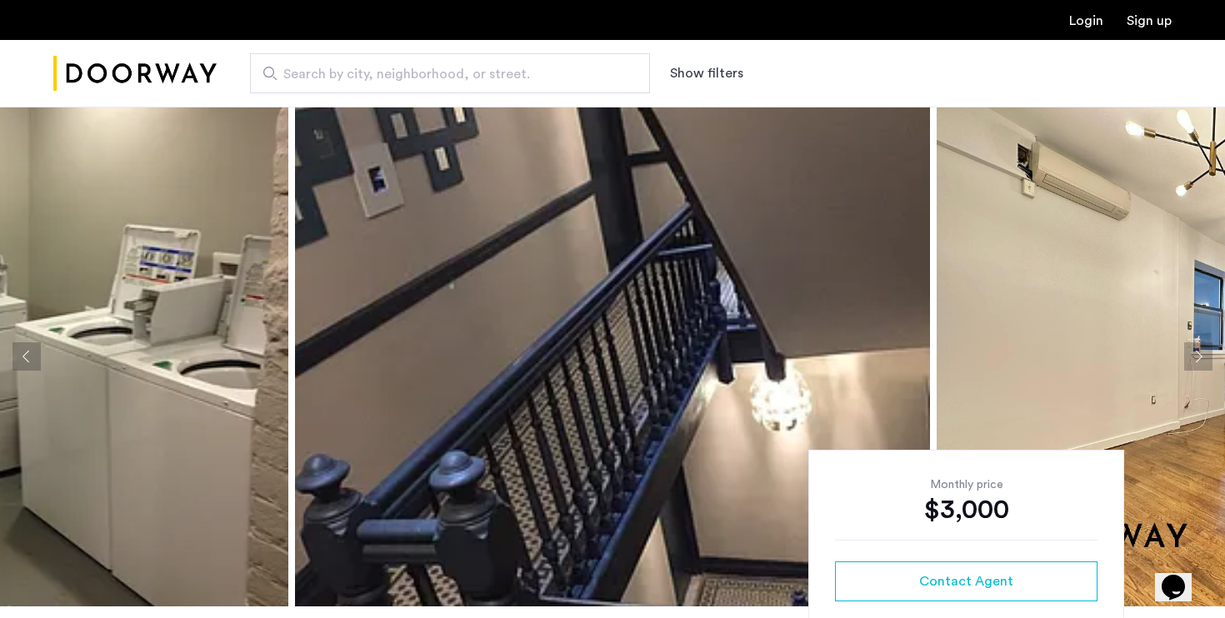
click at [1195, 352] on button "Next apartment" at bounding box center [1198, 356] width 28 height 28
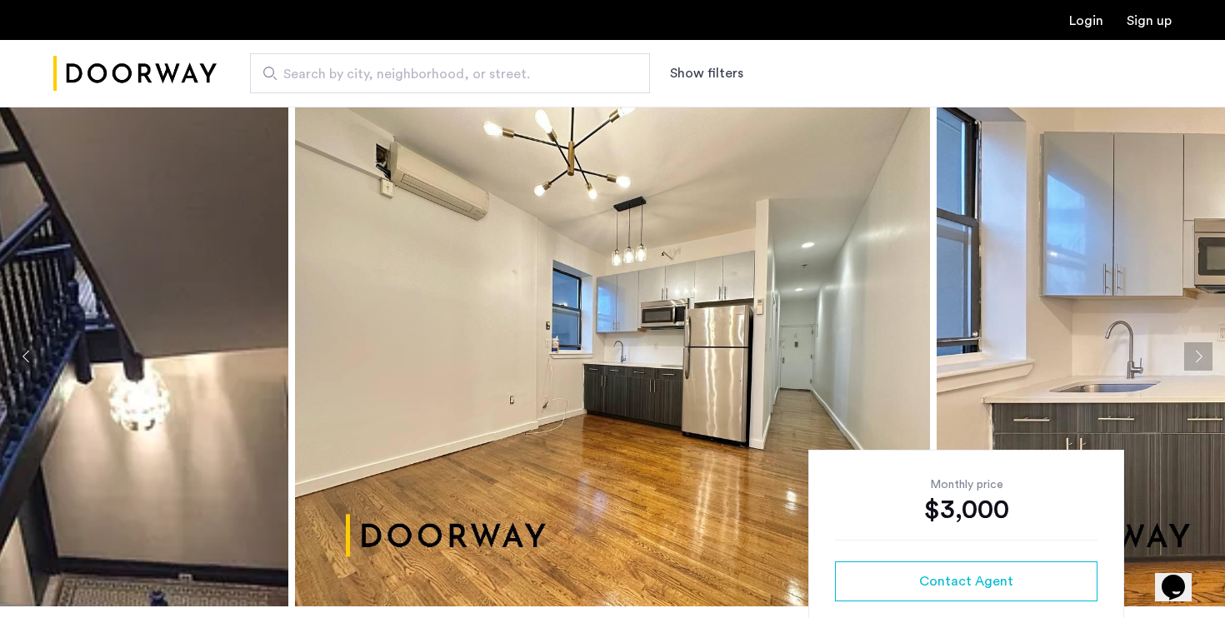
click at [1196, 352] on button "Next apartment" at bounding box center [1198, 356] width 28 height 28
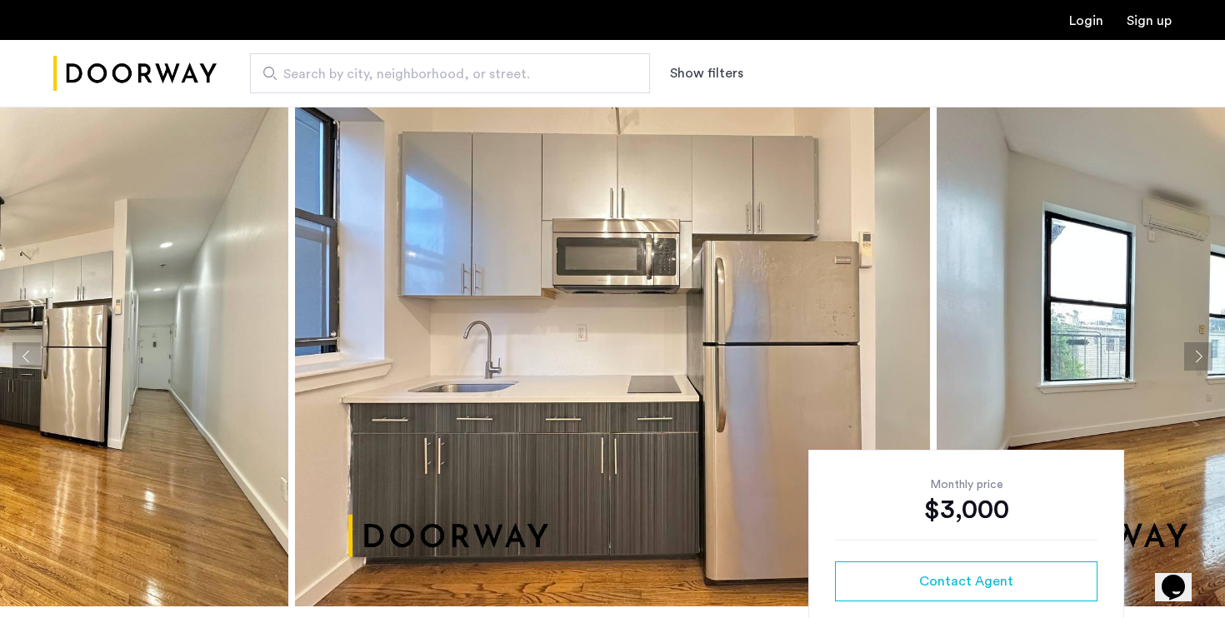
click at [1196, 352] on button "Next apartment" at bounding box center [1198, 356] width 28 height 28
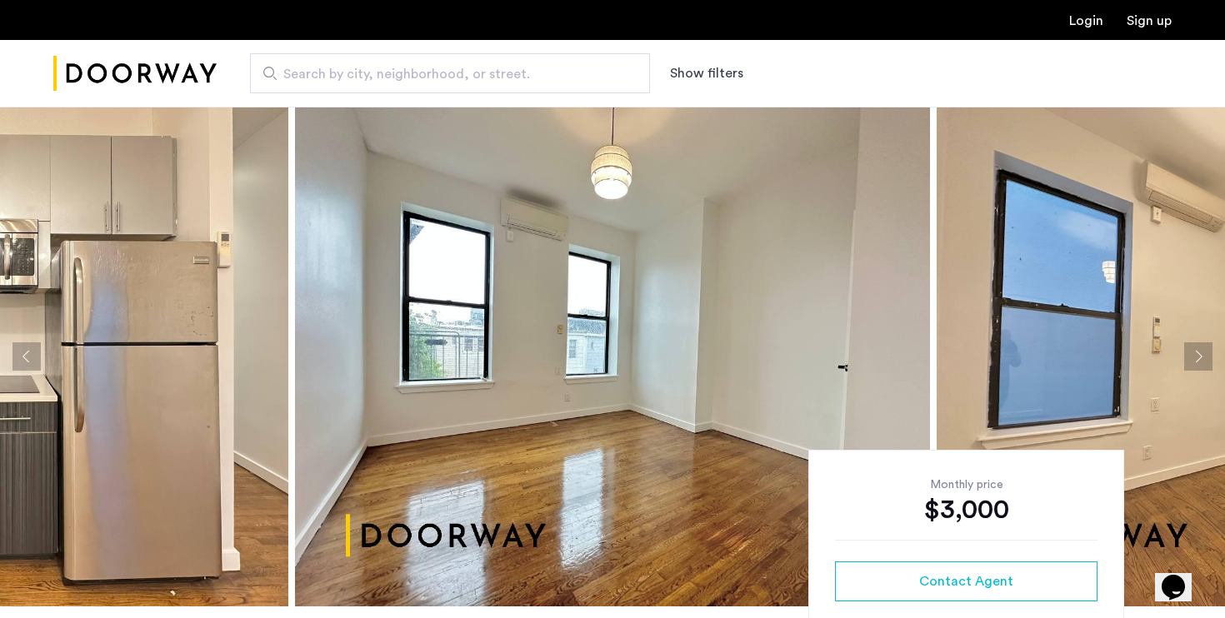
click at [1196, 352] on button "Next apartment" at bounding box center [1198, 356] width 28 height 28
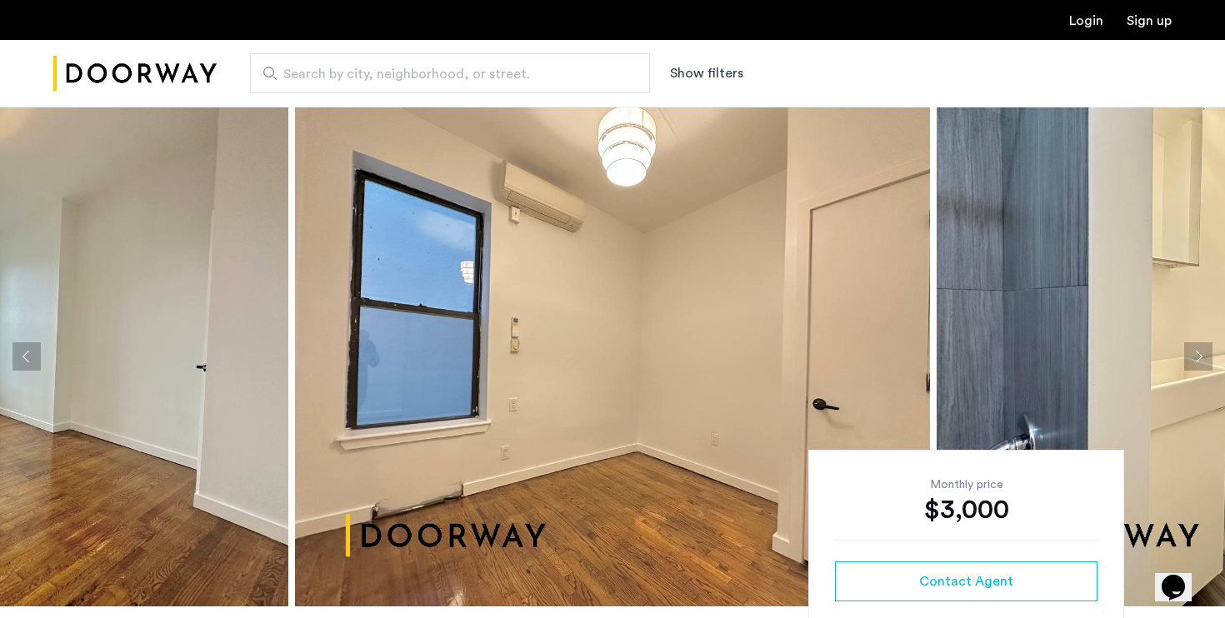
click at [1196, 352] on button "Next apartment" at bounding box center [1198, 356] width 28 height 28
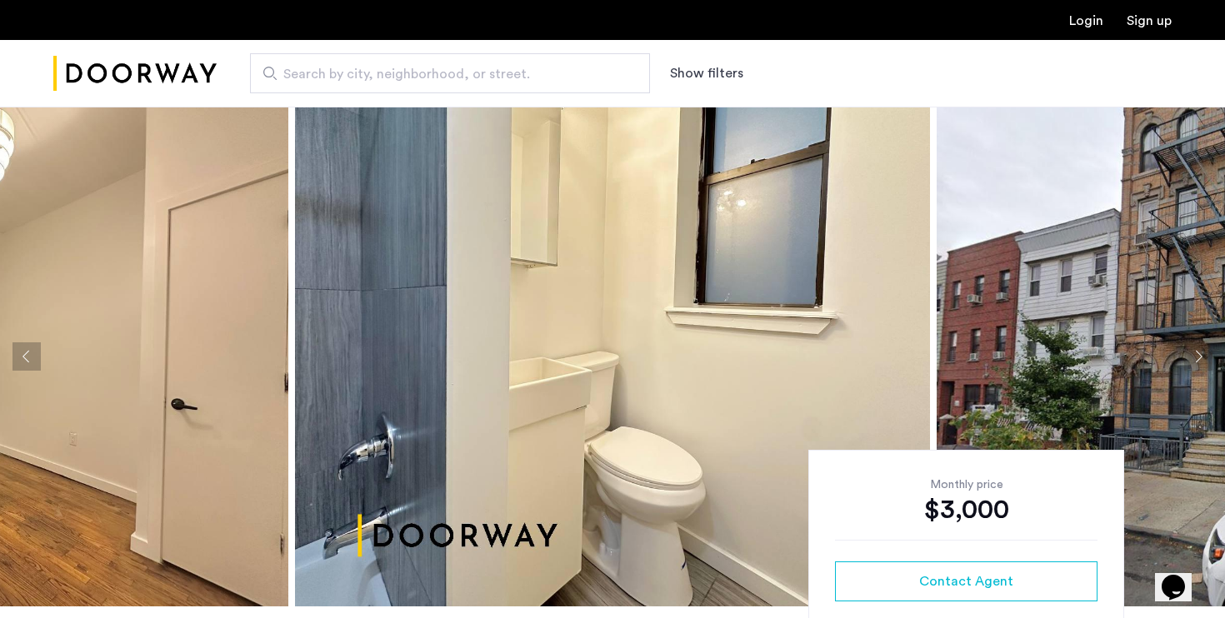
click at [1196, 352] on button "Next apartment" at bounding box center [1198, 356] width 28 height 28
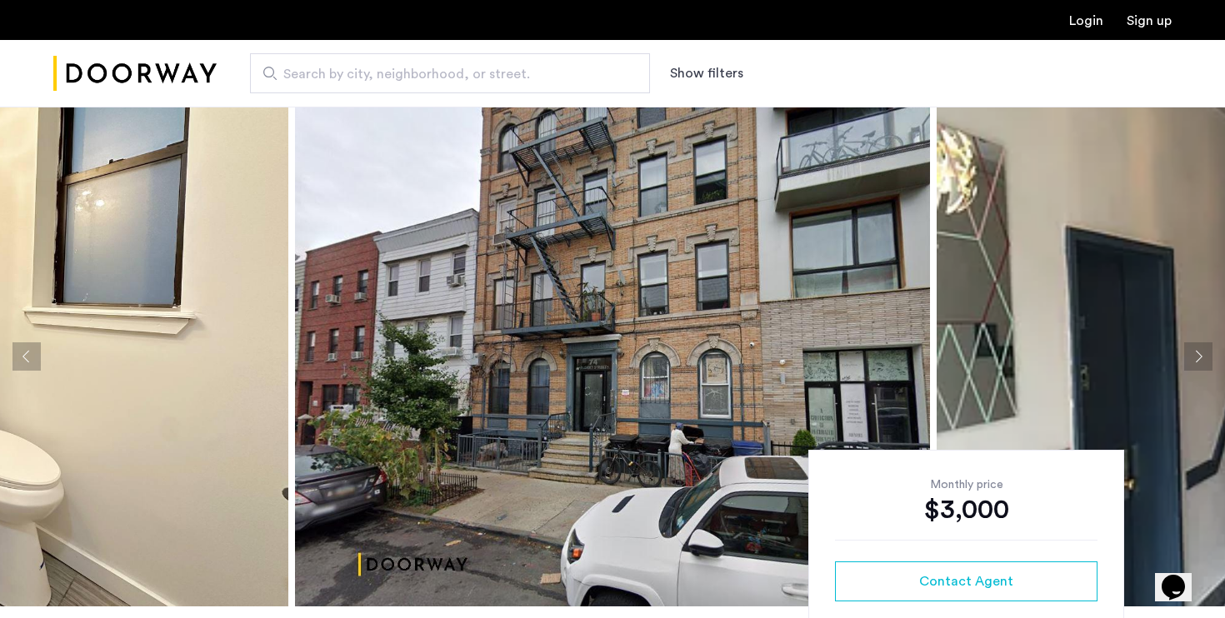
click at [1196, 352] on button "Next apartment" at bounding box center [1198, 356] width 28 height 28
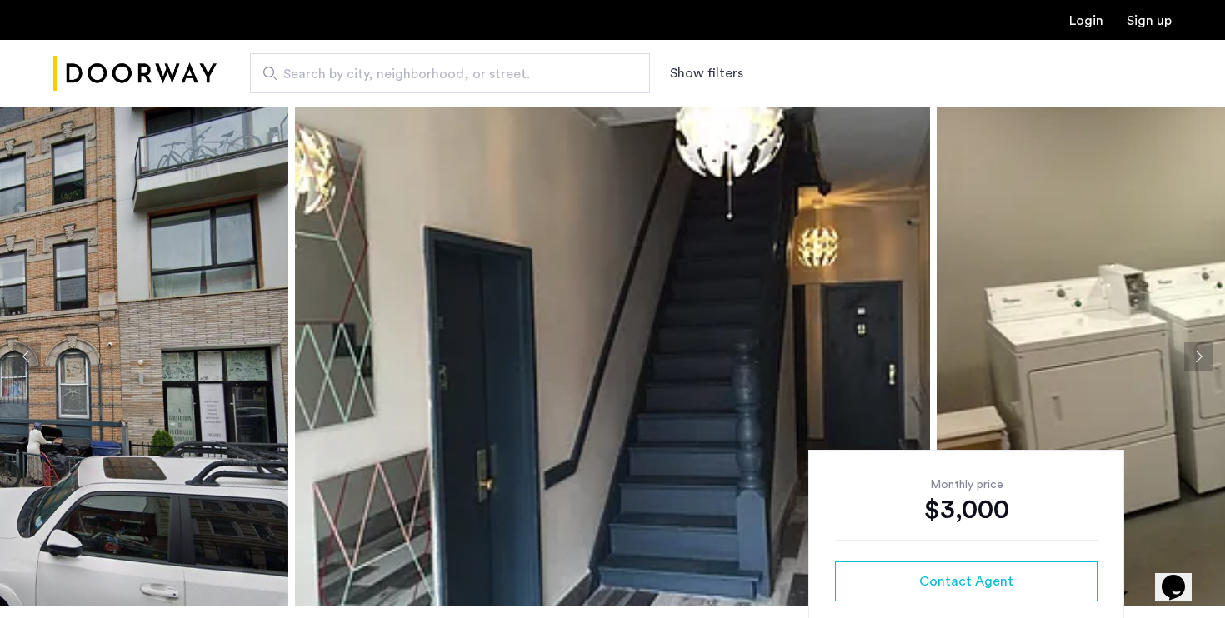
click at [1196, 352] on button "Next apartment" at bounding box center [1198, 356] width 28 height 28
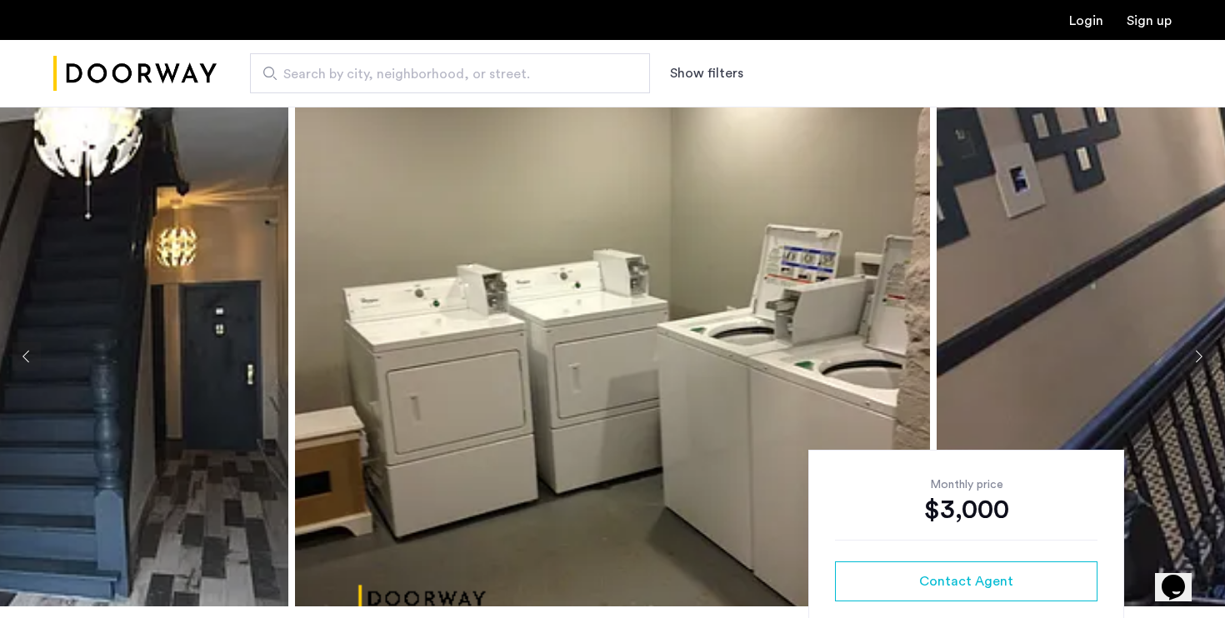
scroll to position [107, 0]
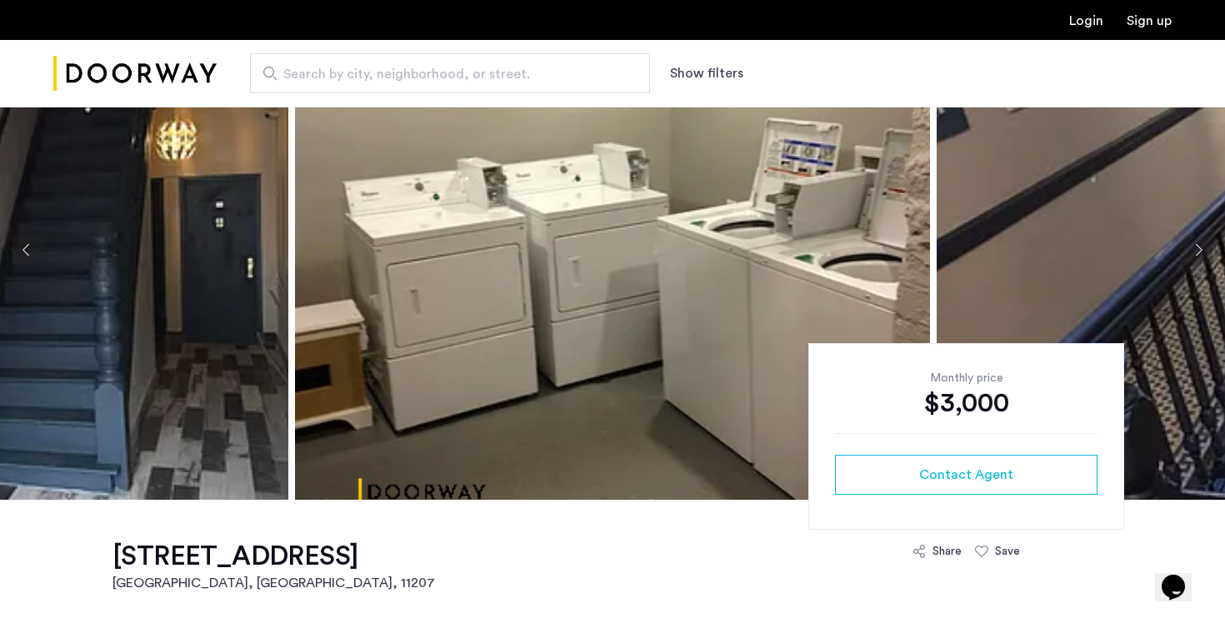
click at [1194, 247] on button "Next apartment" at bounding box center [1198, 250] width 28 height 28
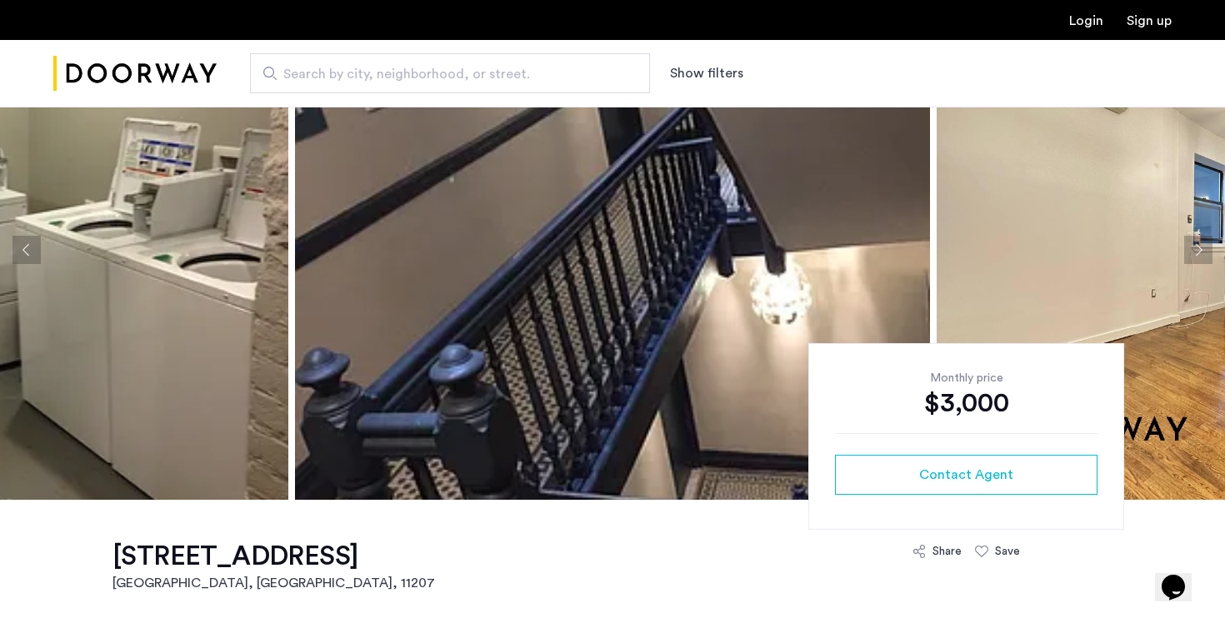
click at [1194, 247] on button "Next apartment" at bounding box center [1198, 250] width 28 height 28
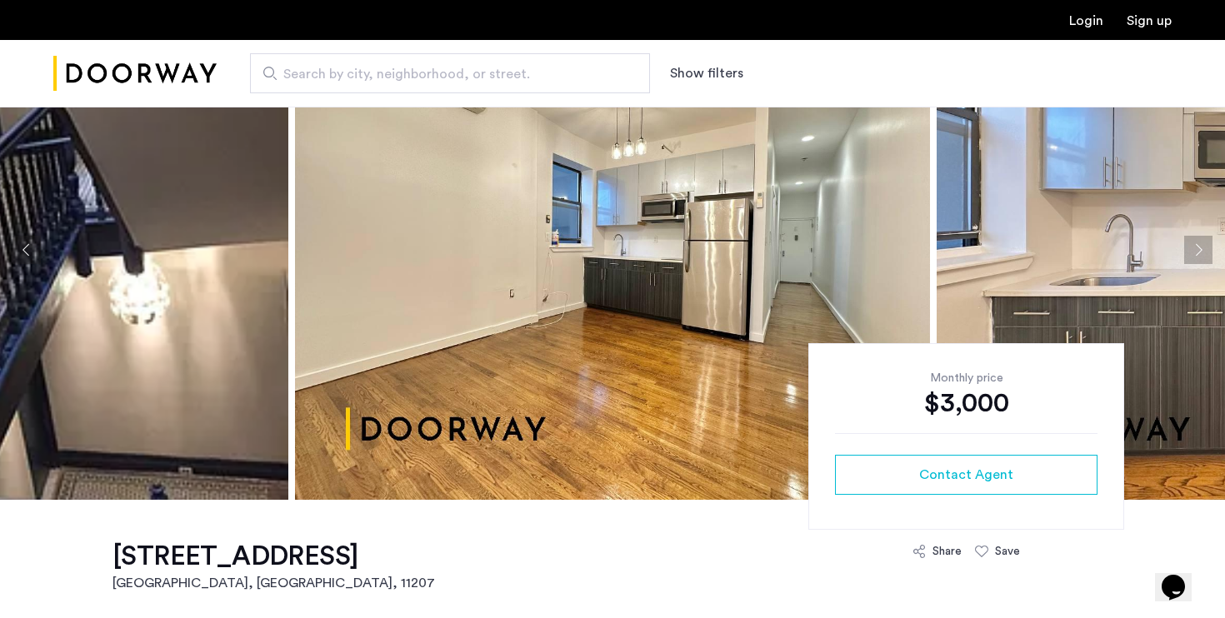
click at [1194, 247] on button "Next apartment" at bounding box center [1198, 250] width 28 height 28
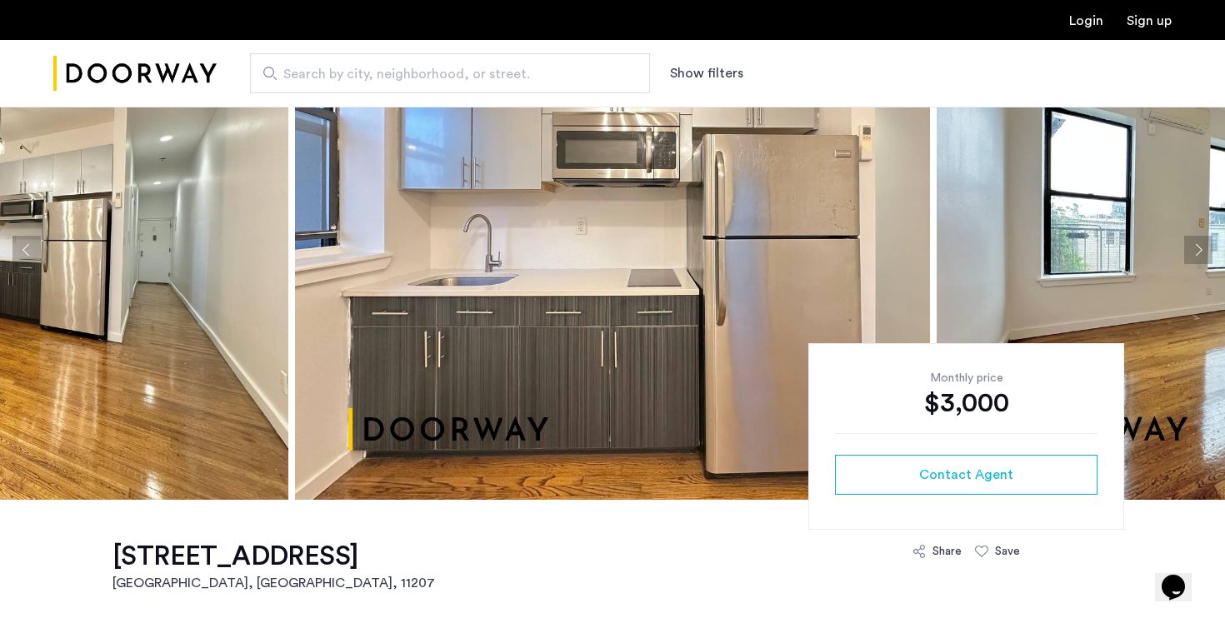
click at [1194, 248] on button "Next apartment" at bounding box center [1198, 250] width 28 height 28
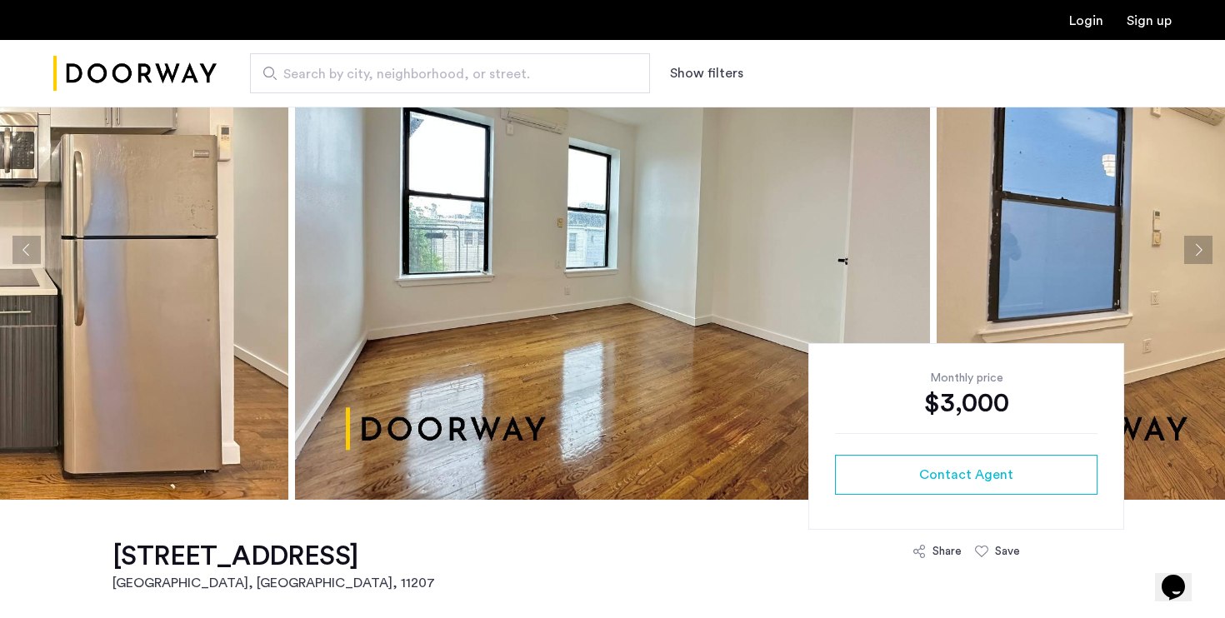
click at [1194, 249] on button "Next apartment" at bounding box center [1198, 250] width 28 height 28
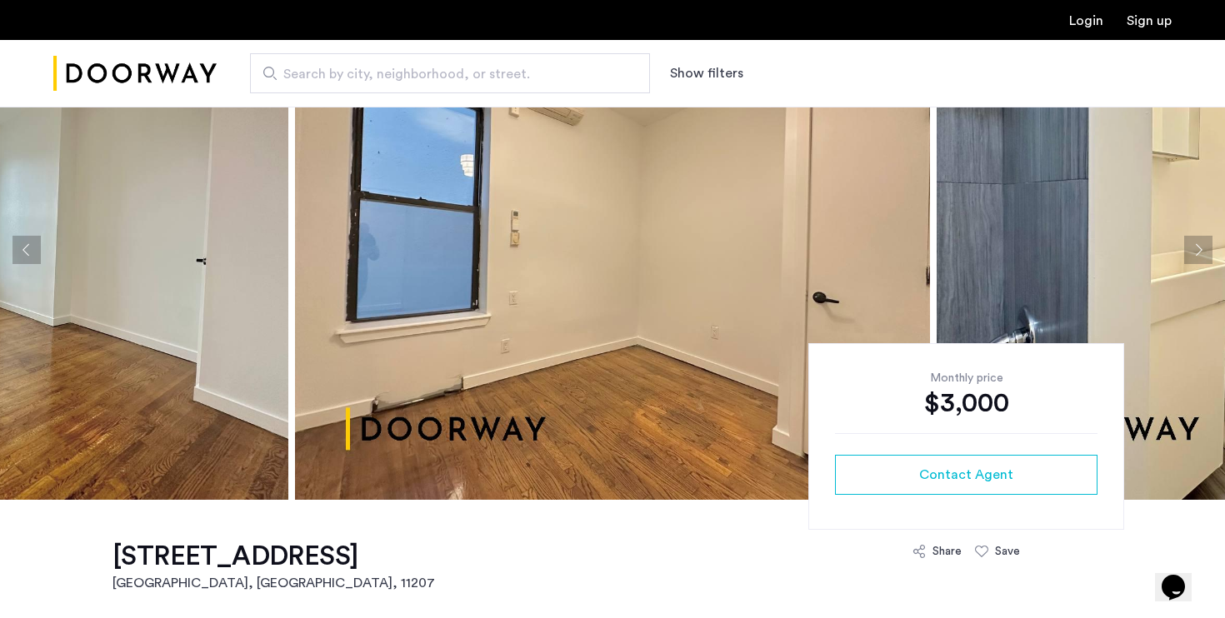
click at [1194, 249] on button "Next apartment" at bounding box center [1198, 250] width 28 height 28
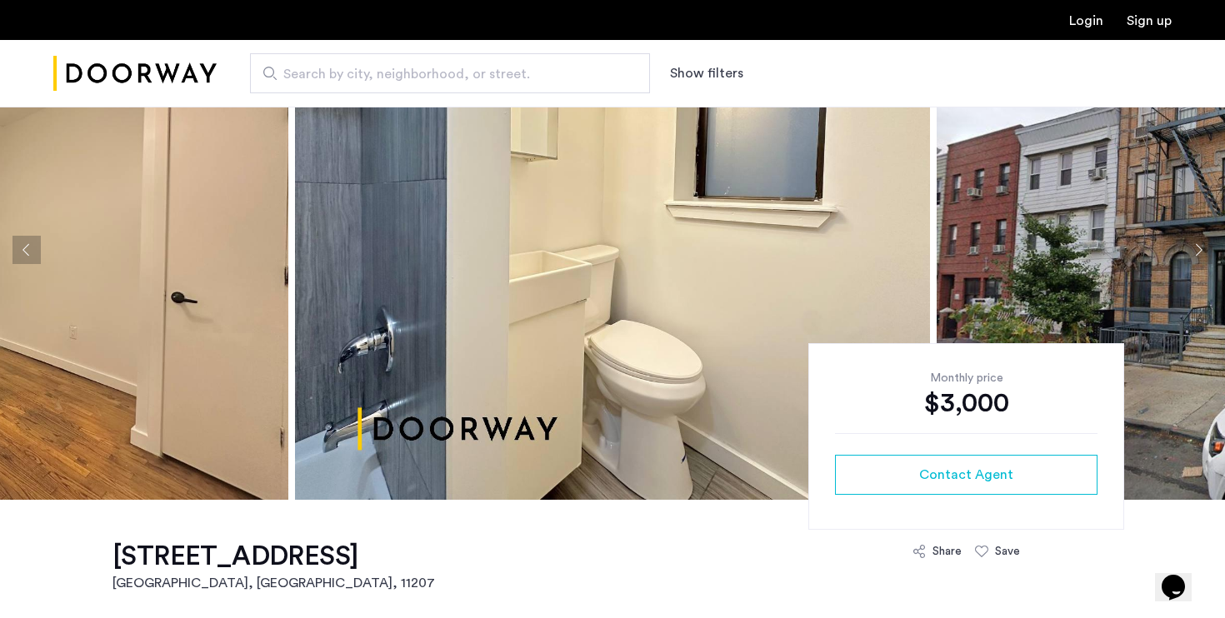
click at [1194, 249] on button "Next apartment" at bounding box center [1198, 250] width 28 height 28
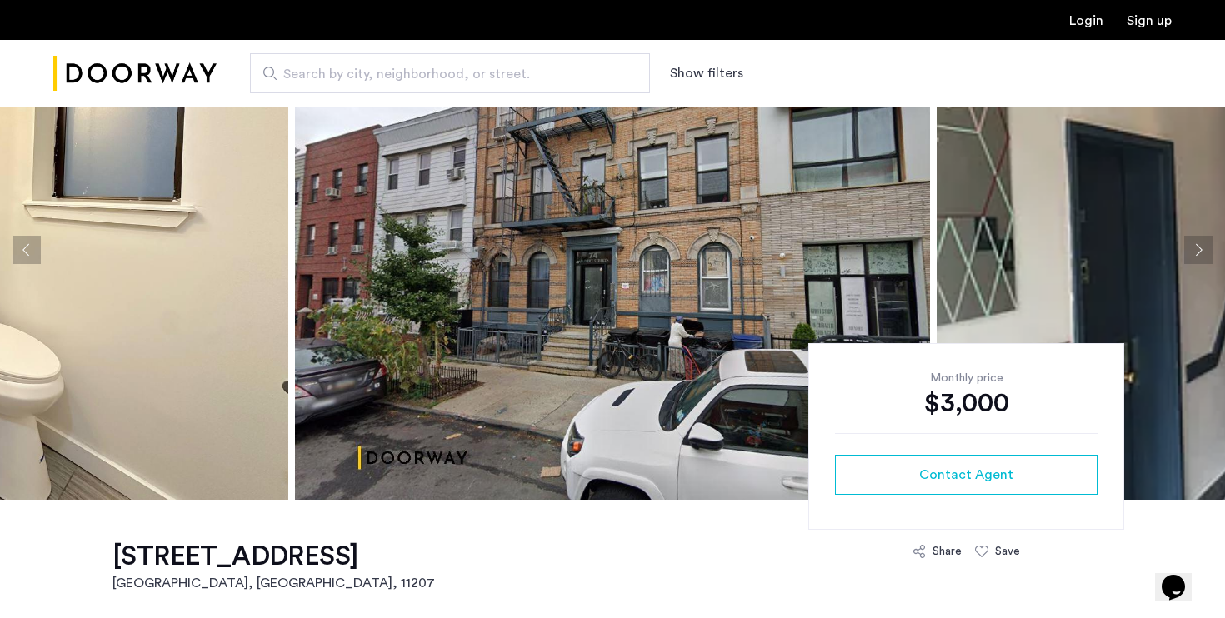
click at [1194, 249] on button "Next apartment" at bounding box center [1198, 250] width 28 height 28
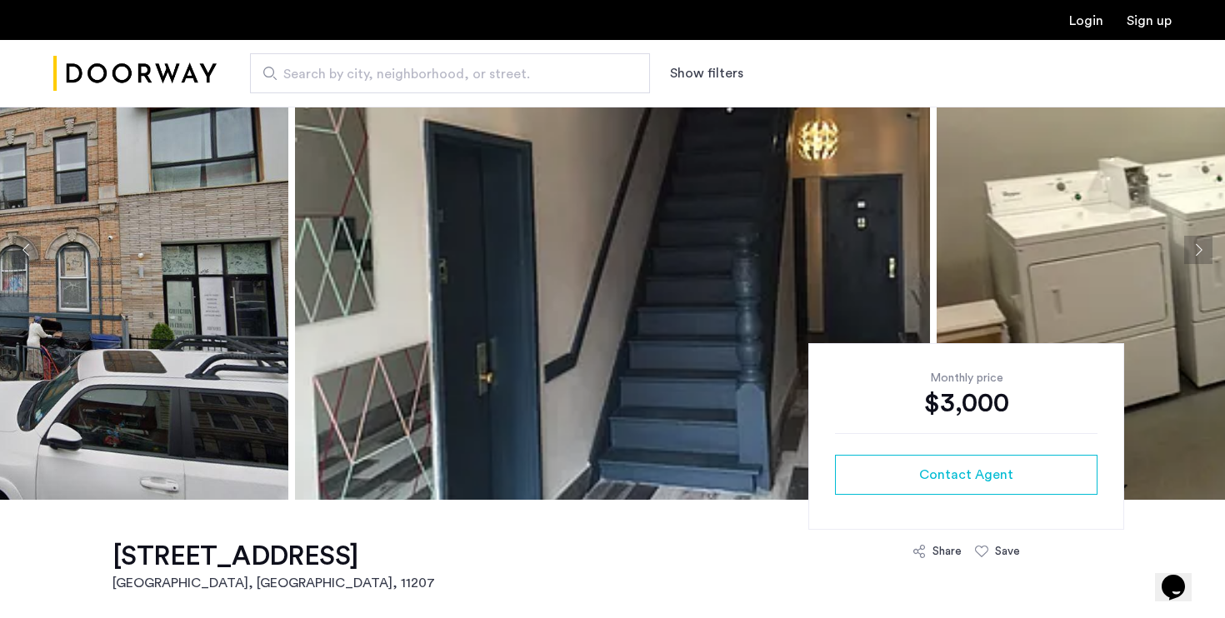
click at [1194, 249] on button "Next apartment" at bounding box center [1198, 250] width 28 height 28
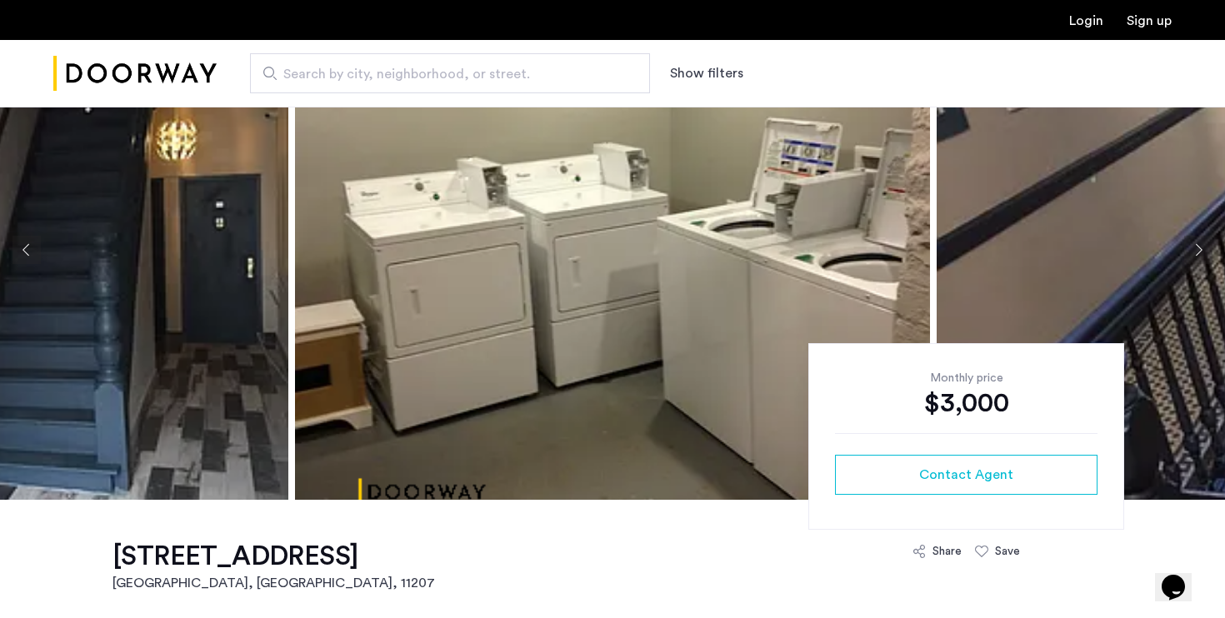
click at [1194, 249] on button "Next apartment" at bounding box center [1198, 250] width 28 height 28
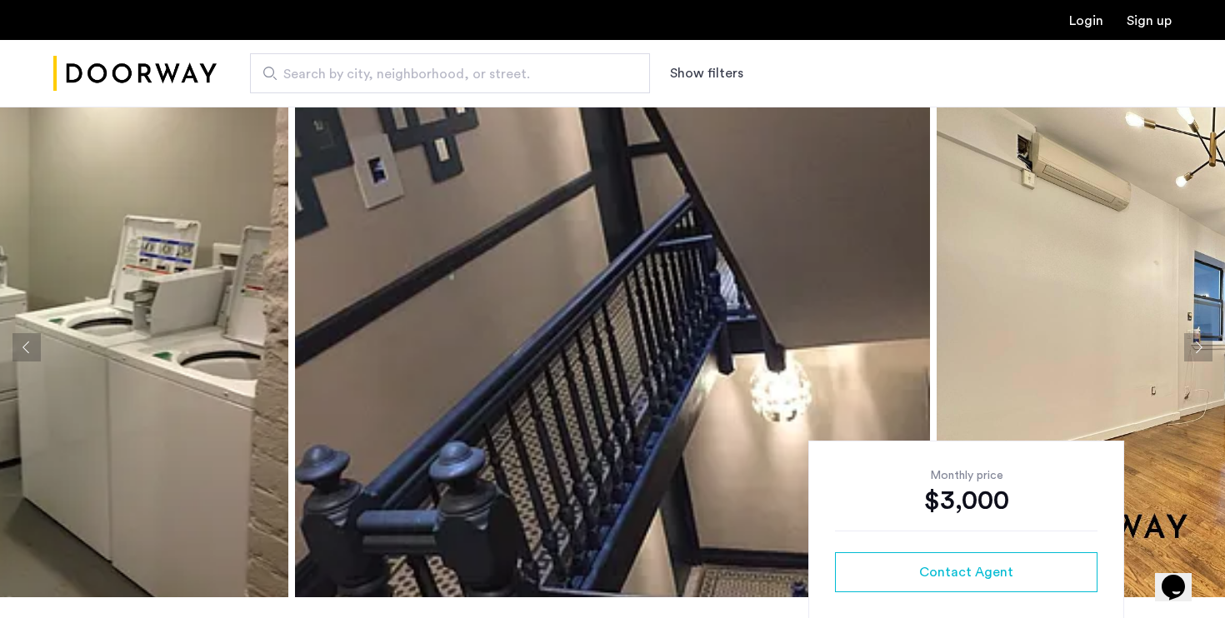
scroll to position [0, 0]
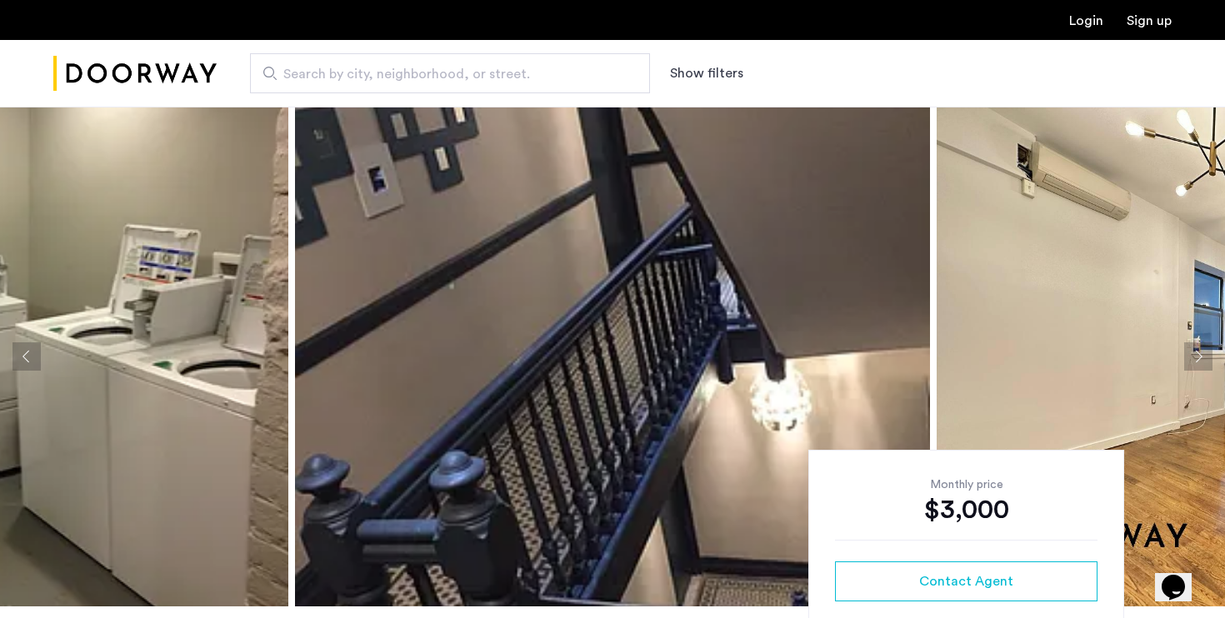
click at [1203, 347] on button "Next apartment" at bounding box center [1198, 356] width 28 height 28
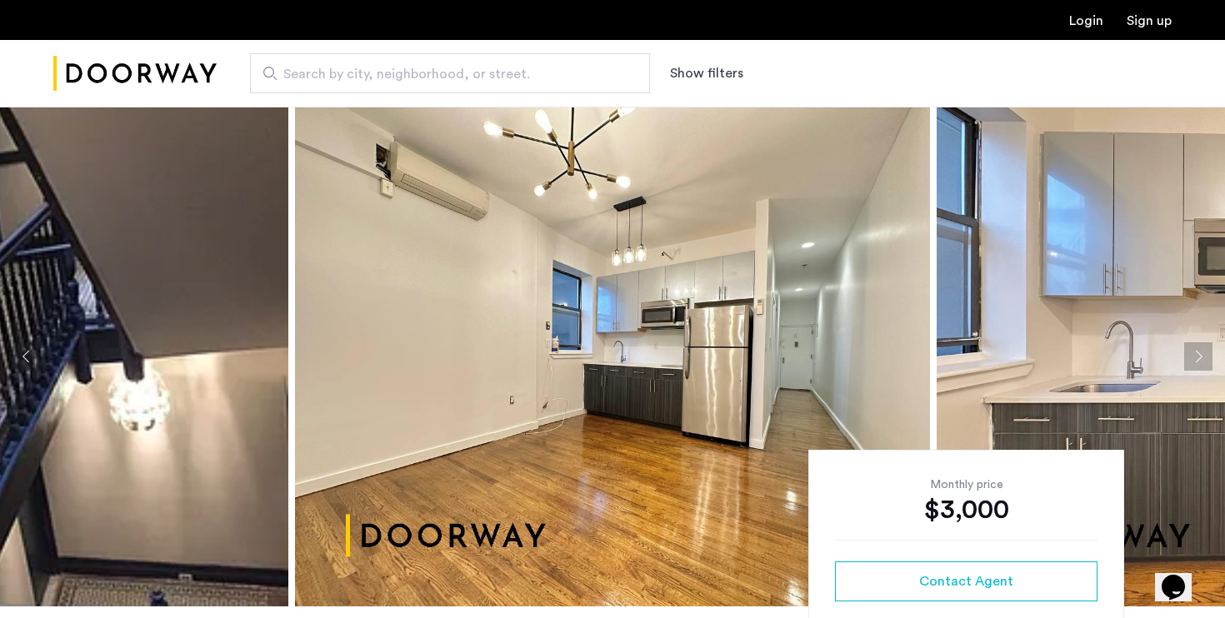
click at [1203, 347] on button "Next apartment" at bounding box center [1198, 356] width 28 height 28
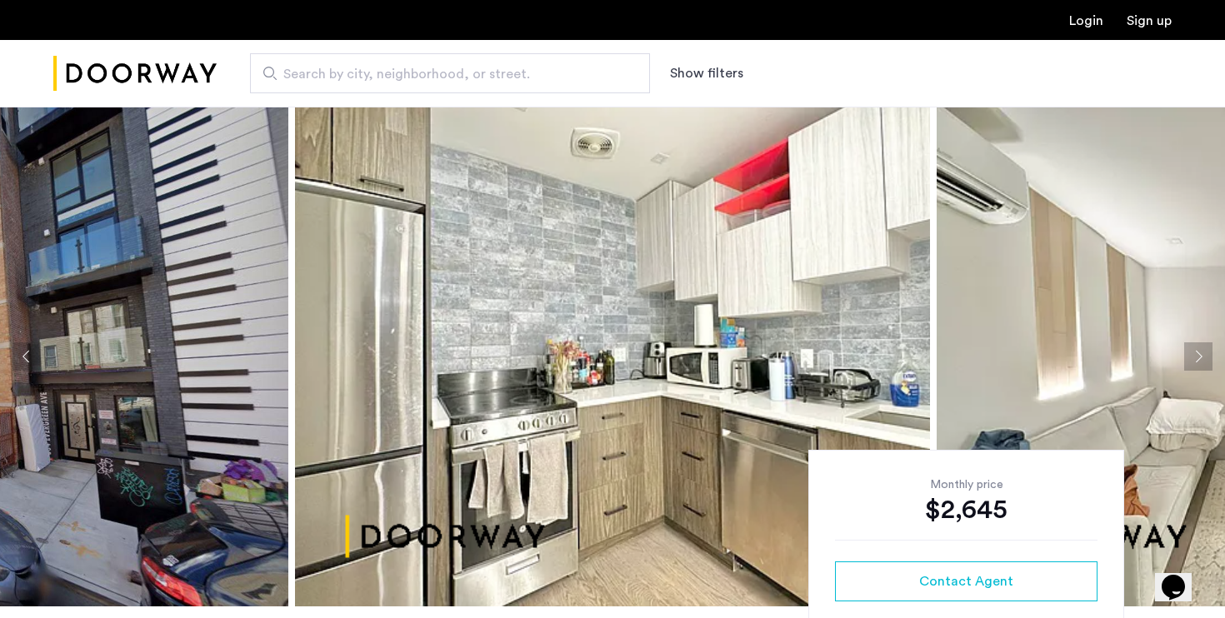
click at [1200, 352] on button "Next apartment" at bounding box center [1198, 356] width 28 height 28
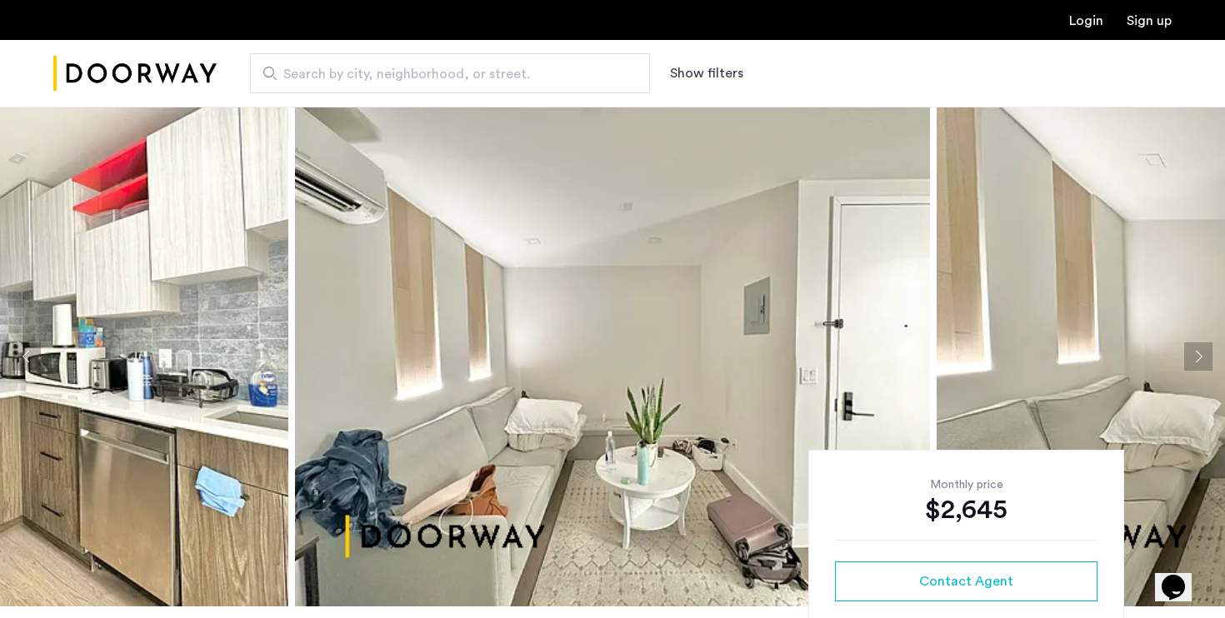
click at [1200, 352] on button "Next apartment" at bounding box center [1198, 356] width 28 height 28
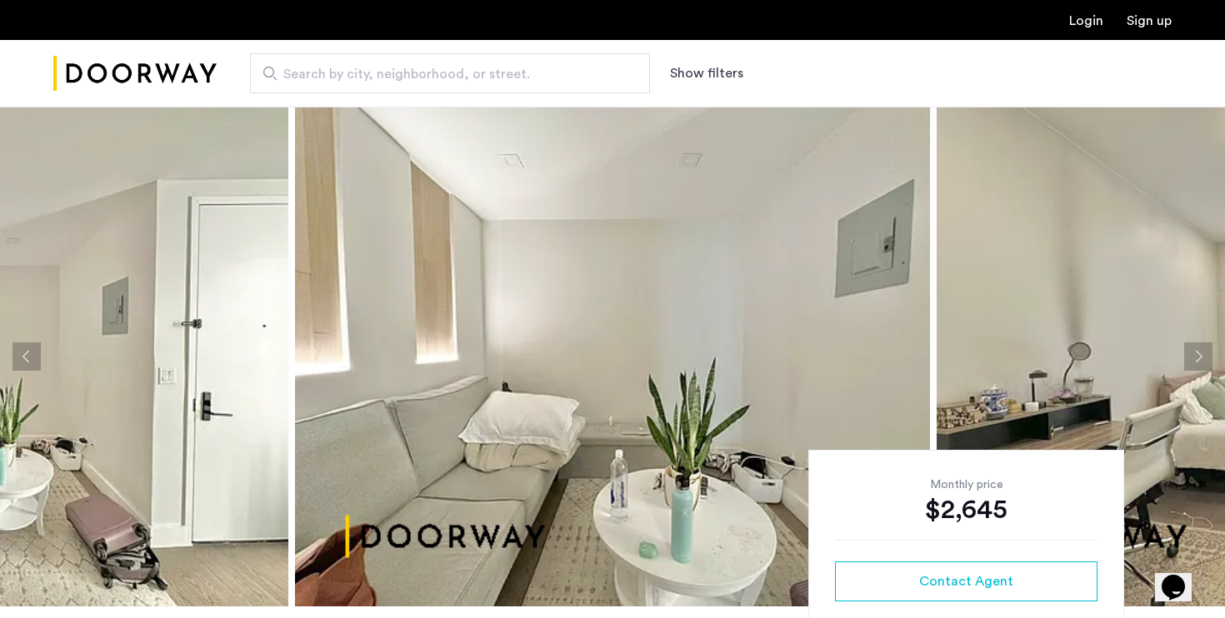
click at [1200, 352] on button "Next apartment" at bounding box center [1198, 356] width 28 height 28
click at [1197, 357] on button "Next apartment" at bounding box center [1198, 356] width 28 height 28
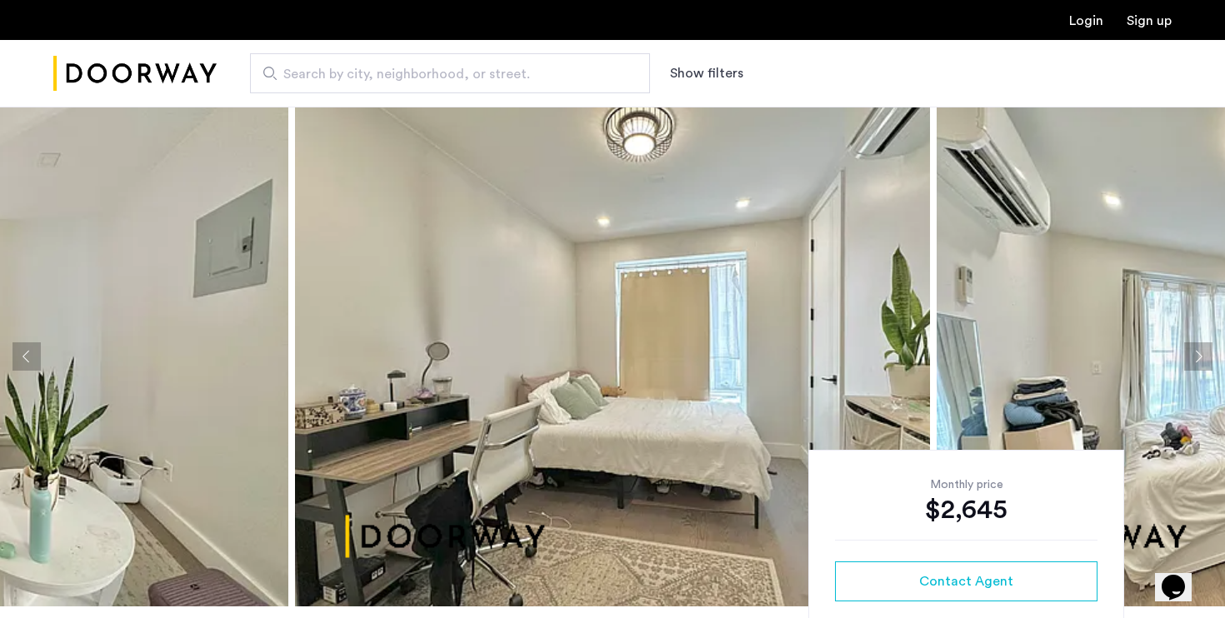
click at [1193, 358] on button "Next apartment" at bounding box center [1198, 356] width 28 height 28
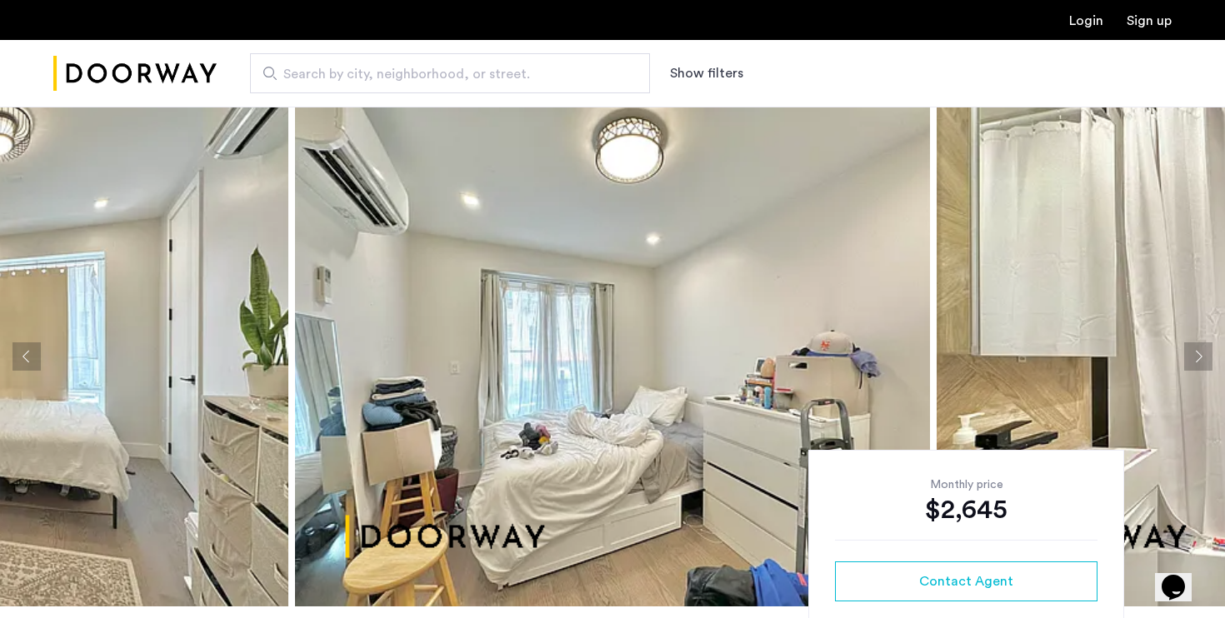
click at [1193, 358] on button "Next apartment" at bounding box center [1198, 356] width 28 height 28
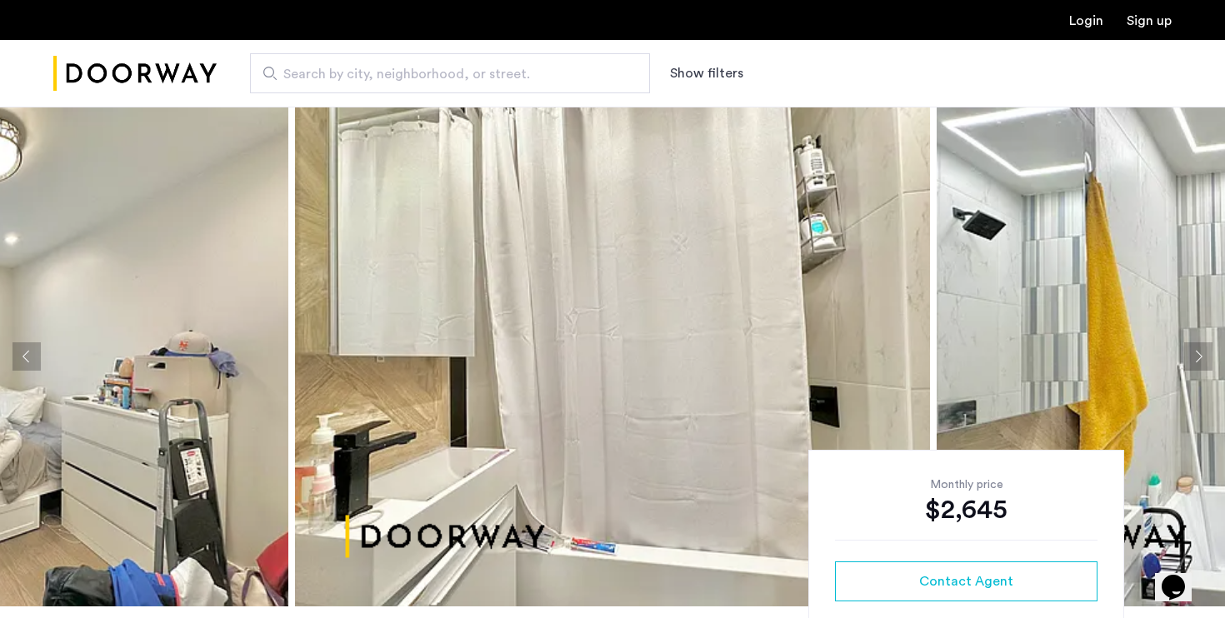
click at [1193, 358] on button "Next apartment" at bounding box center [1198, 356] width 28 height 28
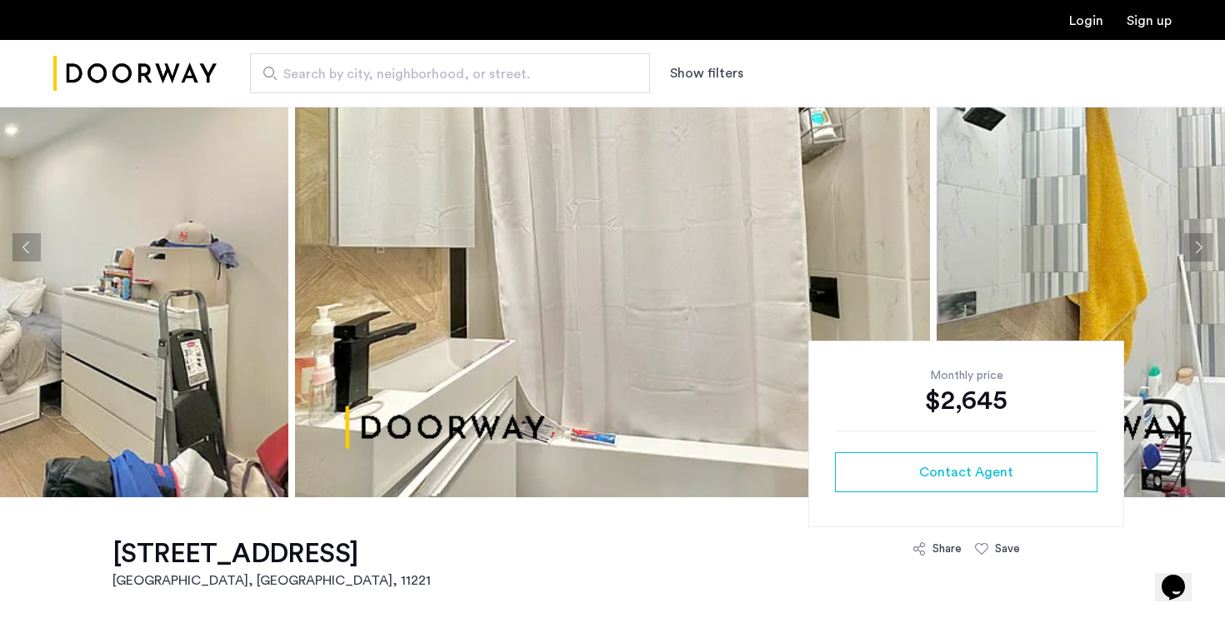
scroll to position [107, 0]
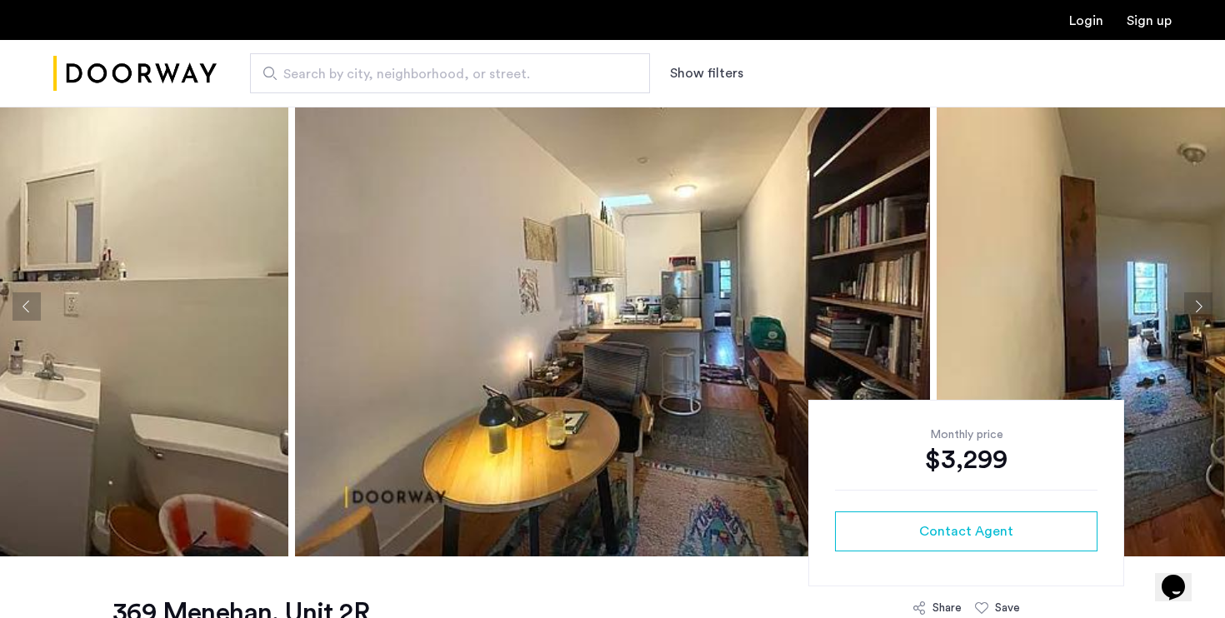
scroll to position [52, 0]
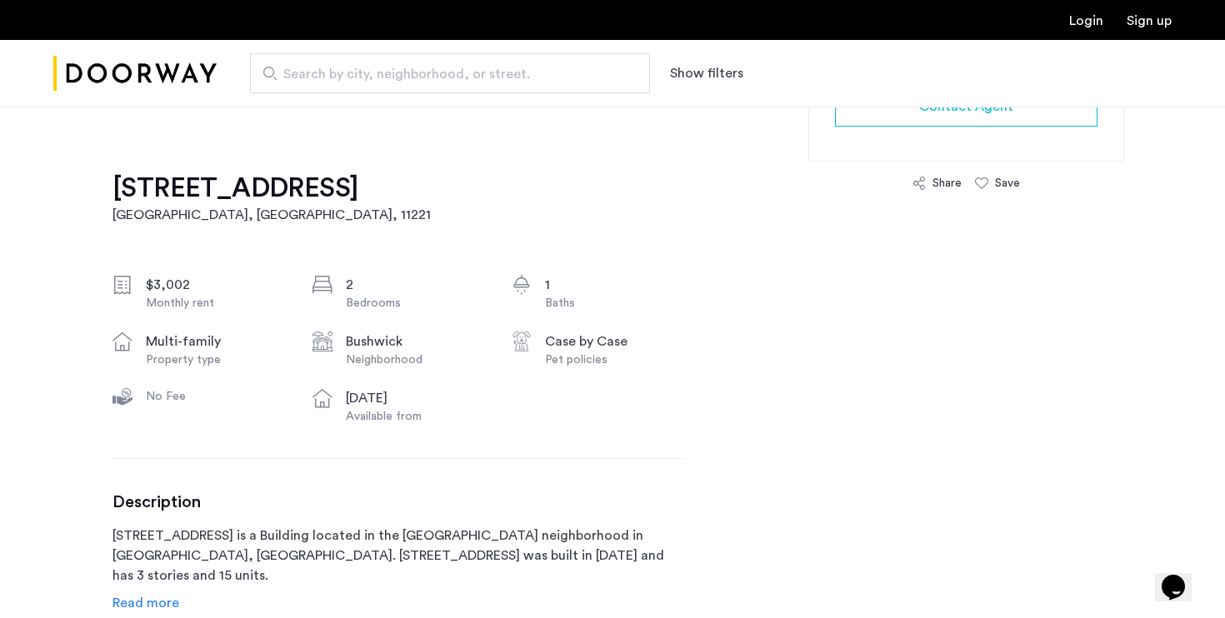
scroll to position [396, 0]
